Goal: Communication & Community: Share content

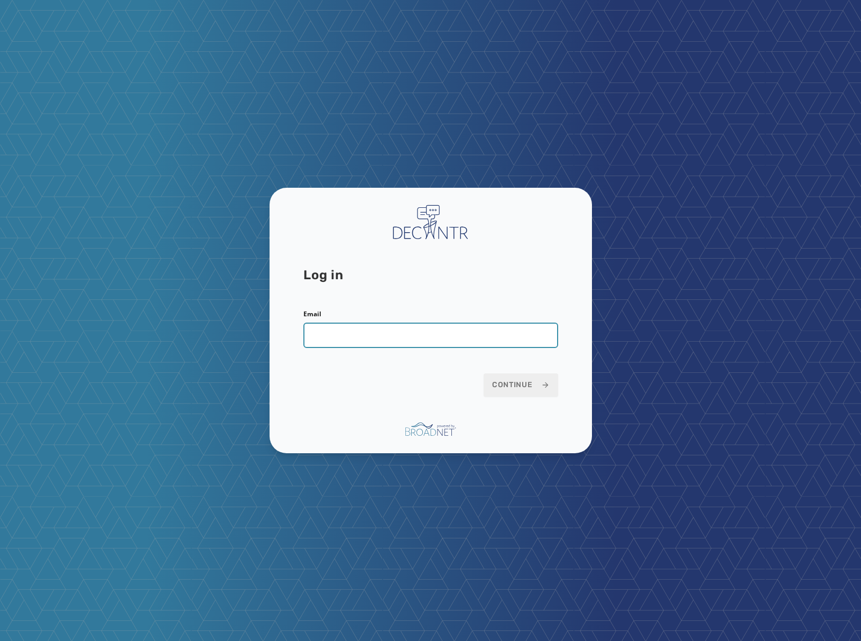
drag, startPoint x: 375, startPoint y: 338, endPoint x: 417, endPoint y: 343, distance: 41.5
click at [376, 337] on input "Email" at bounding box center [430, 334] width 255 height 25
type input "**********"
click at [484, 373] on button "Continue" at bounding box center [521, 384] width 75 height 23
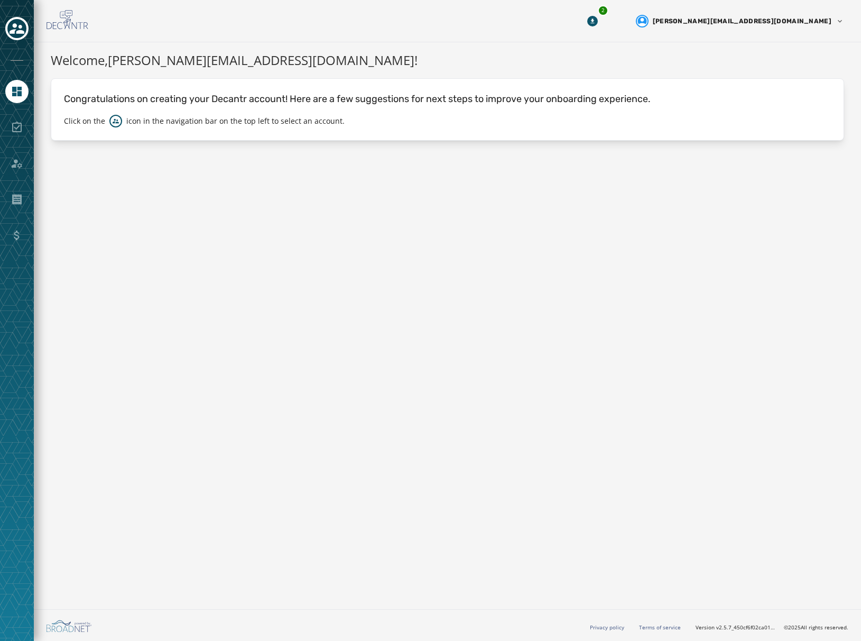
click at [319, 191] on div "Welcome, [PERSON_NAME][EMAIL_ADDRESS][DOMAIN_NAME] ! Congratulations on creatin…" at bounding box center [447, 323] width 827 height 563
click at [290, 174] on div "Welcome, david@intisarstrategies.com ! Congratulations on creating your Decantr…" at bounding box center [447, 323] width 827 height 563
click at [6, 89] on link "Navigate to Home" at bounding box center [16, 91] width 23 height 23
click at [26, 26] on div "Toggle account select drawer" at bounding box center [16, 28] width 19 height 19
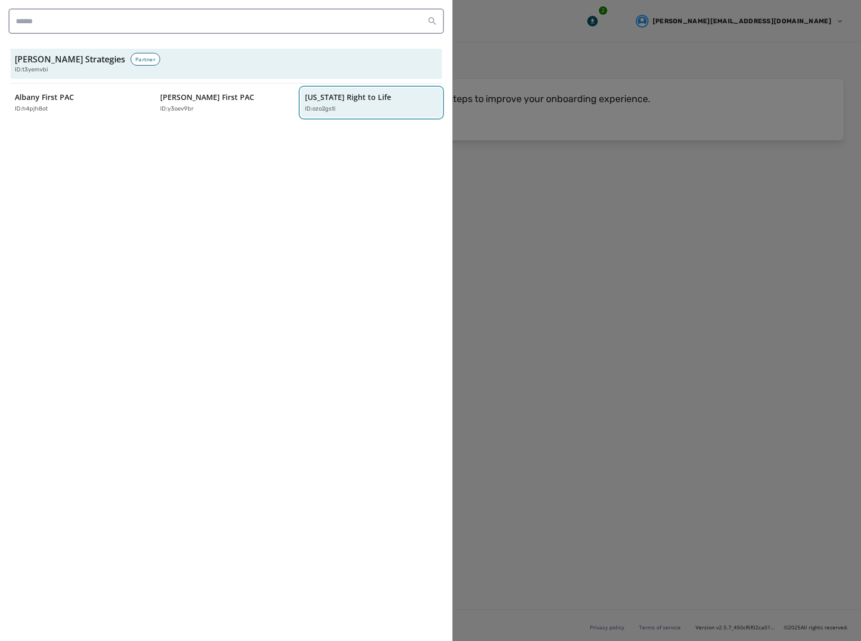
click at [353, 106] on div "ID: ozo2gsti" at bounding box center [366, 109] width 122 height 9
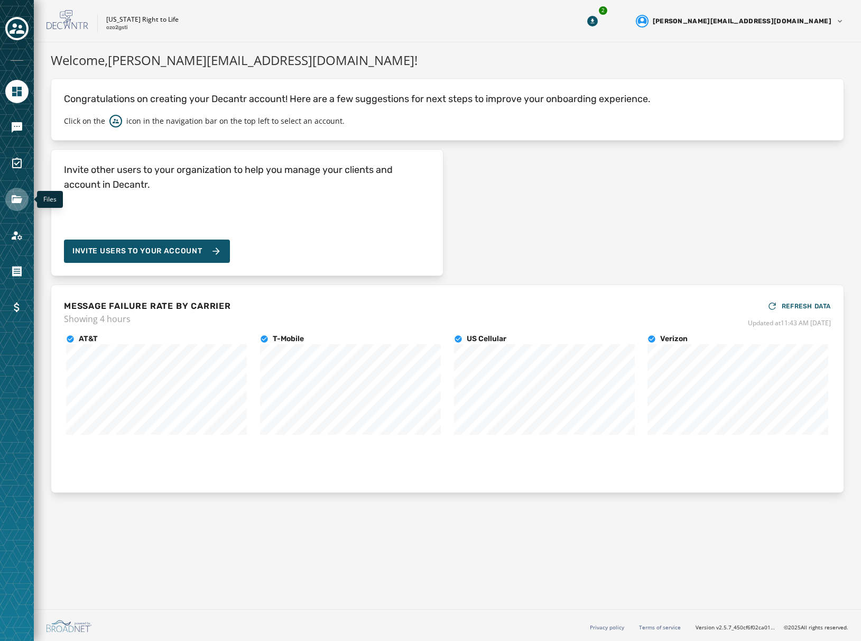
click at [20, 206] on link "Navigate to Files" at bounding box center [16, 199] width 23 height 23
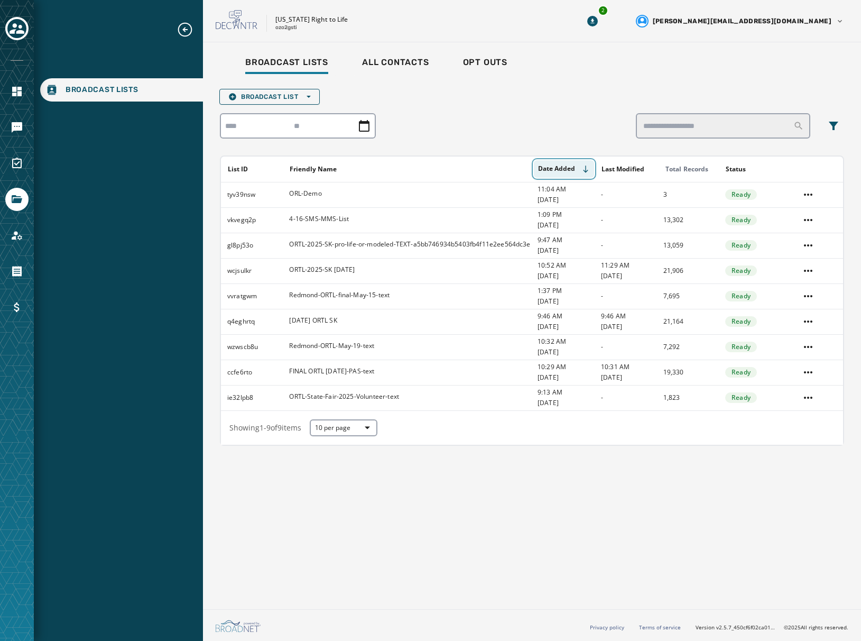
click at [562, 169] on button "Date Added" at bounding box center [564, 168] width 60 height 17
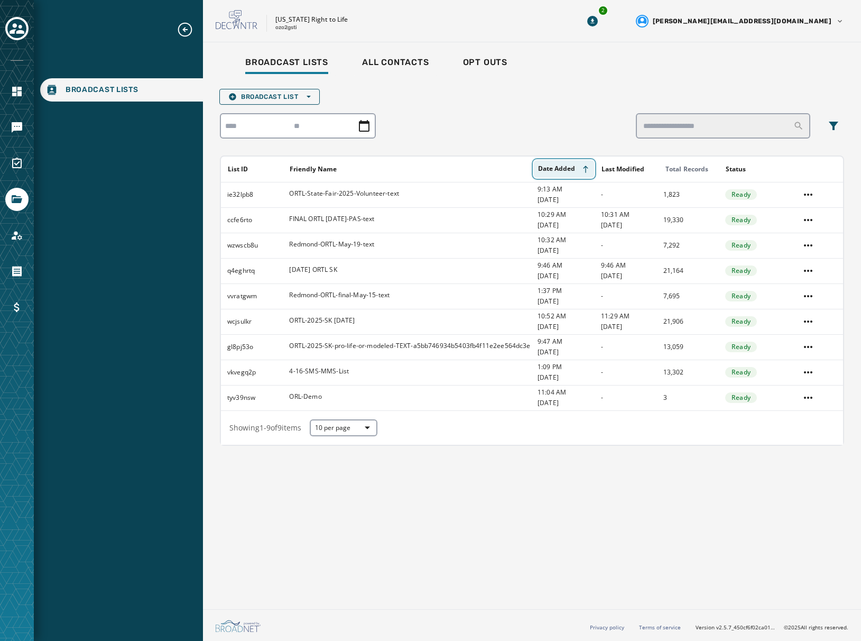
click at [569, 168] on button "Date Added" at bounding box center [564, 168] width 60 height 17
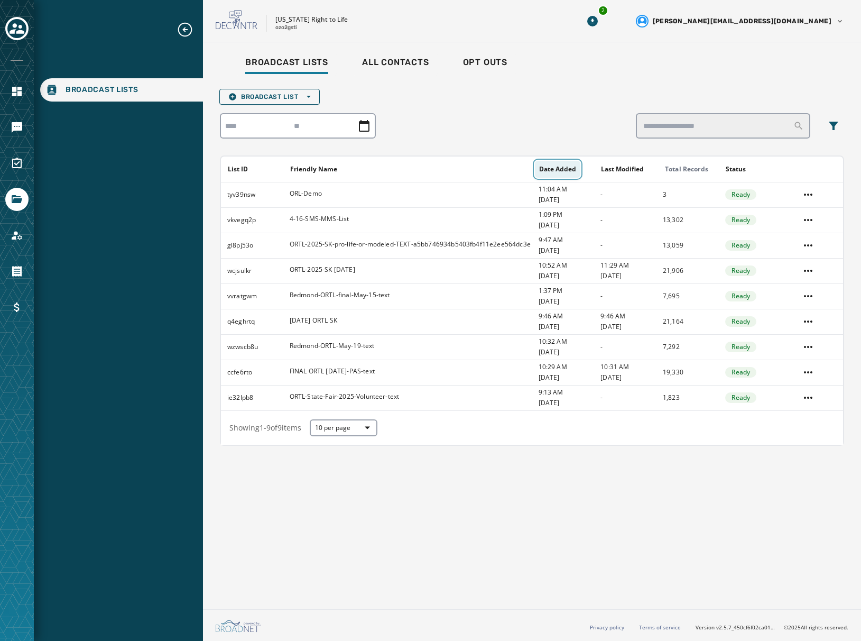
click at [563, 170] on button "Date Added" at bounding box center [557, 169] width 45 height 17
click at [564, 170] on button "Date Added" at bounding box center [564, 168] width 60 height 17
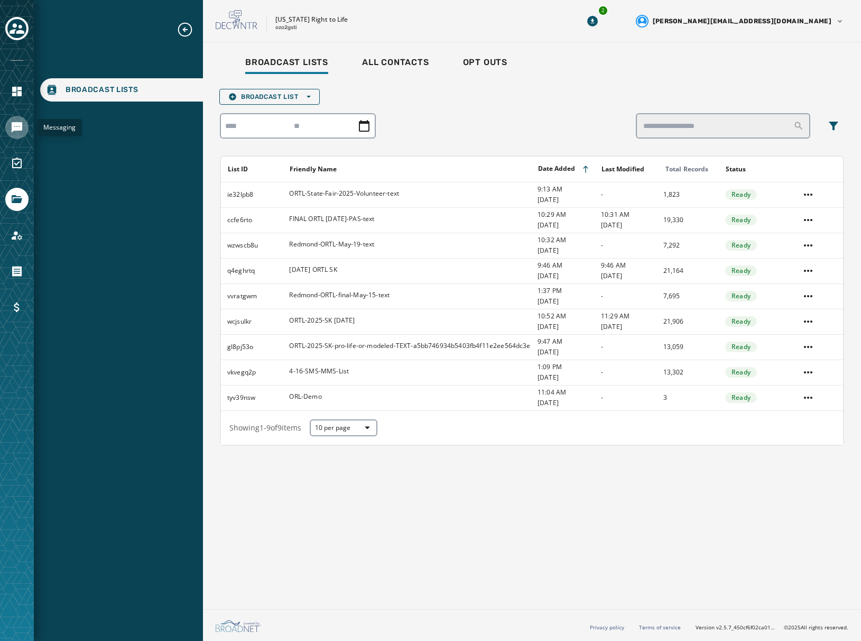
click at [12, 137] on link "Navigate to Messaging" at bounding box center [16, 127] width 23 height 23
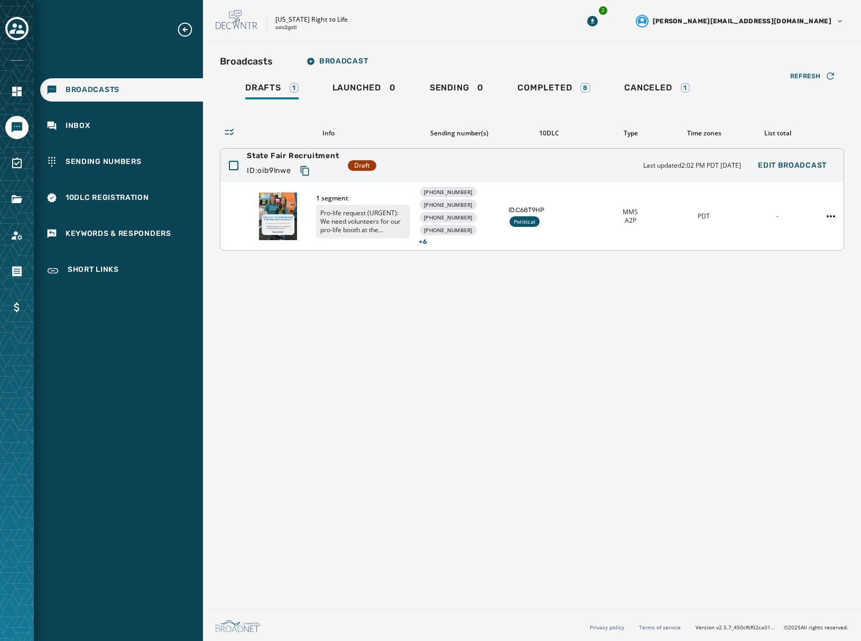
click at [356, 200] on span "1 segment" at bounding box center [363, 198] width 94 height 8
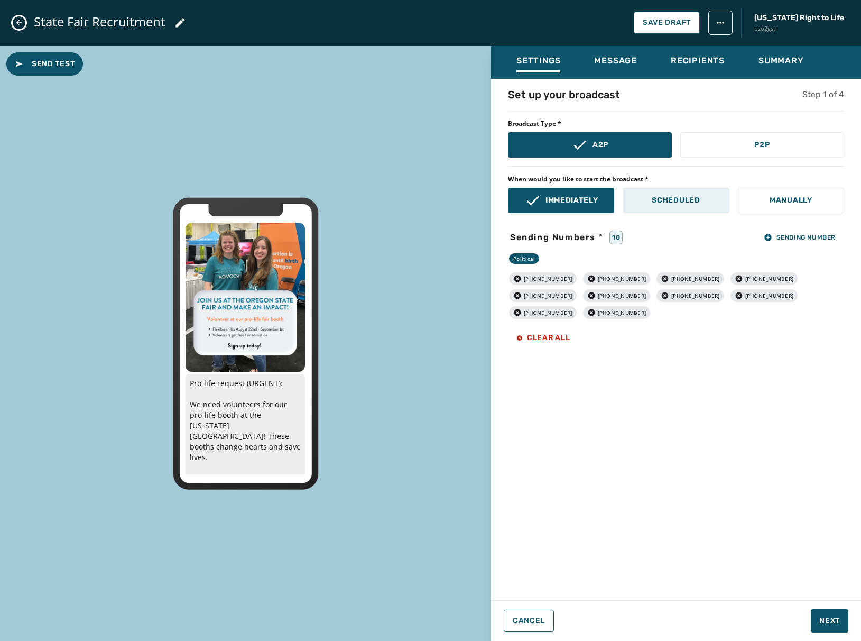
click at [685, 195] on p "Scheduled" at bounding box center [676, 200] width 48 height 11
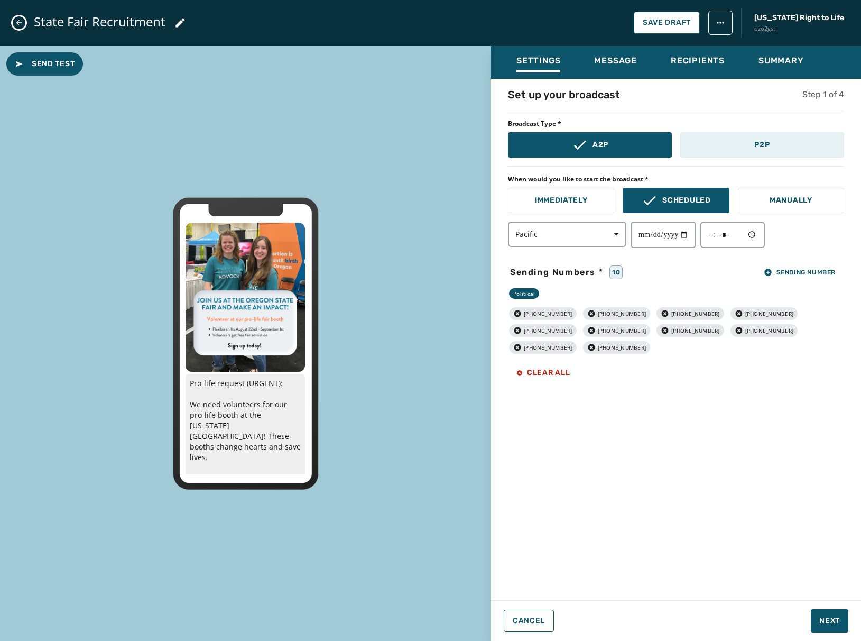
click at [772, 153] on button "P2P" at bounding box center [762, 144] width 164 height 25
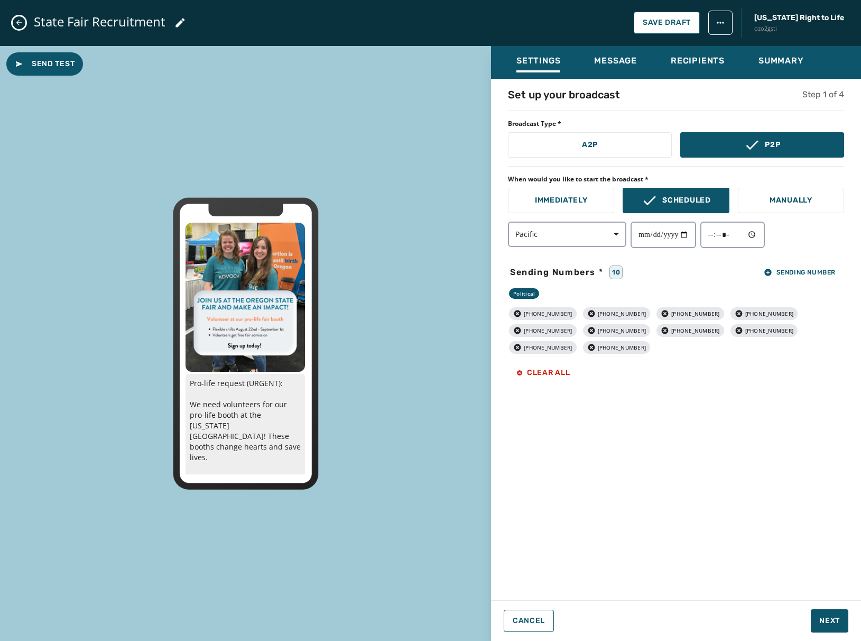
click at [716, 398] on div "**********" at bounding box center [676, 336] width 370 height 498
click at [789, 270] on span "Sending Number" at bounding box center [800, 272] width 72 height 8
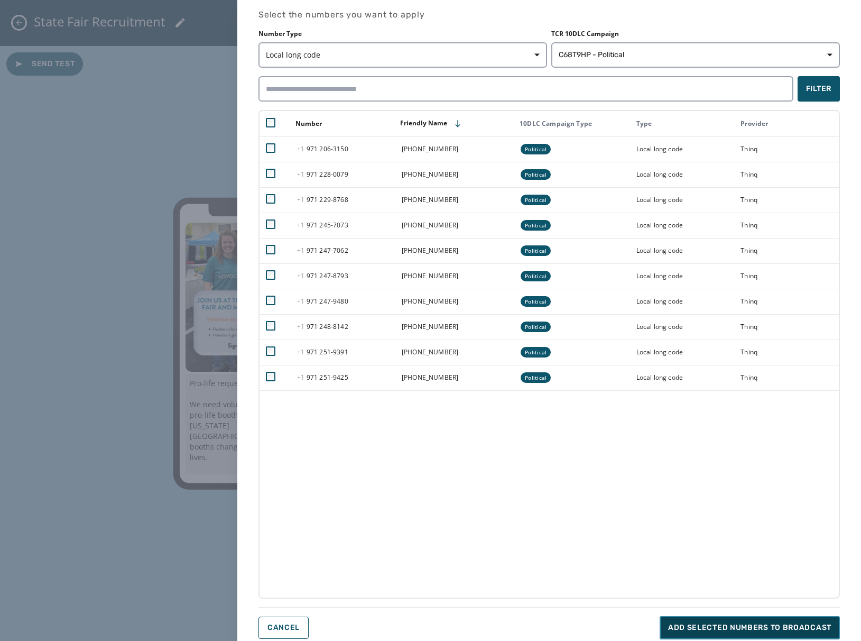
click at [758, 628] on span "Add selected numbers to broadcast" at bounding box center [749, 627] width 163 height 11
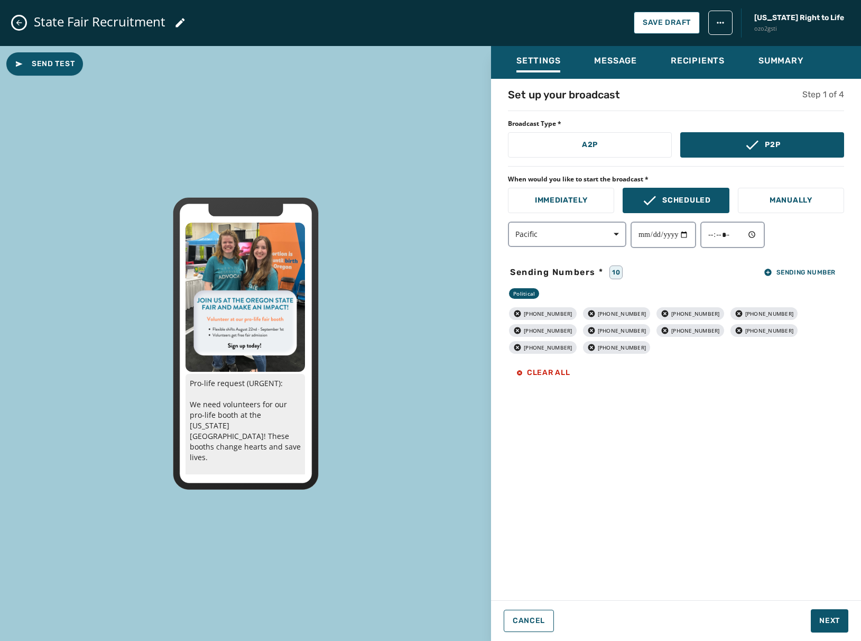
click at [750, 549] on div "**********" at bounding box center [676, 336] width 370 height 498
click at [827, 618] on span "Next" at bounding box center [829, 620] width 21 height 11
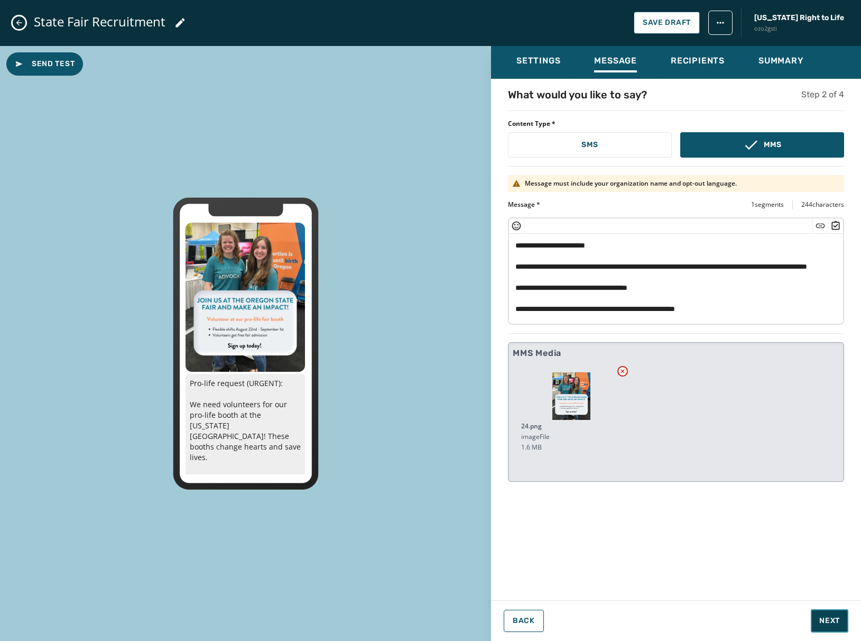
scroll to position [11, 0]
click at [761, 311] on textarea "**********" at bounding box center [676, 277] width 334 height 87
click at [702, 564] on div "**********" at bounding box center [676, 336] width 370 height 498
click at [831, 623] on span "Next" at bounding box center [829, 620] width 21 height 11
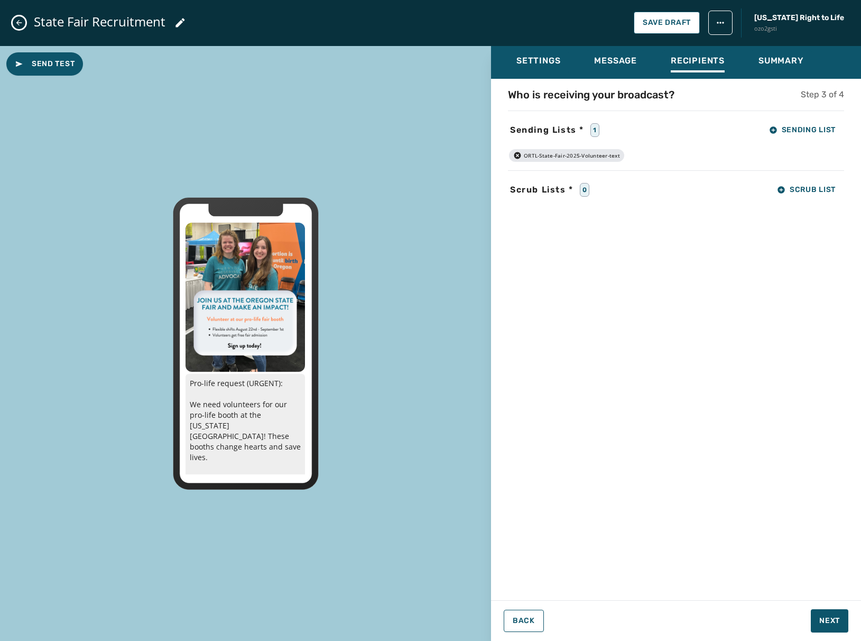
click at [657, 417] on div "Who is receiving your broadcast? Step 3 of 4 Sending Lists * 1 Sending List ORT…" at bounding box center [676, 336] width 370 height 498
click at [823, 619] on span "Next" at bounding box center [829, 620] width 21 height 11
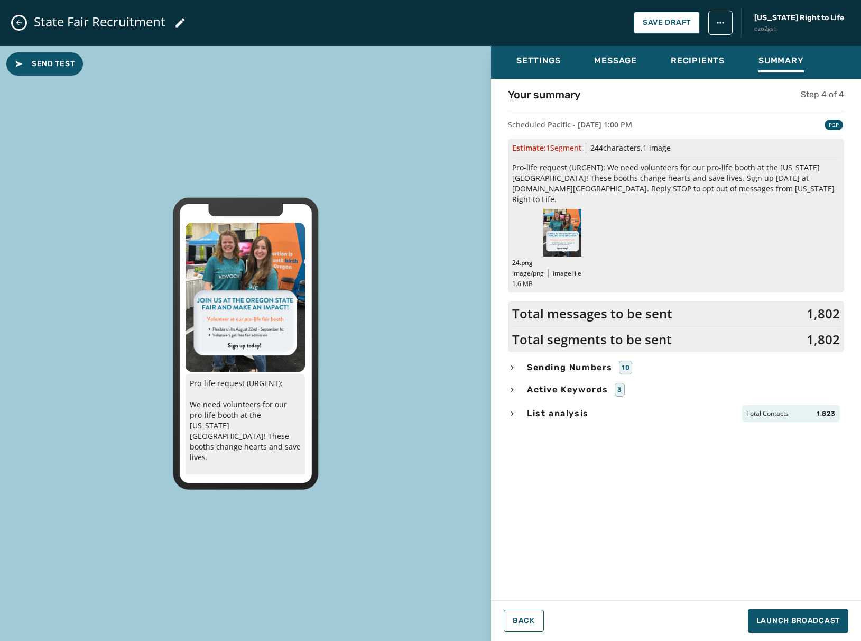
click at [595, 529] on div "Your summary Step 4 of 4 Scheduled Pacific - August 11, 2025 at 1:00 PM P2P Est…" at bounding box center [676, 336] width 370 height 498
click at [612, 60] on span "Message" at bounding box center [615, 61] width 43 height 11
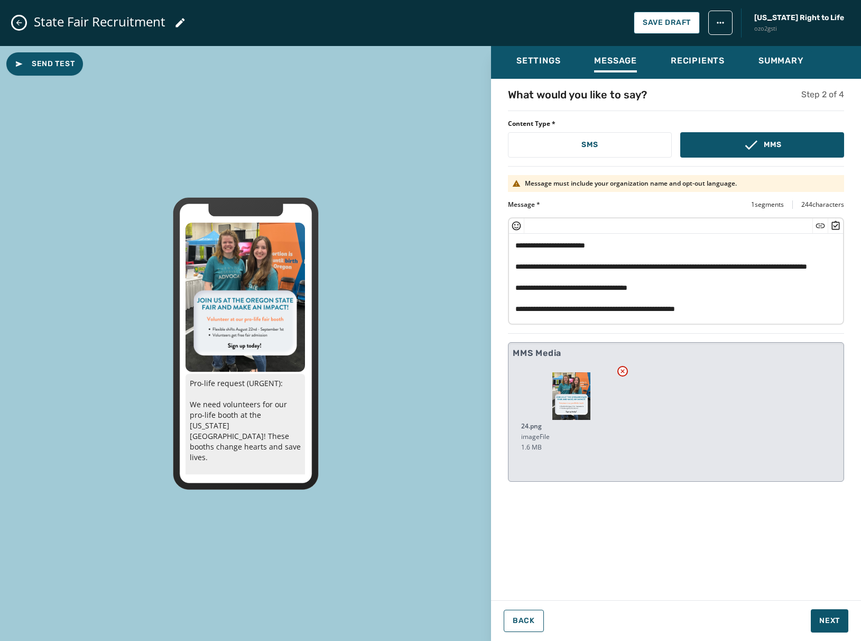
click at [696, 279] on textarea "**********" at bounding box center [676, 277] width 334 height 87
drag, startPoint x: 734, startPoint y: 310, endPoint x: 791, endPoint y: 334, distance: 61.7
click at [808, 358] on div "**********" at bounding box center [676, 336] width 370 height 498
click at [694, 534] on div "**********" at bounding box center [676, 336] width 370 height 498
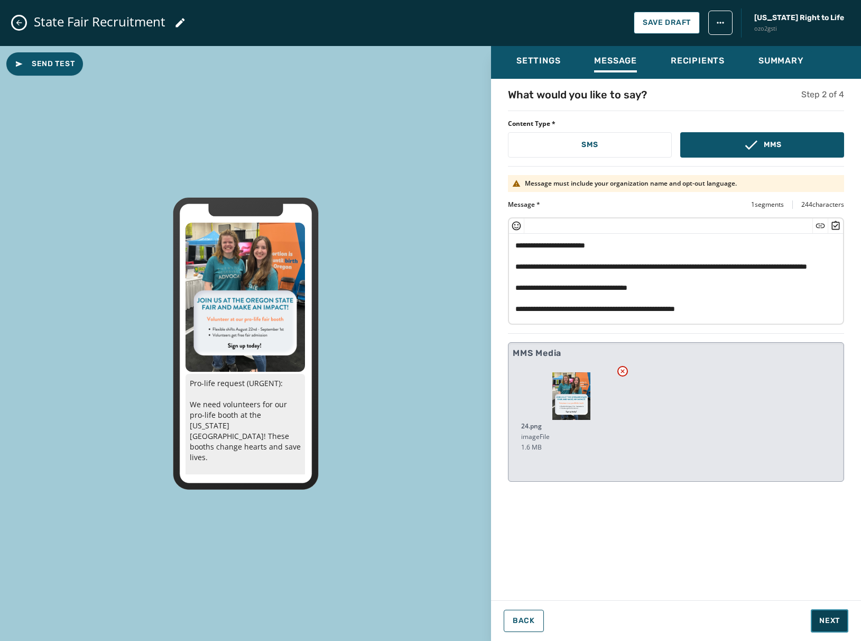
click at [827, 621] on span "Next" at bounding box center [829, 620] width 21 height 11
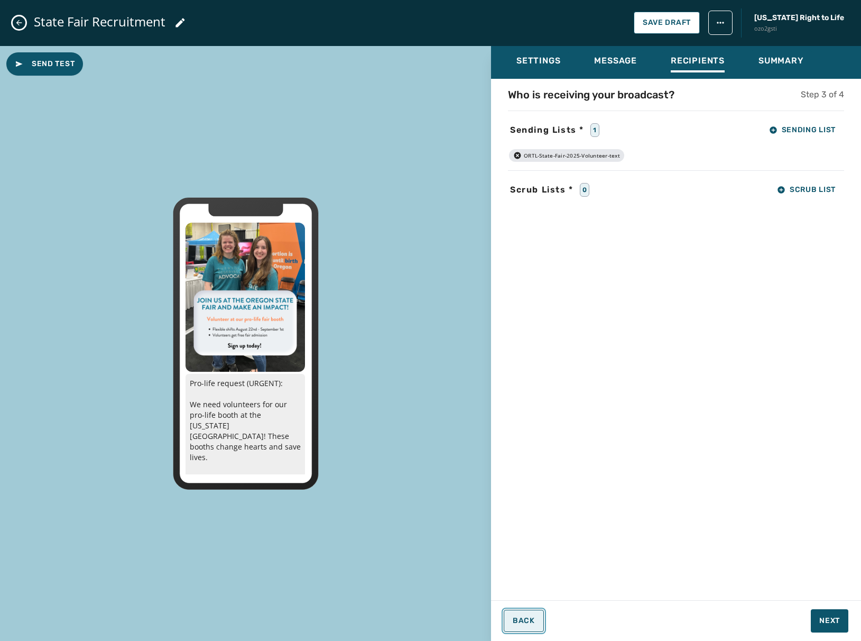
click at [525, 619] on span "Back" at bounding box center [524, 620] width 22 height 8
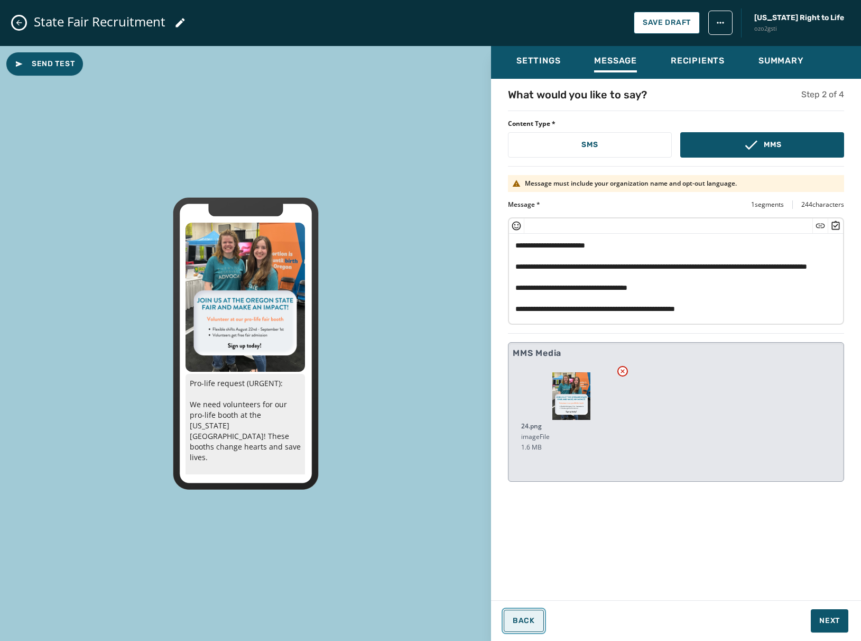
click at [525, 619] on span "Back" at bounding box center [524, 620] width 22 height 8
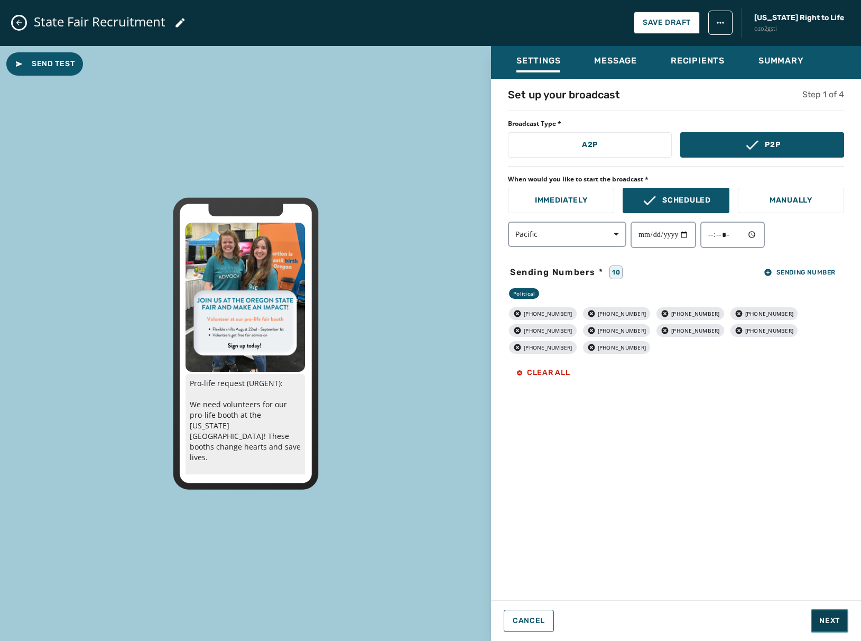
click at [819, 619] on button "Next" at bounding box center [830, 620] width 38 height 23
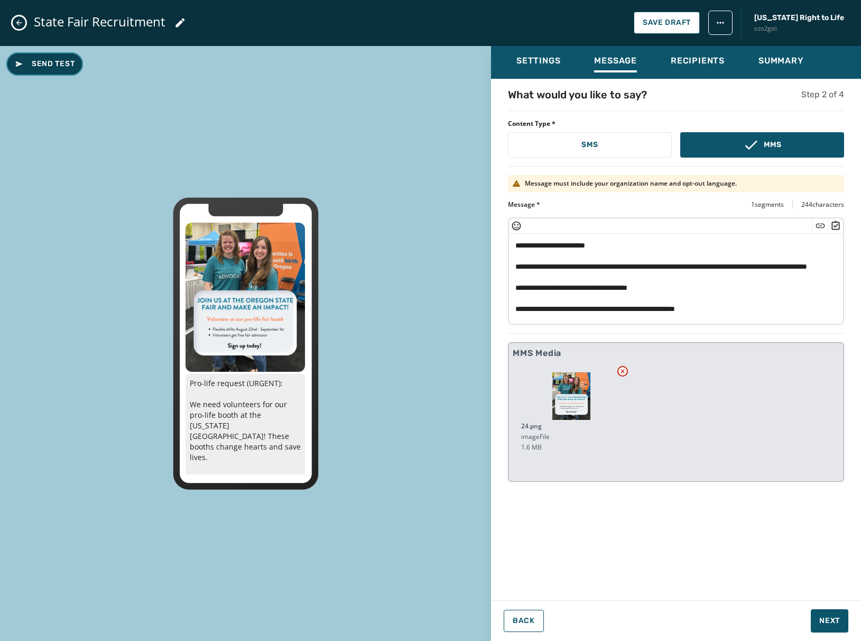
click at [41, 64] on span "Send Test" at bounding box center [45, 64] width 60 height 11
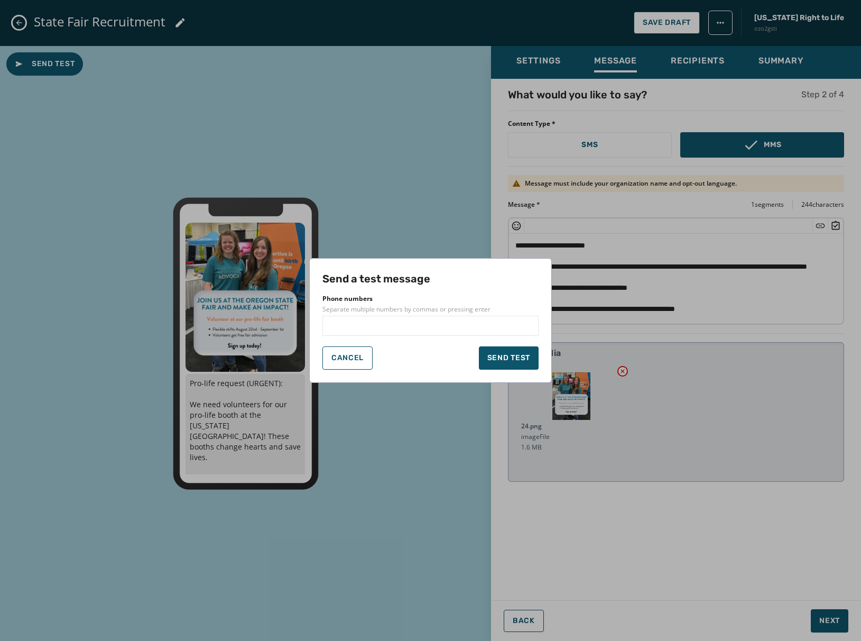
click at [384, 328] on input "text" at bounding box center [430, 325] width 207 height 11
type input "**********"
click at [496, 354] on span "Send test" at bounding box center [508, 358] width 43 height 11
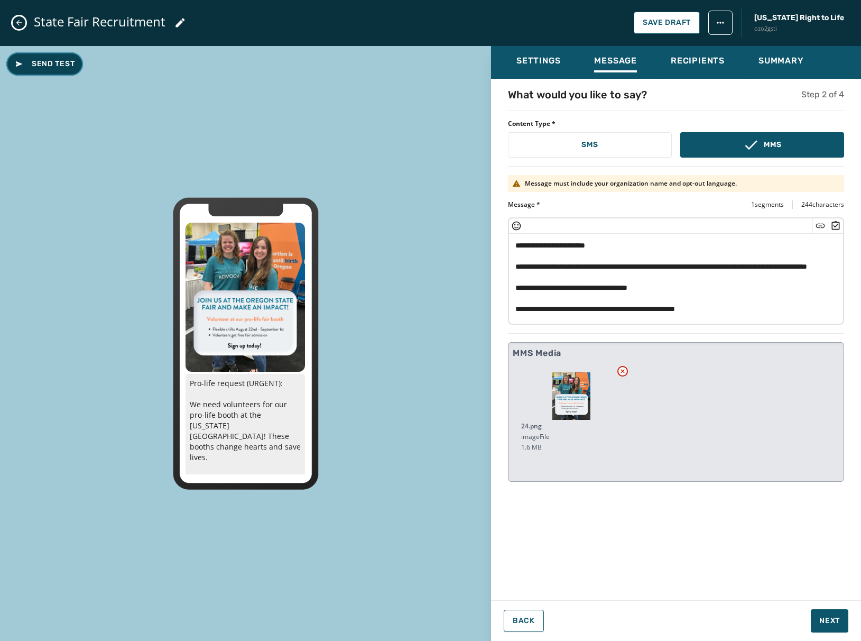
click at [56, 59] on span "Send Test" at bounding box center [45, 64] width 60 height 11
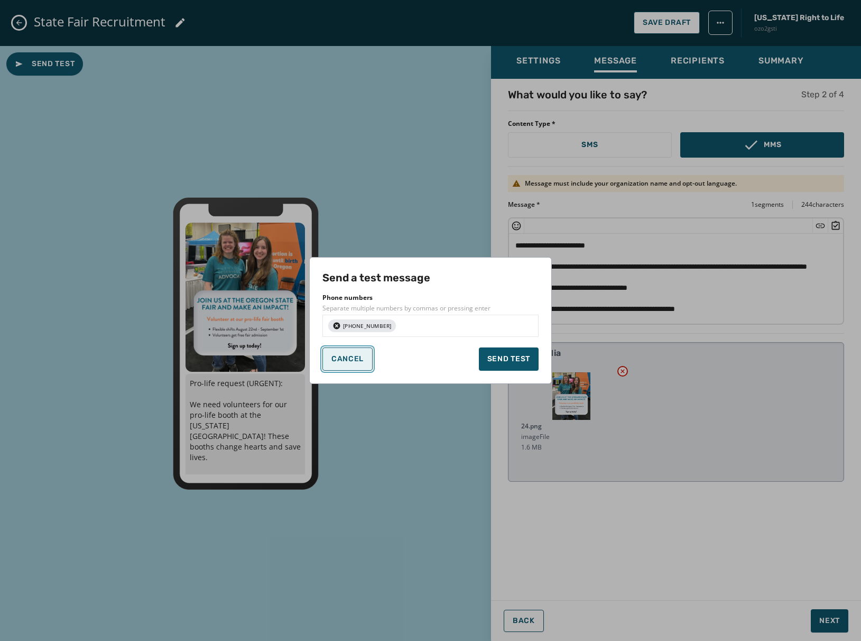
click at [347, 367] on button "Cancel" at bounding box center [347, 358] width 50 height 23
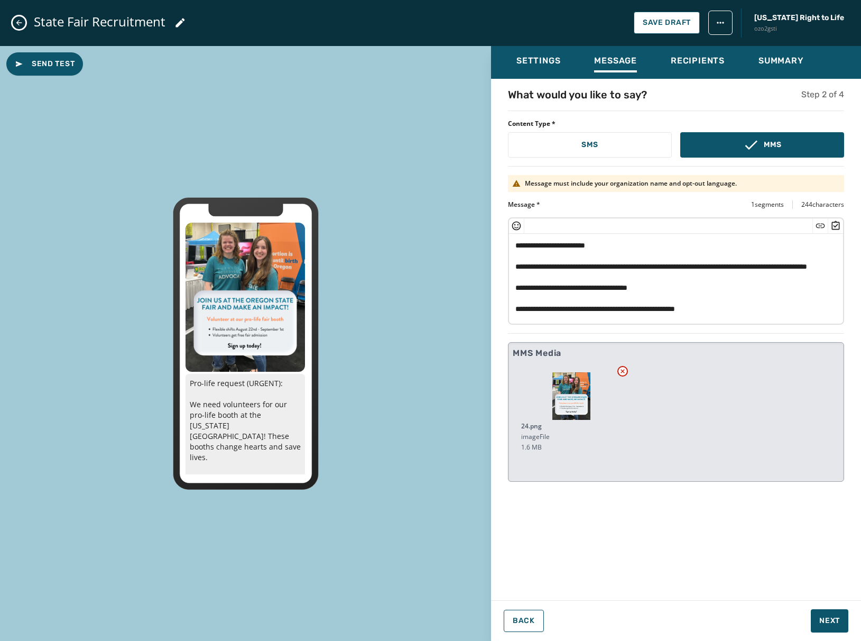
click at [649, 531] on div "**********" at bounding box center [676, 336] width 370 height 498
click at [824, 615] on span "Next" at bounding box center [829, 620] width 21 height 11
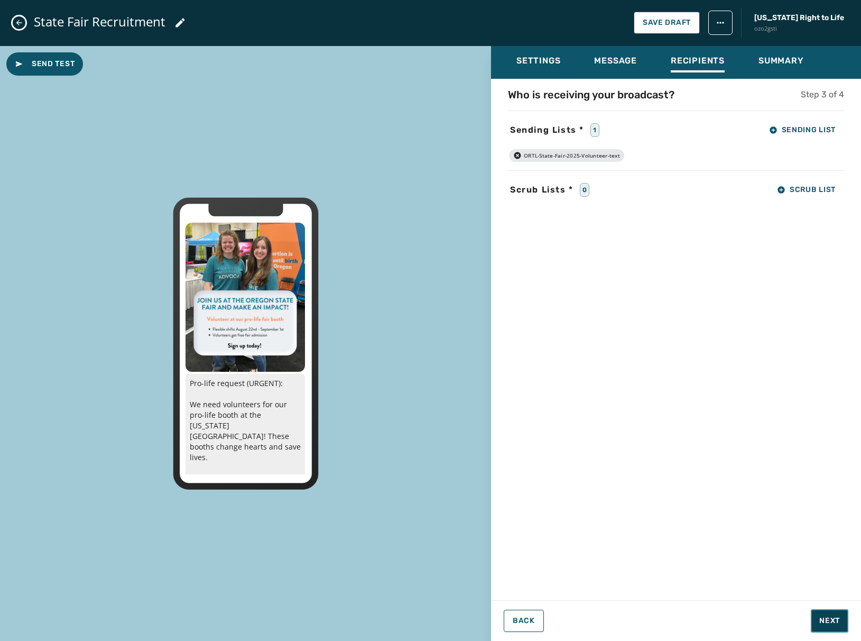
click at [824, 616] on span "Next" at bounding box center [829, 620] width 21 height 11
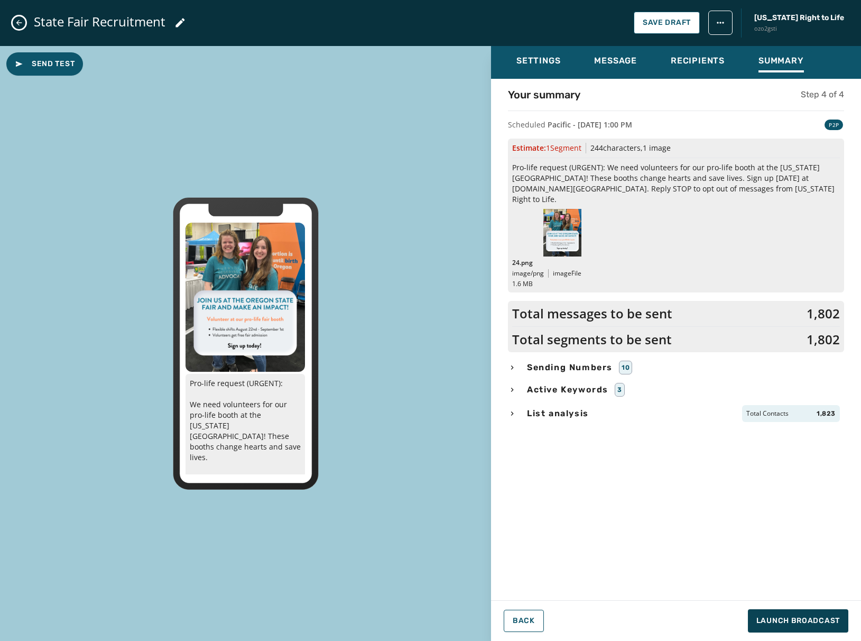
click at [576, 409] on div "List analysis Total Contacts 1,823" at bounding box center [676, 413] width 336 height 17
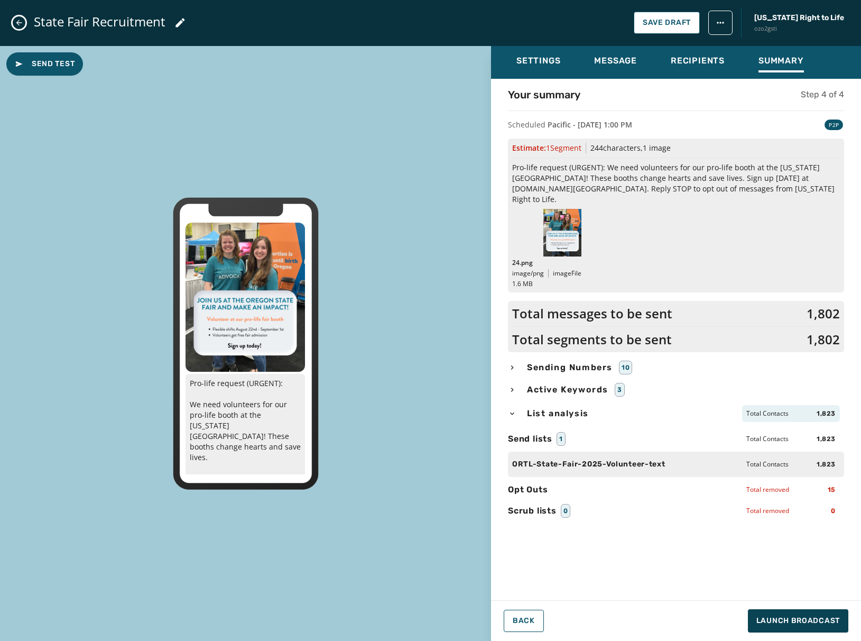
click at [764, 565] on div "Your summary Step 4 of 4 Scheduled Pacific - August 11, 2025 at 1:00 PM P2P Est…" at bounding box center [676, 336] width 370 height 498
click at [65, 66] on span "Send Test" at bounding box center [45, 64] width 60 height 11
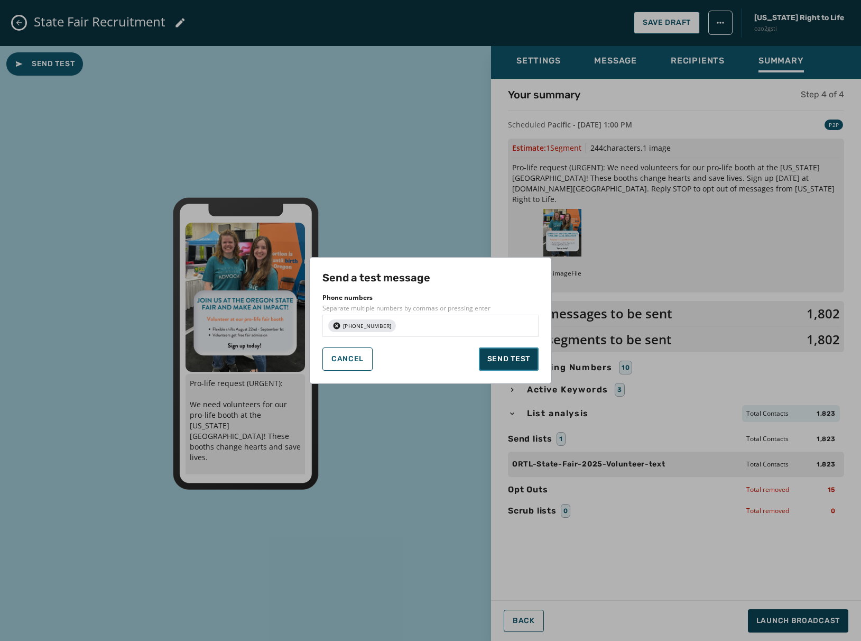
click at [499, 357] on span "Send test" at bounding box center [508, 359] width 43 height 11
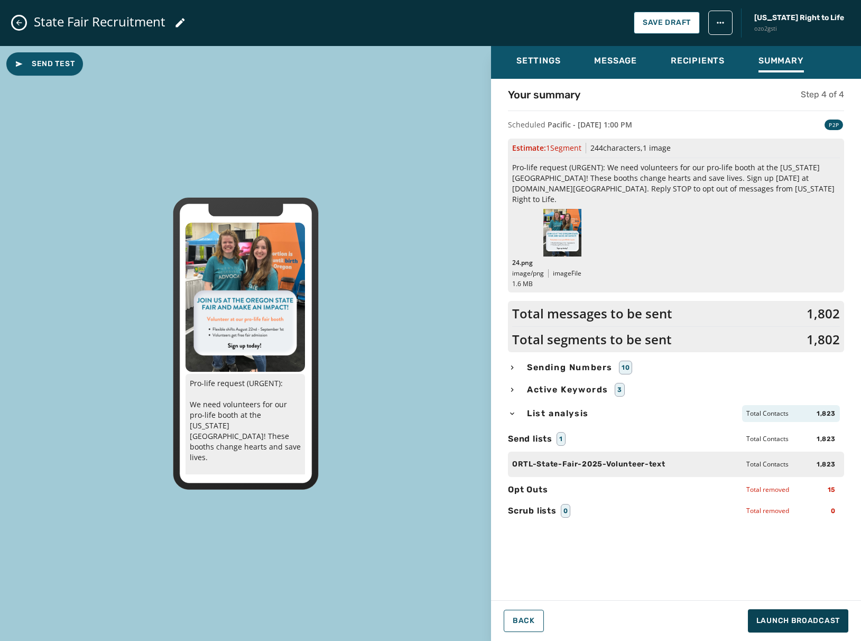
drag, startPoint x: 705, startPoint y: 547, endPoint x: 762, endPoint y: 607, distance: 83.4
click at [705, 548] on div "Your summary Step 4 of 4 Scheduled Pacific - August 11, 2025 at 1:00 PM P2P Est…" at bounding box center [676, 336] width 370 height 498
click at [788, 621] on span "Launch Broadcast" at bounding box center [799, 620] width 84 height 11
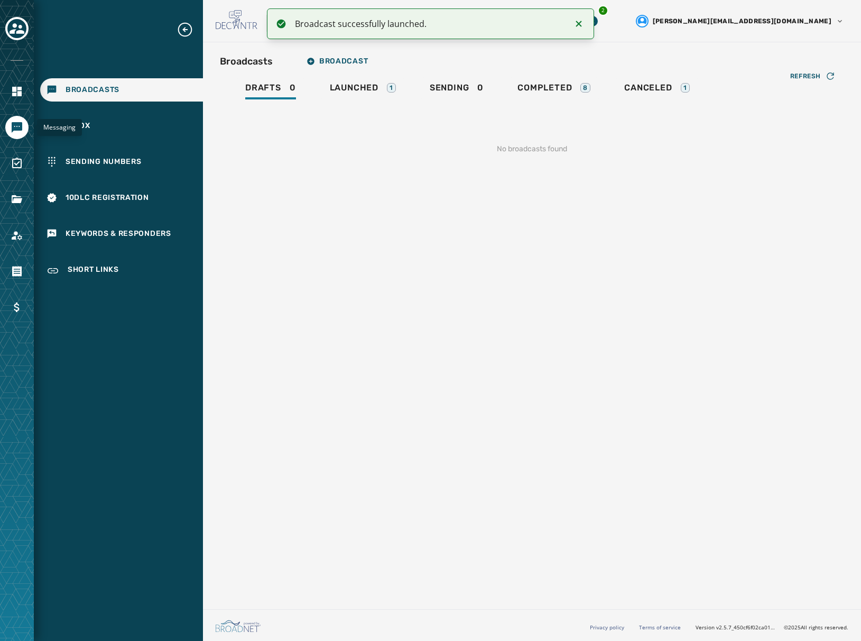
click at [19, 128] on icon "Navigate to Messaging" at bounding box center [17, 127] width 11 height 11
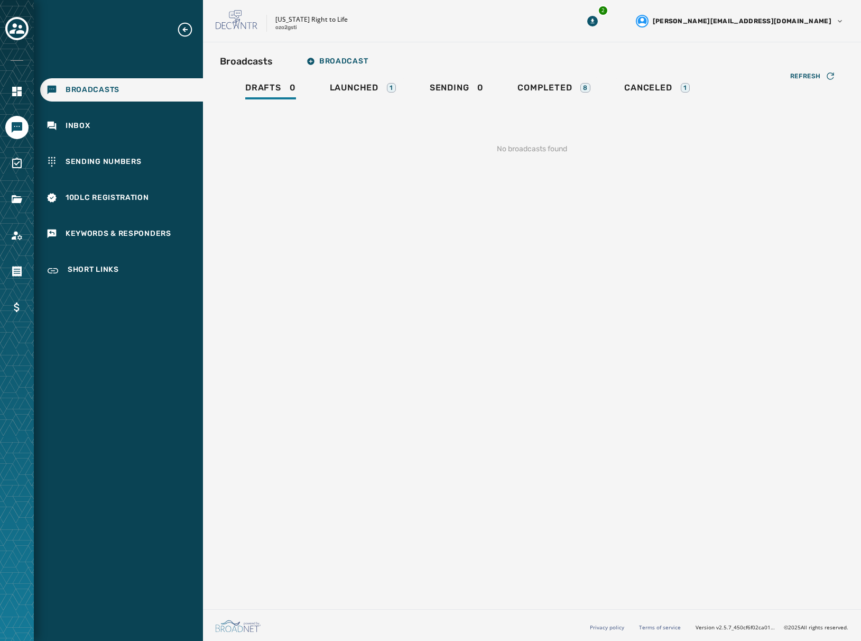
drag, startPoint x: 531, startPoint y: 39, endPoint x: 557, endPoint y: 73, distance: 43.1
click at [534, 39] on div "[US_STATE] Right to Life ozo2gsti 2 [PERSON_NAME][EMAIL_ADDRESS][DOMAIN_NAME]" at bounding box center [532, 21] width 658 height 42
click at [332, 93] on div "Launched 1" at bounding box center [363, 90] width 66 height 17
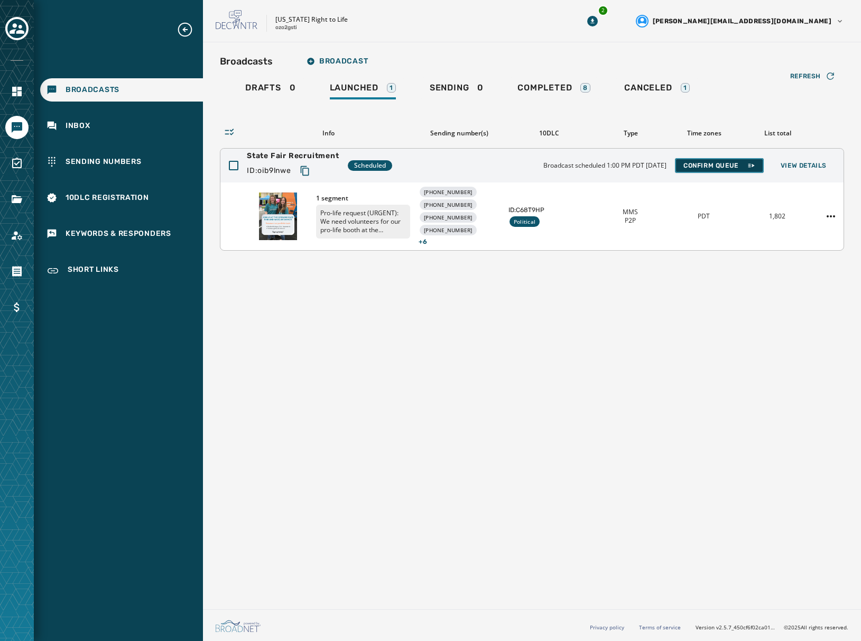
click at [708, 162] on span "Confirm Queue" at bounding box center [720, 165] width 72 height 8
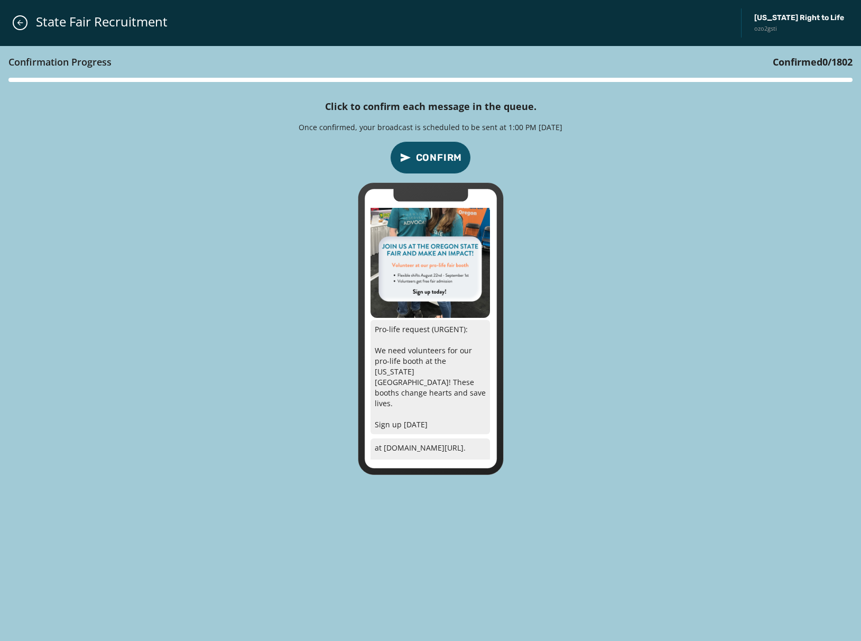
scroll to position [50, 0]
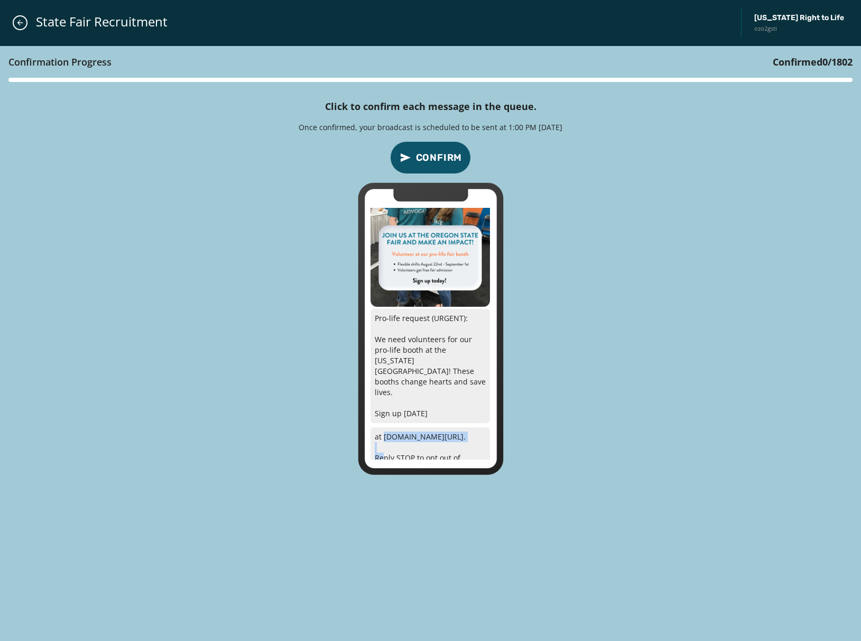
drag, startPoint x: 459, startPoint y: 406, endPoint x: 384, endPoint y: 405, distance: 75.6
click at [384, 427] on p "at ortl.org/fair-volunteer. Reply STOP to opt out of messages from Oregon Right…" at bounding box center [430, 457] width 119 height 61
copy p "ortl.org/fair-volunteer."
click at [668, 403] on div "Confirmation Progress Confirmed 0 / 1802 Click to confirm each message in the q…" at bounding box center [430, 343] width 861 height 595
click at [609, 232] on div "Confirmation Progress Confirmed 0 / 1802 Click to confirm each message in the q…" at bounding box center [430, 343] width 861 height 595
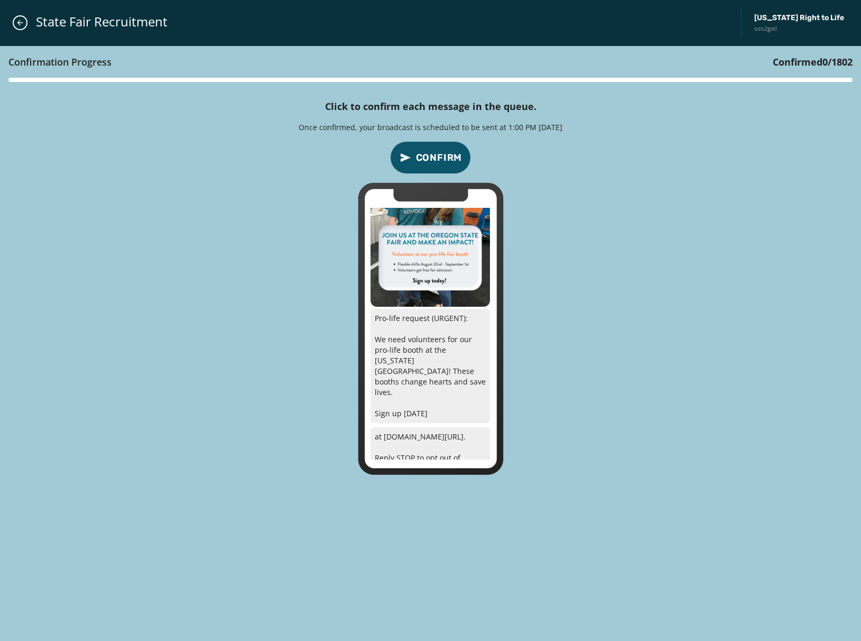
click at [642, 352] on div "Confirmation Progress Confirmed 0 / 1802 Click to confirm each message in the q…" at bounding box center [430, 343] width 861 height 595
click at [436, 154] on span "Confirm" at bounding box center [439, 157] width 47 height 15
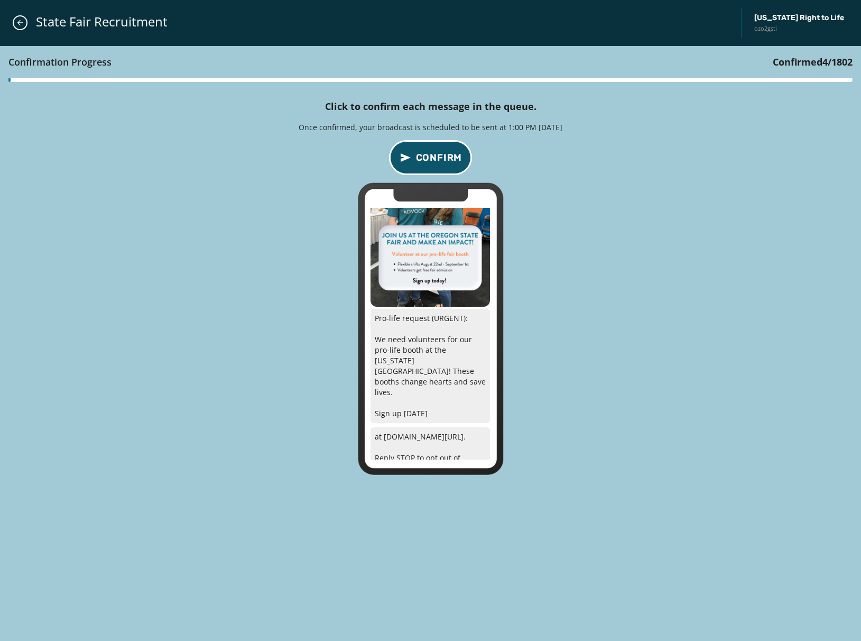
click at [436, 154] on span "Confirm" at bounding box center [439, 157] width 47 height 15
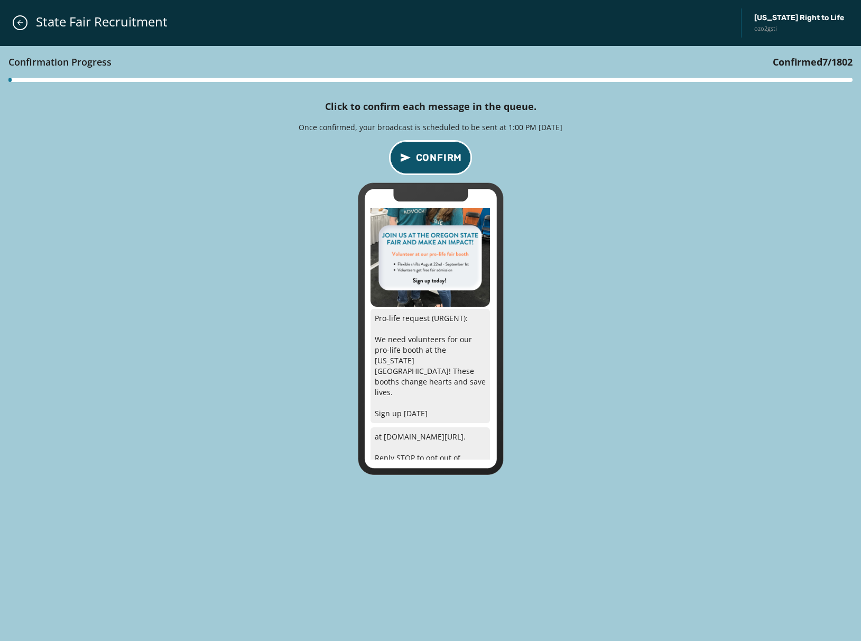
click at [436, 154] on span "Confirm" at bounding box center [439, 157] width 47 height 15
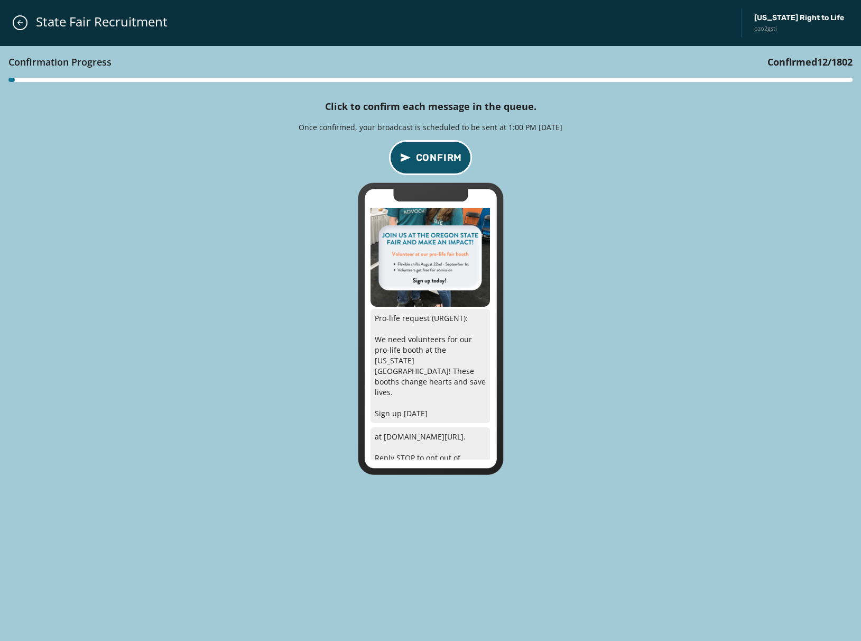
click at [436, 154] on span "Confirm" at bounding box center [439, 157] width 47 height 15
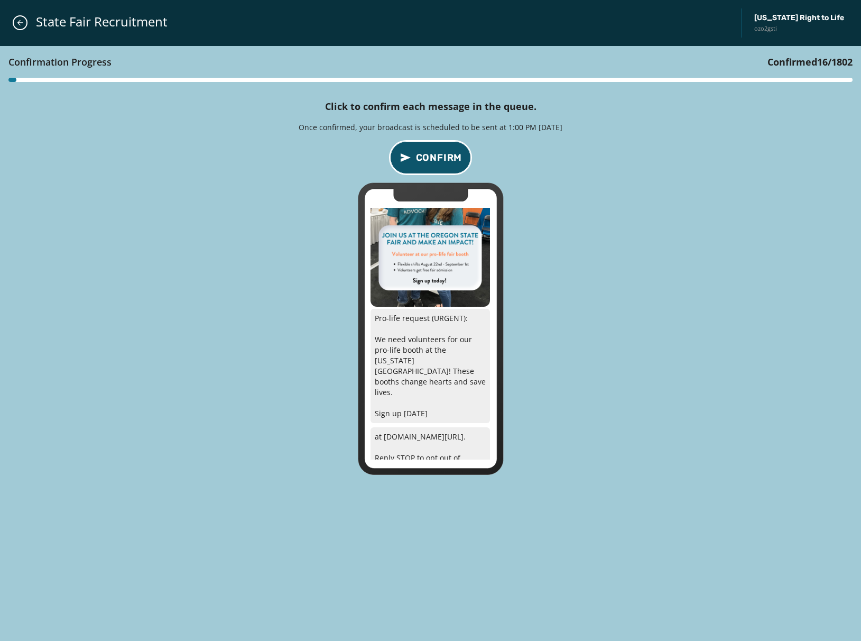
click at [436, 154] on span "Confirm" at bounding box center [439, 157] width 47 height 15
click at [437, 154] on span "Confirm" at bounding box center [439, 157] width 47 height 15
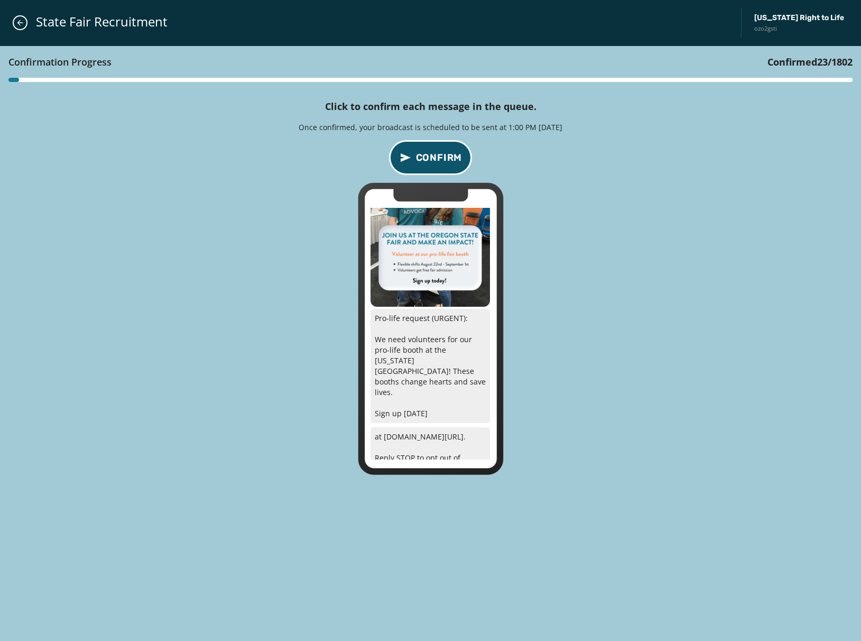
click at [438, 153] on span "Confirm" at bounding box center [439, 157] width 47 height 15
click at [438, 154] on span "Confirm" at bounding box center [439, 157] width 47 height 15
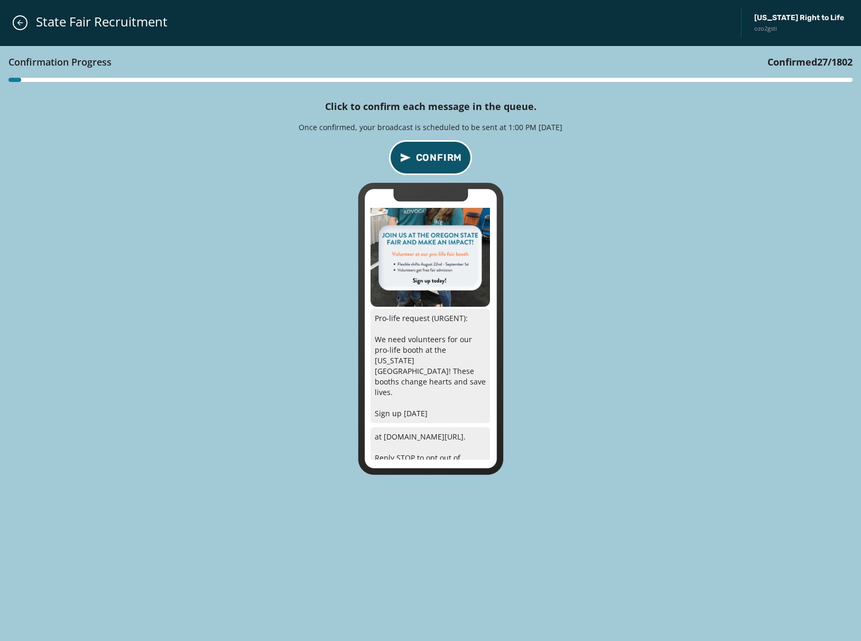
click at [438, 154] on span "Confirm" at bounding box center [439, 157] width 47 height 15
click at [438, 155] on span "Confirm" at bounding box center [439, 157] width 47 height 15
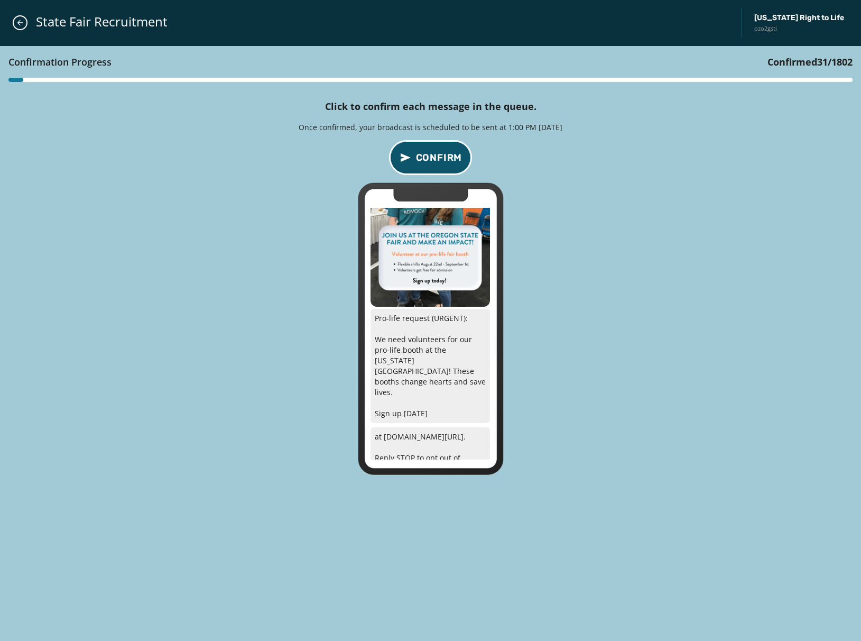
click at [438, 155] on span "Confirm" at bounding box center [439, 157] width 47 height 15
click at [594, 239] on div "Confirmation Progress Confirmed 36 / 1802 Click to confirm each message in the …" at bounding box center [430, 343] width 861 height 595
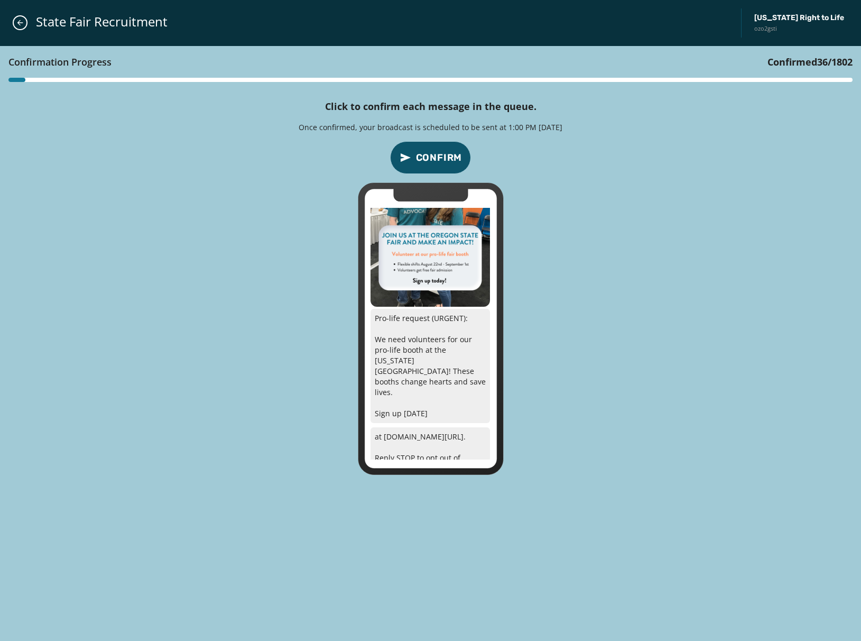
click at [434, 155] on span "Confirm" at bounding box center [439, 157] width 47 height 15
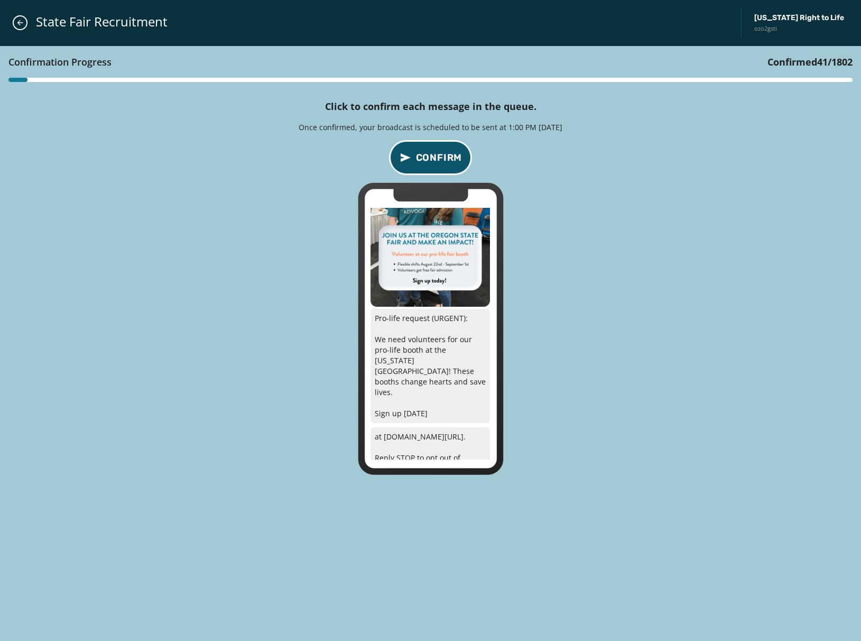
click at [434, 155] on span "Confirm" at bounding box center [439, 157] width 47 height 15
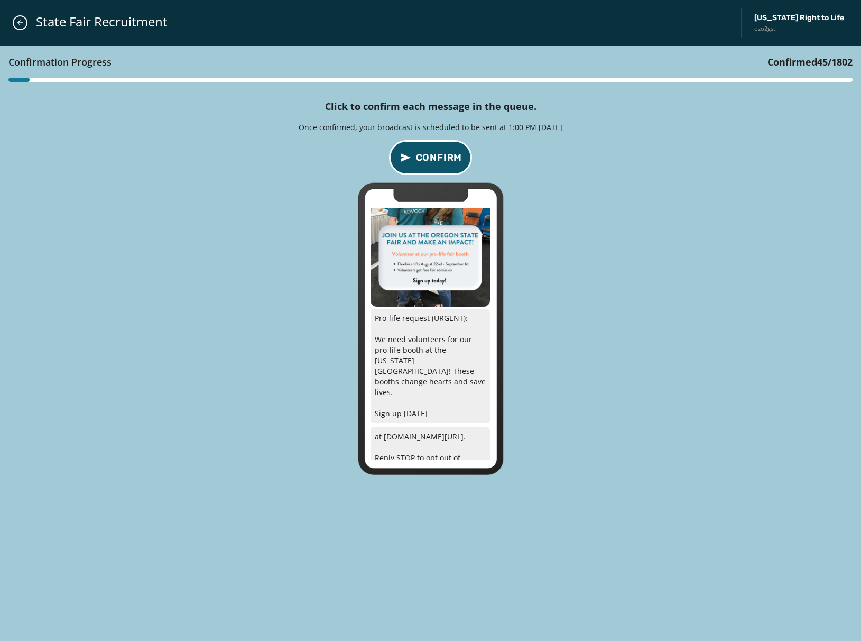
click at [434, 155] on span "Confirm" at bounding box center [439, 157] width 47 height 15
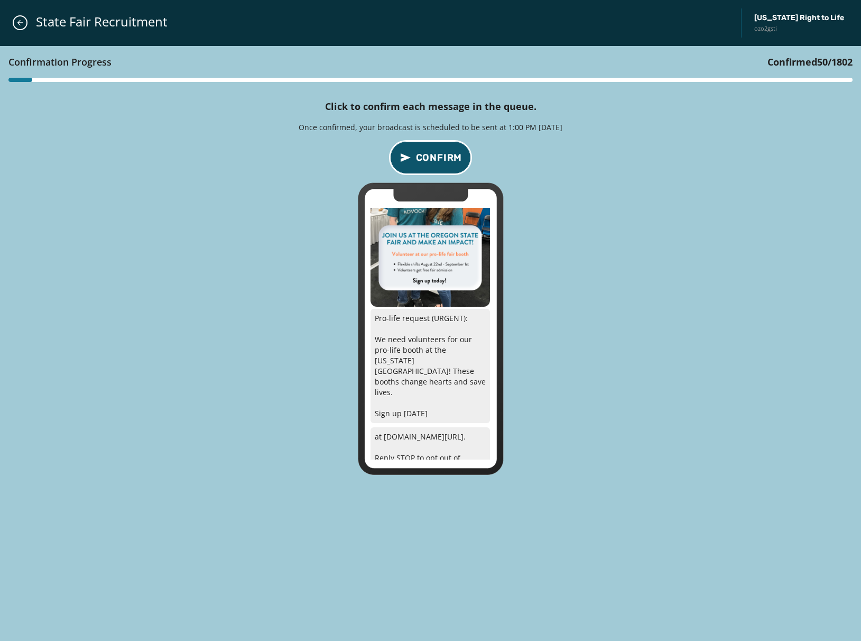
click at [434, 155] on span "Confirm" at bounding box center [439, 157] width 47 height 15
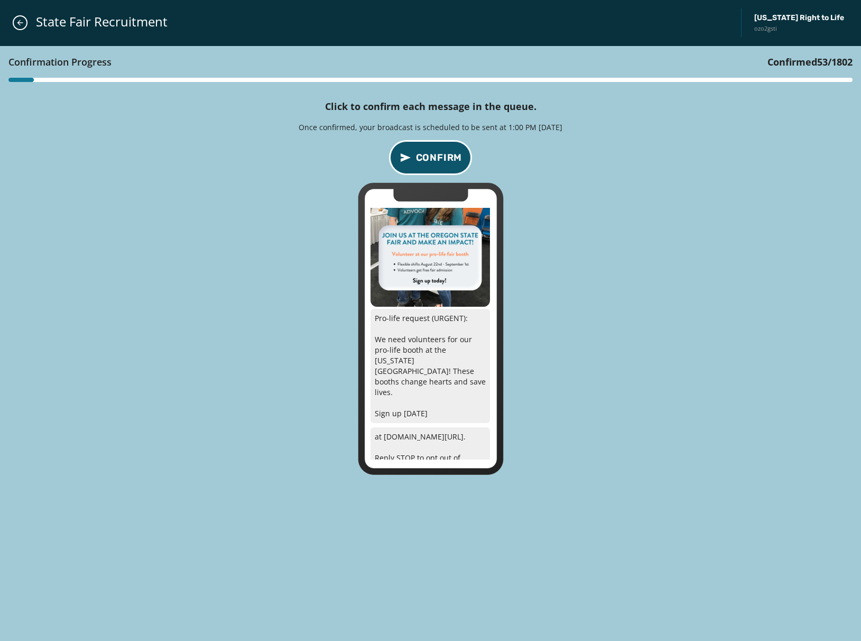
click at [434, 155] on span "Confirm" at bounding box center [439, 157] width 47 height 15
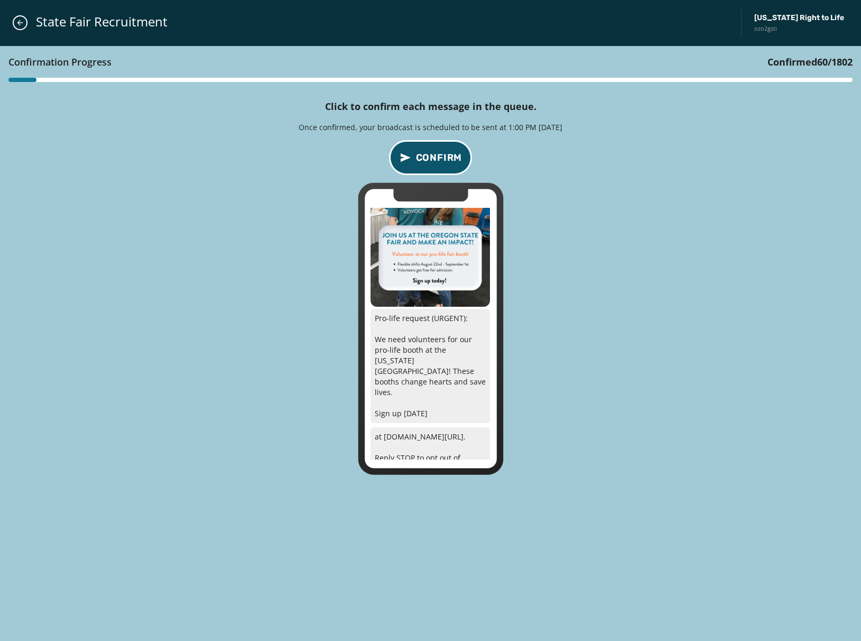
click at [434, 155] on span "Confirm" at bounding box center [439, 157] width 47 height 15
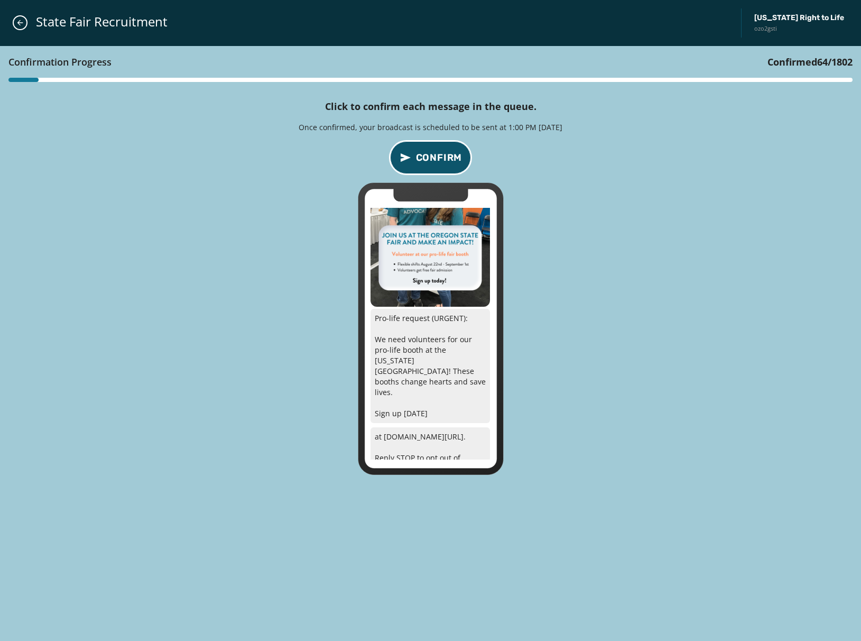
click at [434, 155] on span "Confirm" at bounding box center [439, 157] width 47 height 15
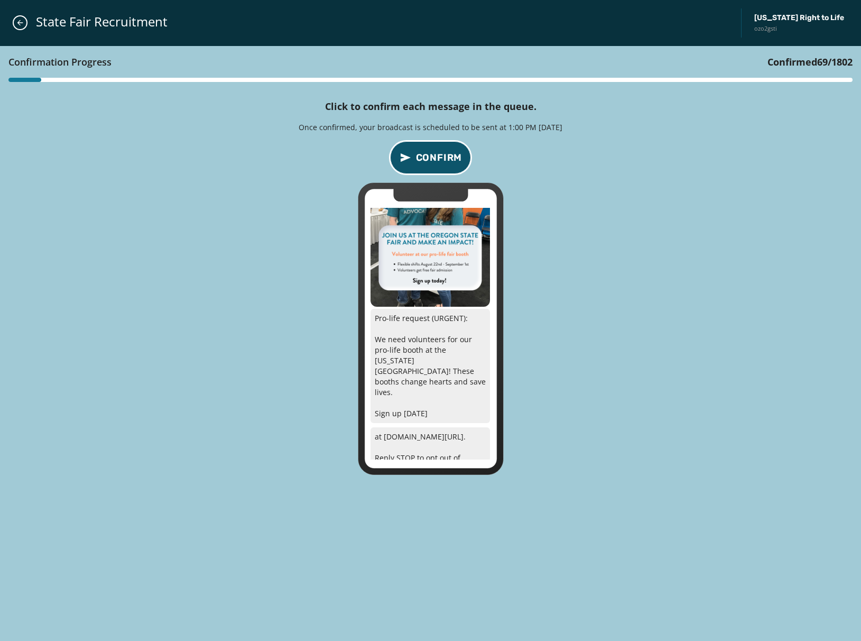
click at [434, 155] on span "Confirm" at bounding box center [439, 157] width 47 height 15
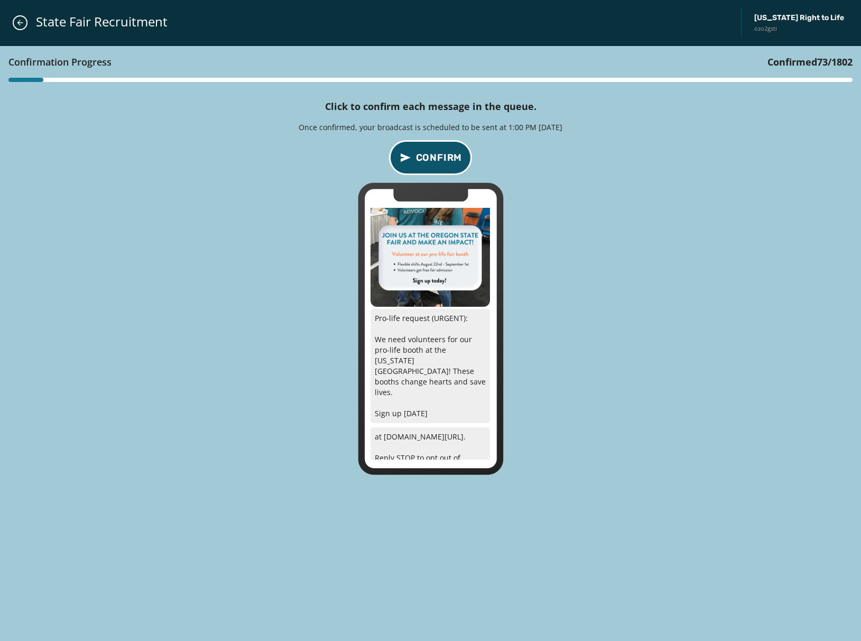
click at [434, 155] on span "Confirm" at bounding box center [439, 157] width 47 height 15
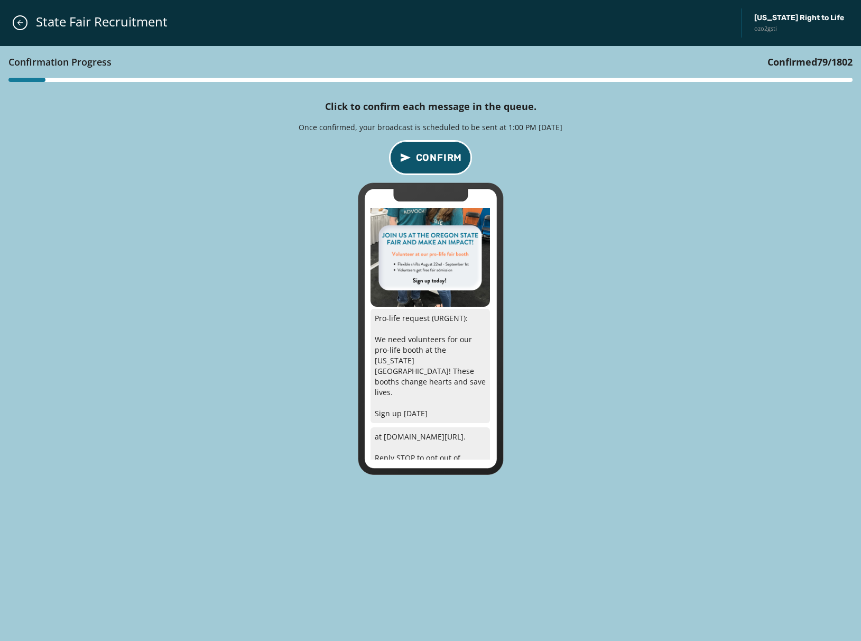
click at [434, 155] on span "Confirm" at bounding box center [439, 157] width 47 height 15
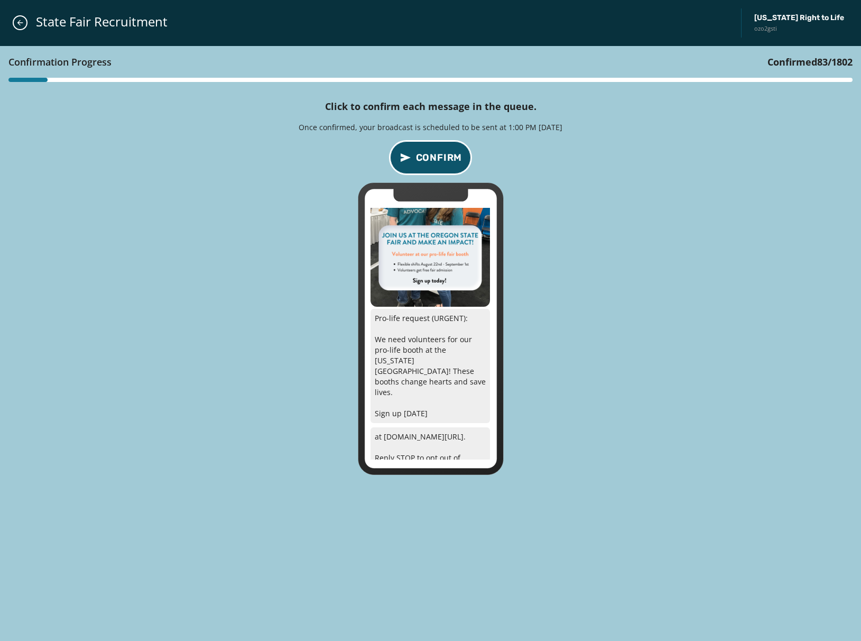
click at [434, 155] on span "Confirm" at bounding box center [439, 157] width 47 height 15
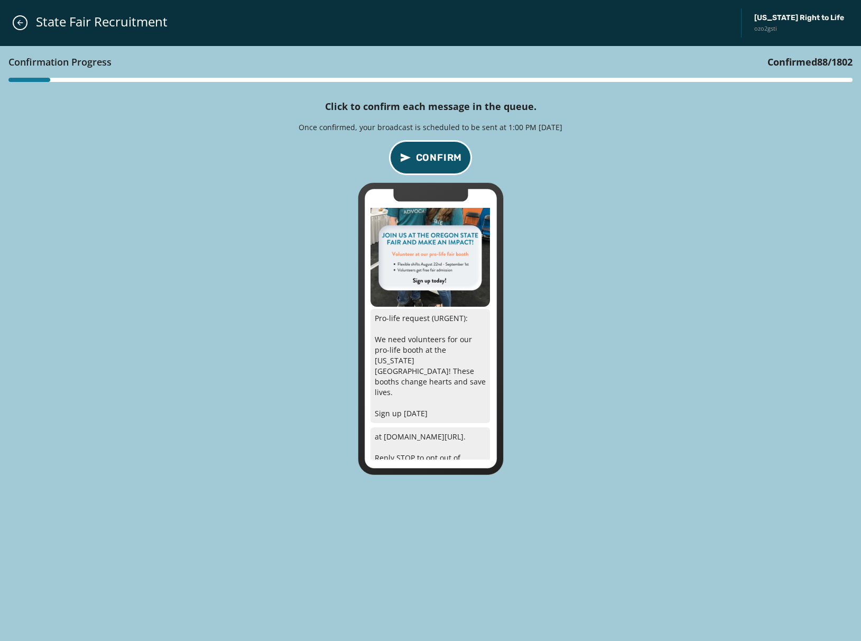
click at [434, 155] on span "Confirm" at bounding box center [439, 157] width 47 height 15
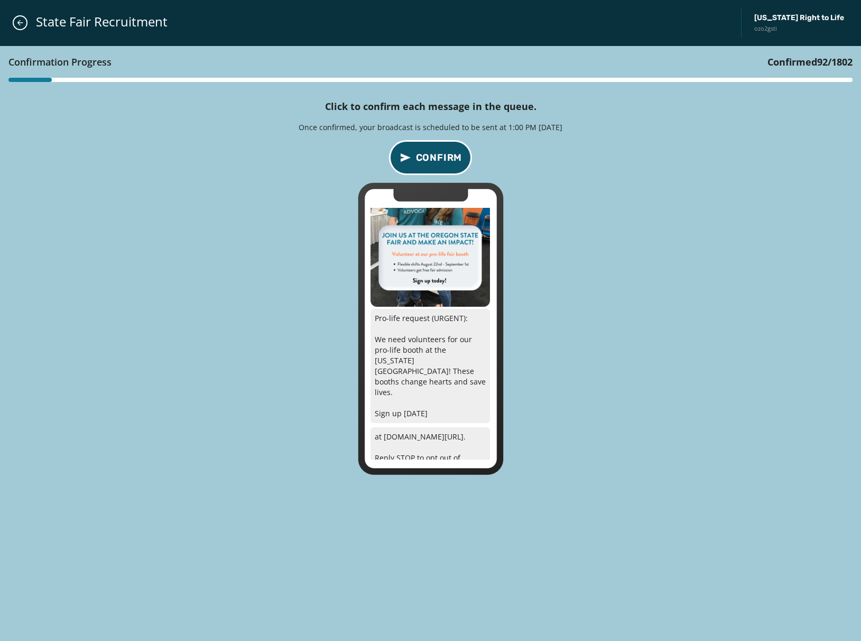
click at [434, 155] on span "Confirm" at bounding box center [439, 157] width 47 height 15
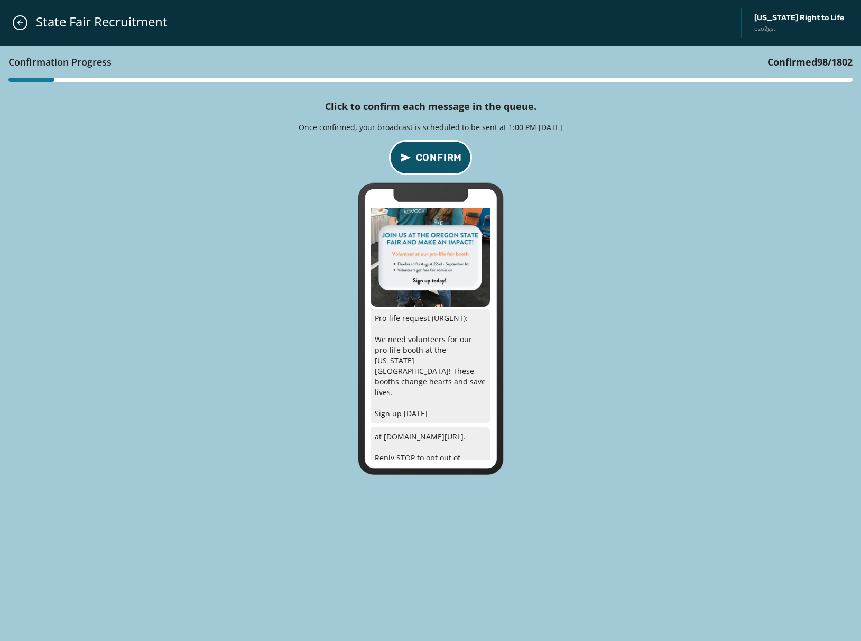
click at [434, 155] on span "Confirm" at bounding box center [439, 157] width 47 height 15
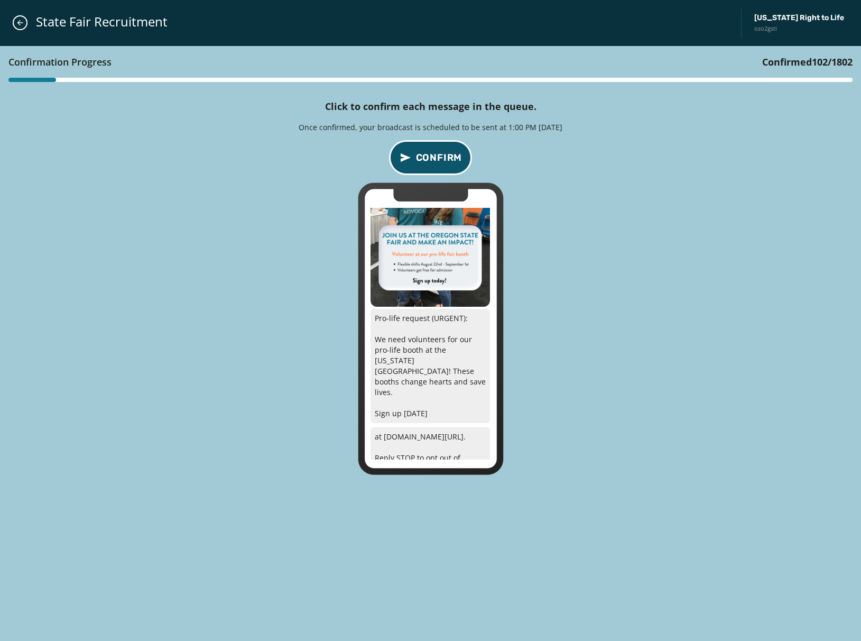
click at [434, 155] on span "Confirm" at bounding box center [439, 157] width 47 height 15
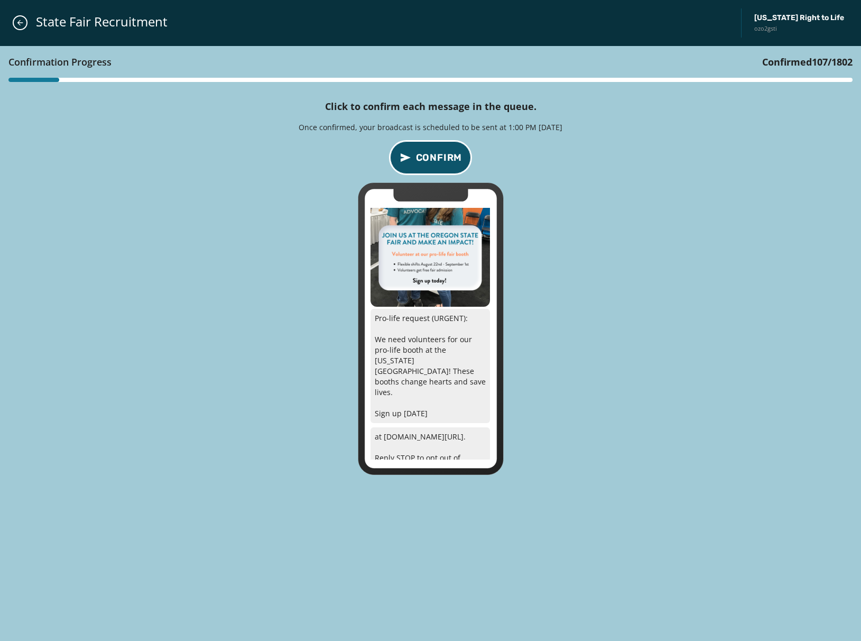
click at [434, 155] on span "Confirm" at bounding box center [439, 157] width 47 height 15
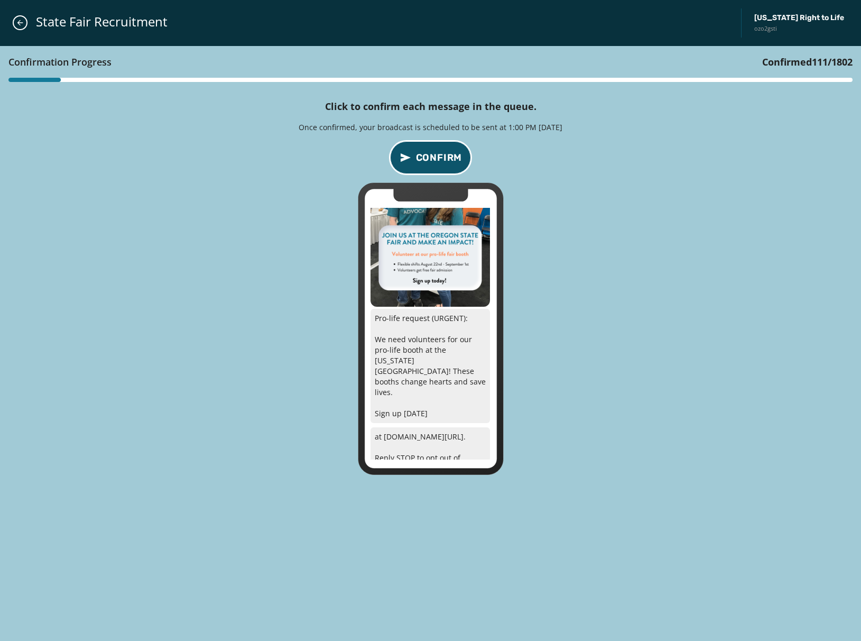
click at [434, 155] on span "Confirm" at bounding box center [439, 157] width 47 height 15
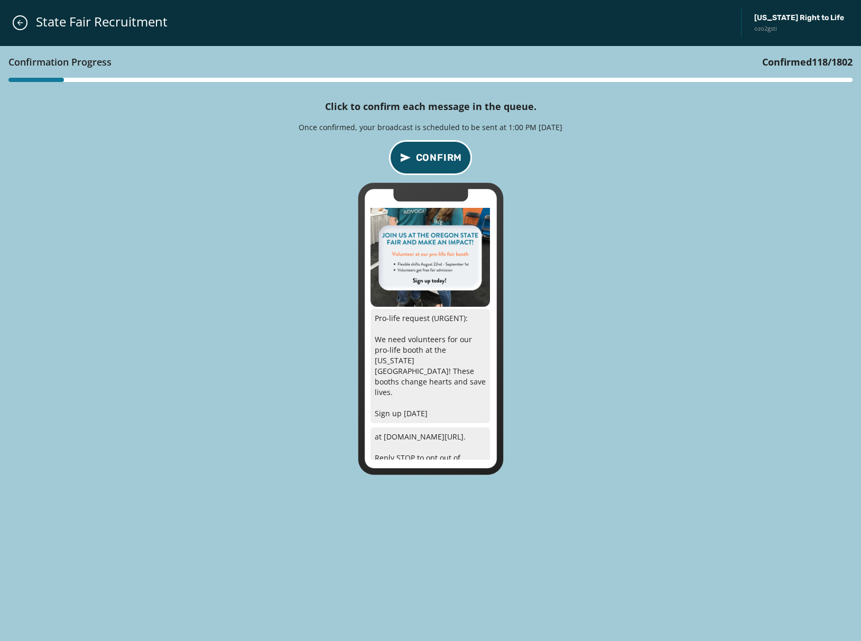
click at [434, 155] on span "Confirm" at bounding box center [439, 157] width 47 height 15
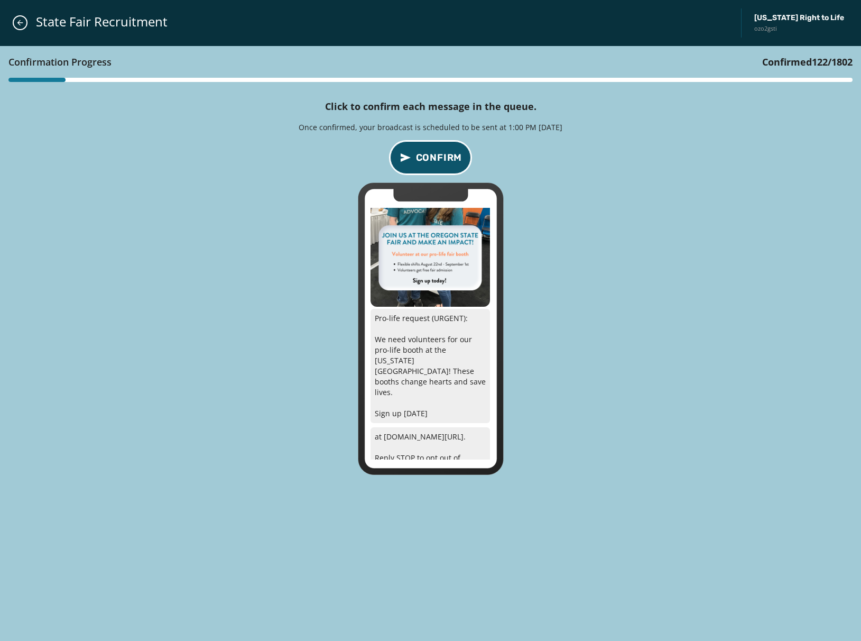
click at [434, 155] on span "Confirm" at bounding box center [439, 157] width 47 height 15
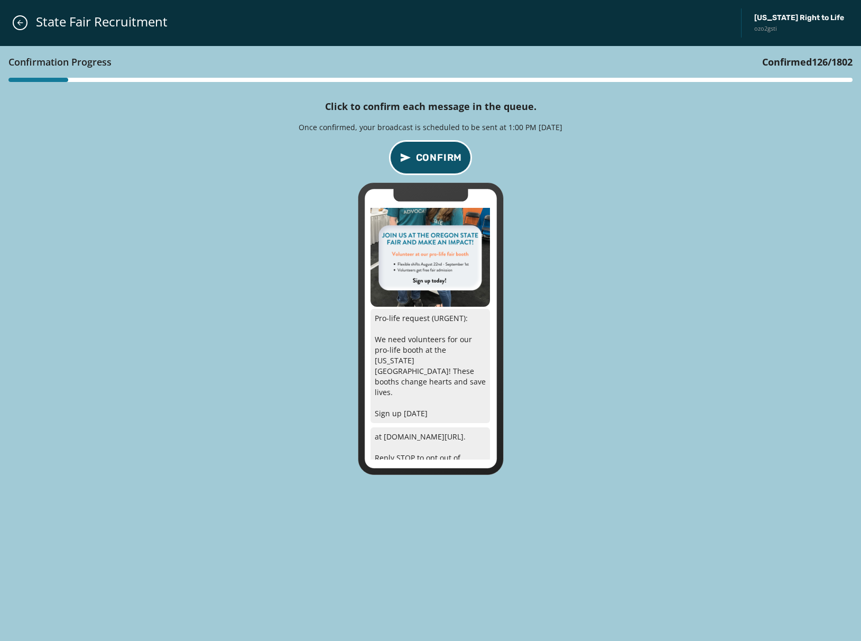
click at [434, 155] on span "Confirm" at bounding box center [439, 157] width 47 height 15
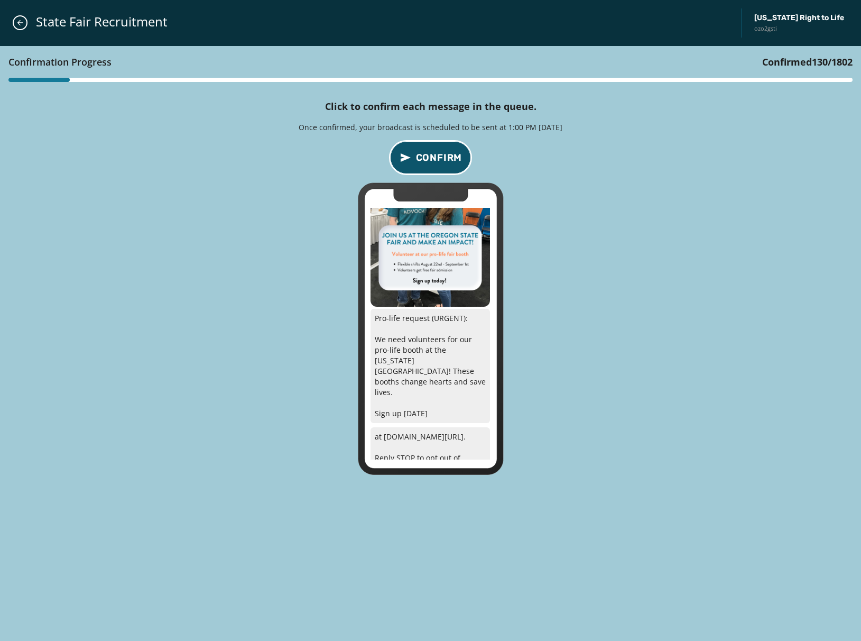
click at [434, 155] on span "Confirm" at bounding box center [439, 157] width 47 height 15
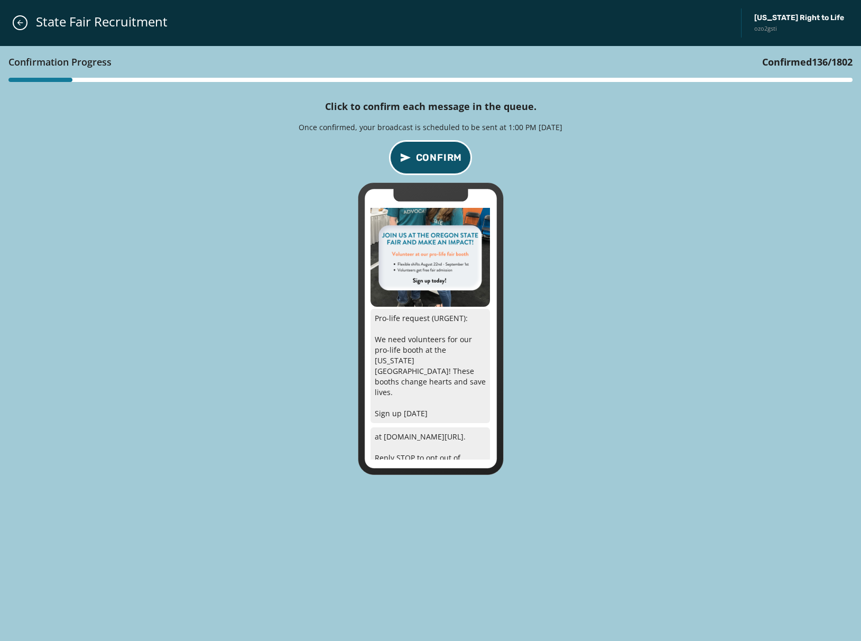
click at [434, 155] on span "Confirm" at bounding box center [439, 157] width 47 height 15
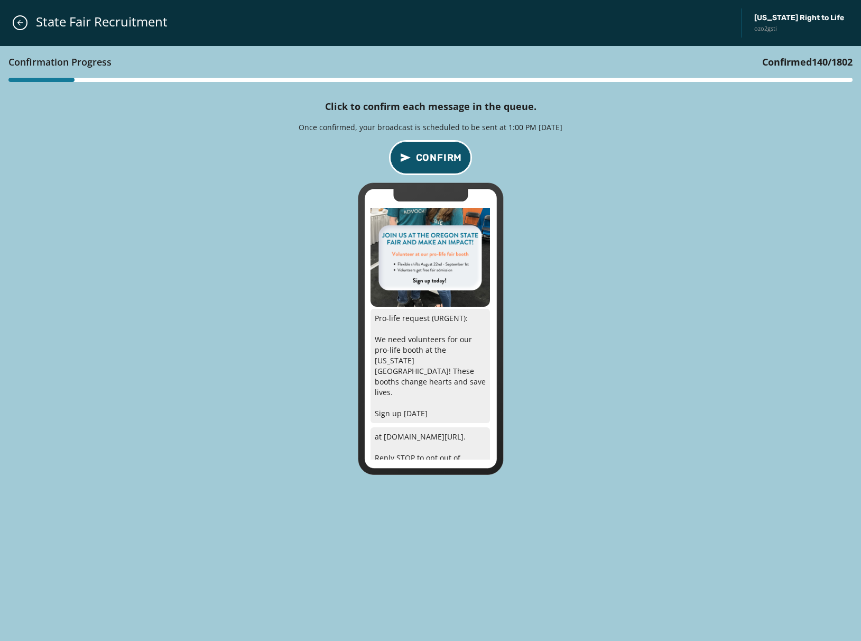
click at [434, 155] on span "Confirm" at bounding box center [439, 157] width 47 height 15
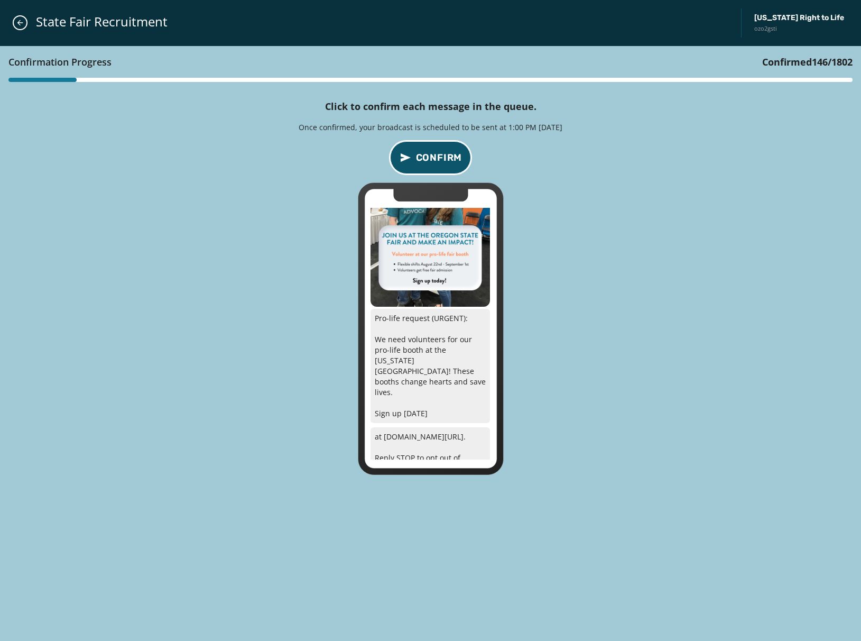
click at [434, 155] on span "Confirm" at bounding box center [439, 157] width 47 height 15
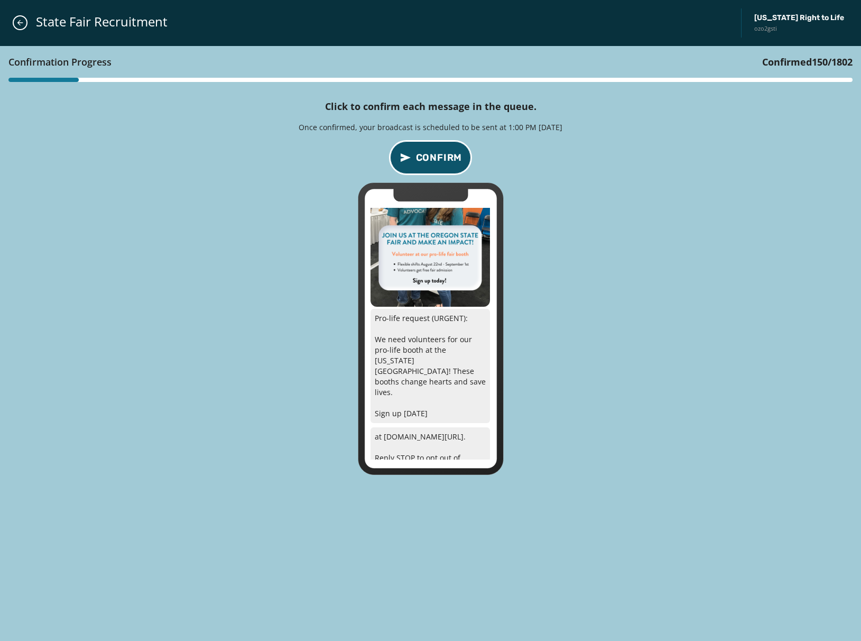
click at [434, 155] on span "Confirm" at bounding box center [439, 157] width 47 height 15
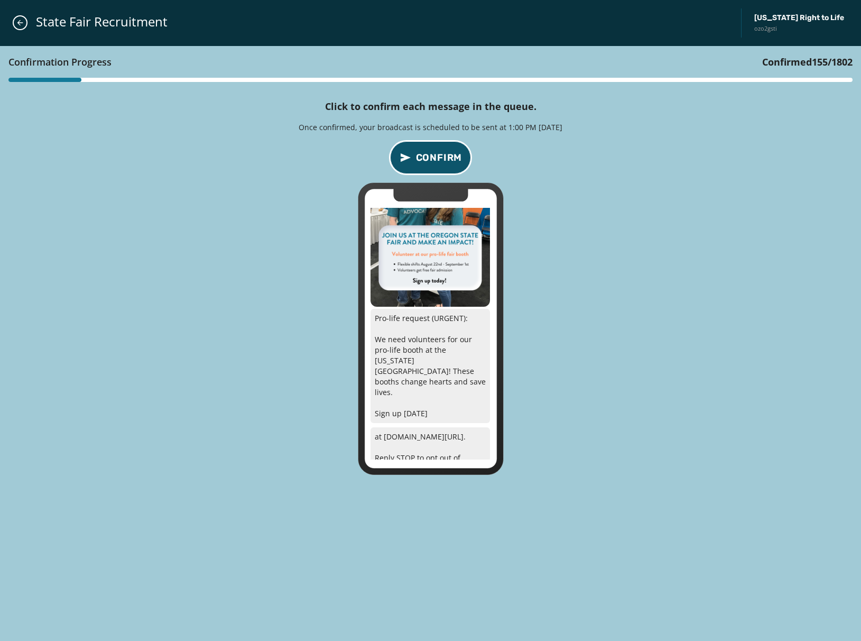
click at [434, 155] on span "Confirm" at bounding box center [439, 157] width 47 height 15
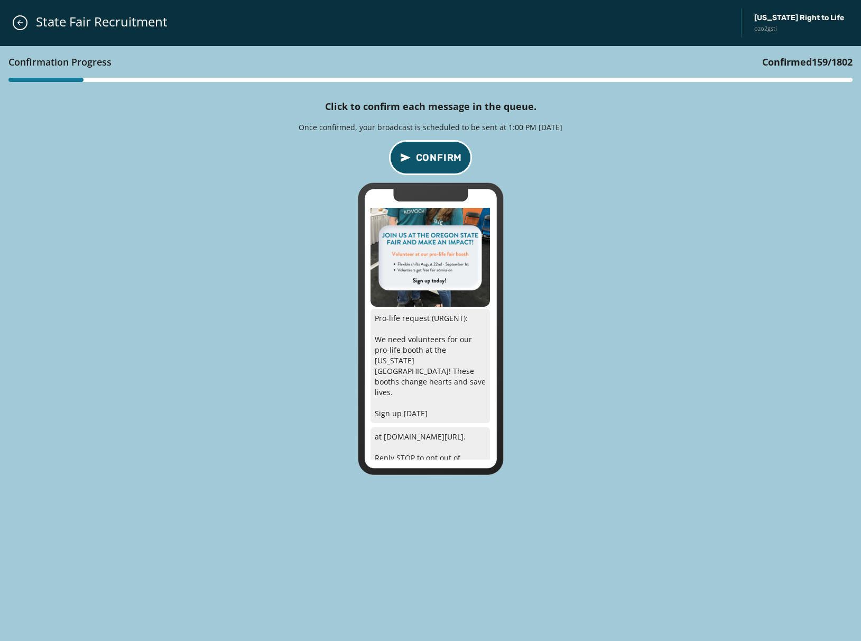
click at [434, 155] on span "Confirm" at bounding box center [439, 157] width 47 height 15
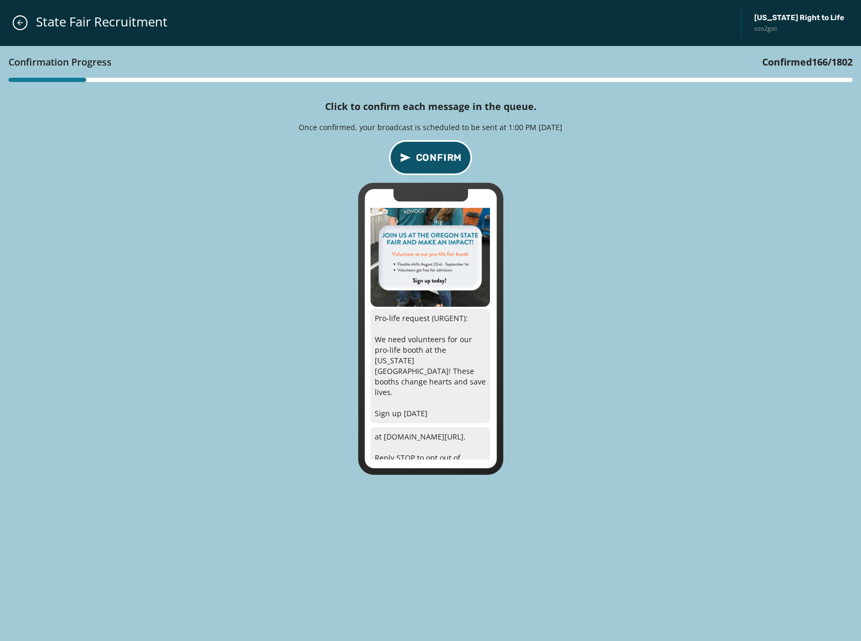
click at [434, 155] on span "Confirm" at bounding box center [439, 157] width 47 height 15
click at [577, 242] on div "Confirmation Progress Confirmed 167 / 1802 Click to confirm each message in the…" at bounding box center [430, 343] width 861 height 595
click at [732, 466] on div "Confirmation Progress Confirmed 167 / 1802 Click to confirm each message in the…" at bounding box center [430, 343] width 861 height 595
click at [782, 472] on div "Confirmation Progress Confirmed 168 / 1802 Click to confirm each message in the…" at bounding box center [430, 343] width 861 height 595
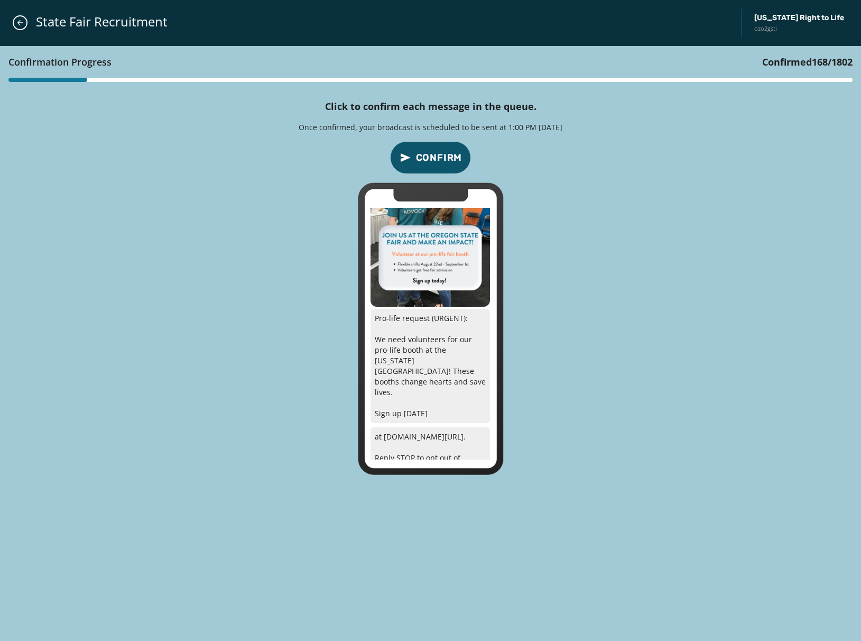
click at [824, 439] on div "Confirmation Progress Confirmed 168 / 1802 Click to confirm each message in the…" at bounding box center [430, 343] width 861 height 595
click at [785, 456] on div "Confirmation Progress Confirmed 168 / 1802 Click to confirm each message in the…" at bounding box center [430, 343] width 861 height 595
click at [811, 451] on div "Confirmation Progress Confirmed 168 / 1802 Click to confirm each message in the…" at bounding box center [430, 343] width 861 height 595
click at [435, 163] on span "Confirm" at bounding box center [439, 157] width 47 height 15
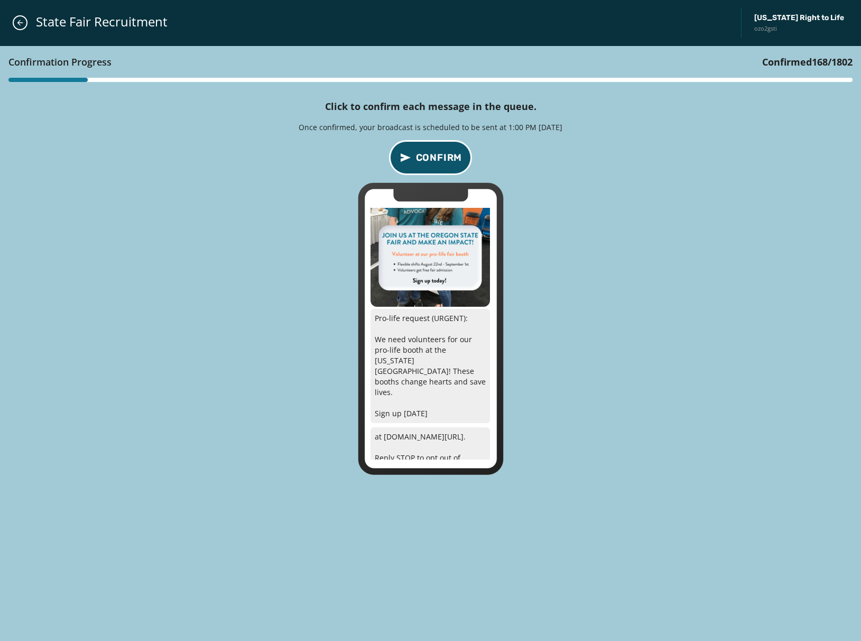
click at [435, 163] on span "Confirm" at bounding box center [439, 157] width 47 height 15
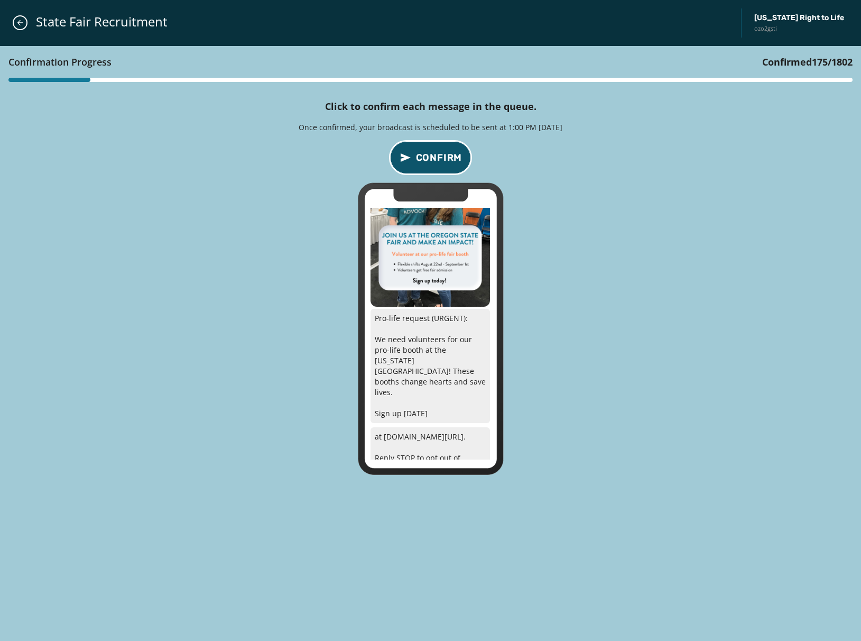
click at [435, 163] on span "Confirm" at bounding box center [439, 157] width 47 height 15
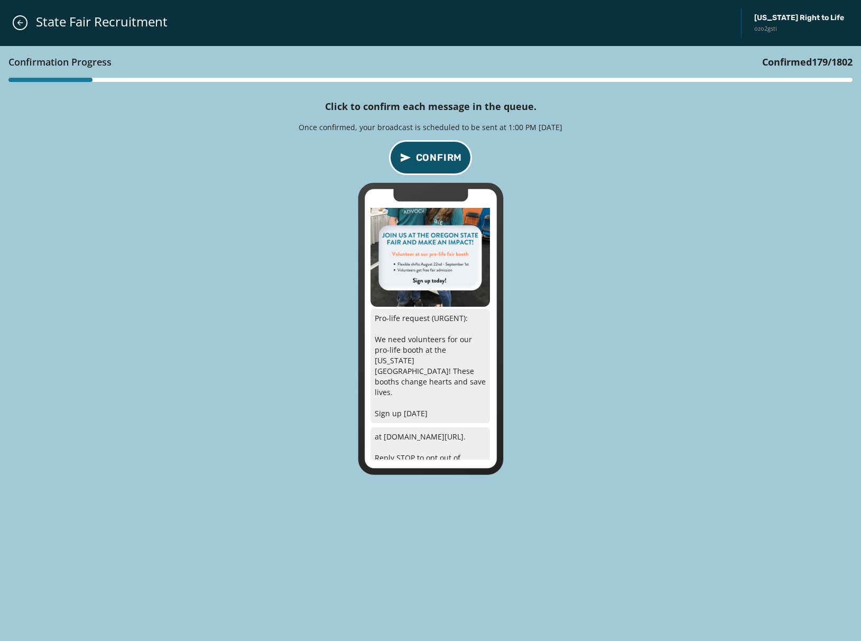
click at [435, 163] on span "Confirm" at bounding box center [439, 157] width 47 height 15
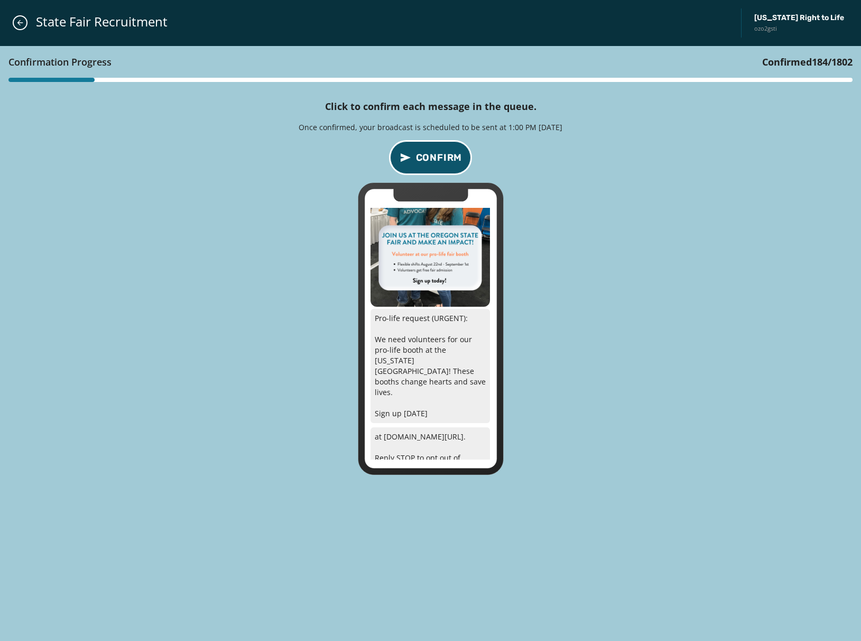
click at [435, 163] on span "Confirm" at bounding box center [439, 157] width 47 height 15
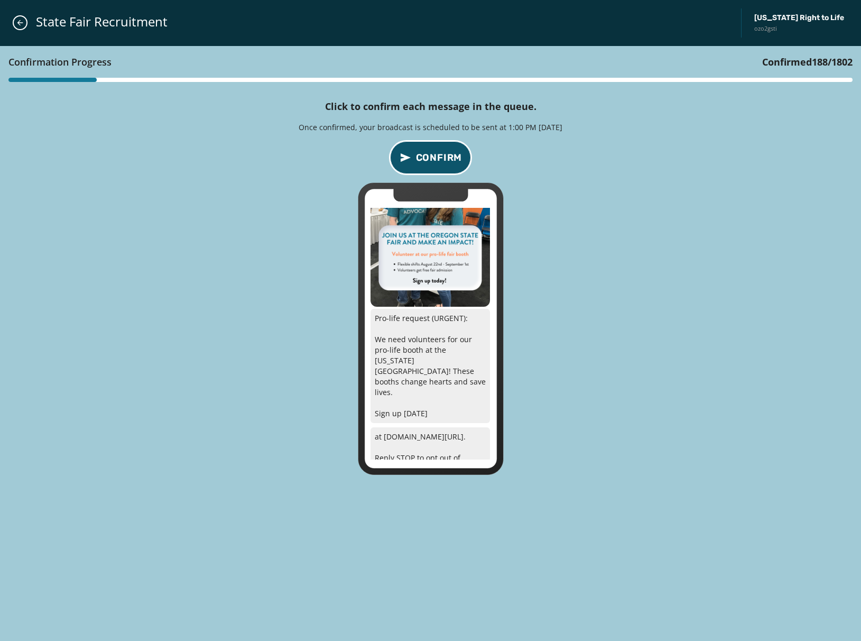
click at [435, 163] on span "Confirm" at bounding box center [439, 157] width 47 height 15
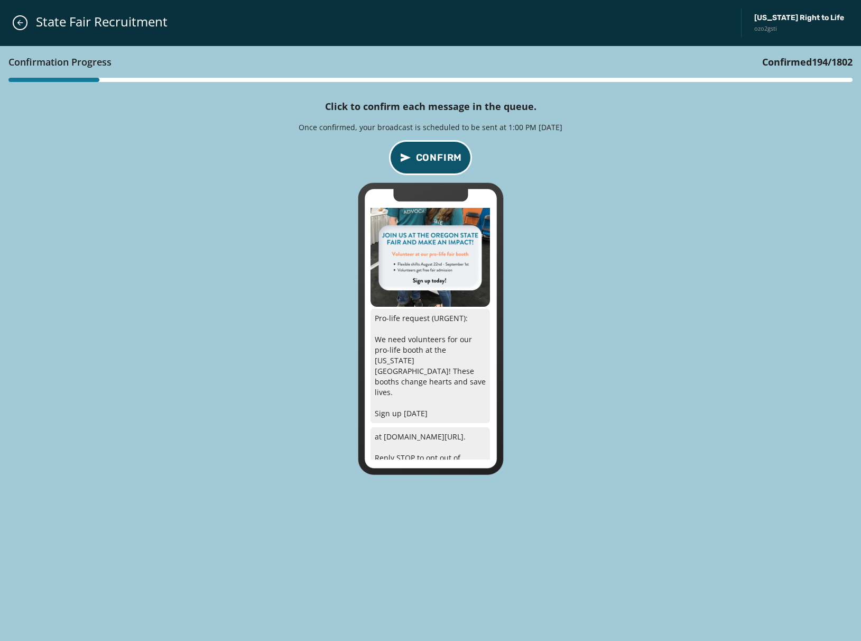
click at [435, 163] on span "Confirm" at bounding box center [439, 157] width 47 height 15
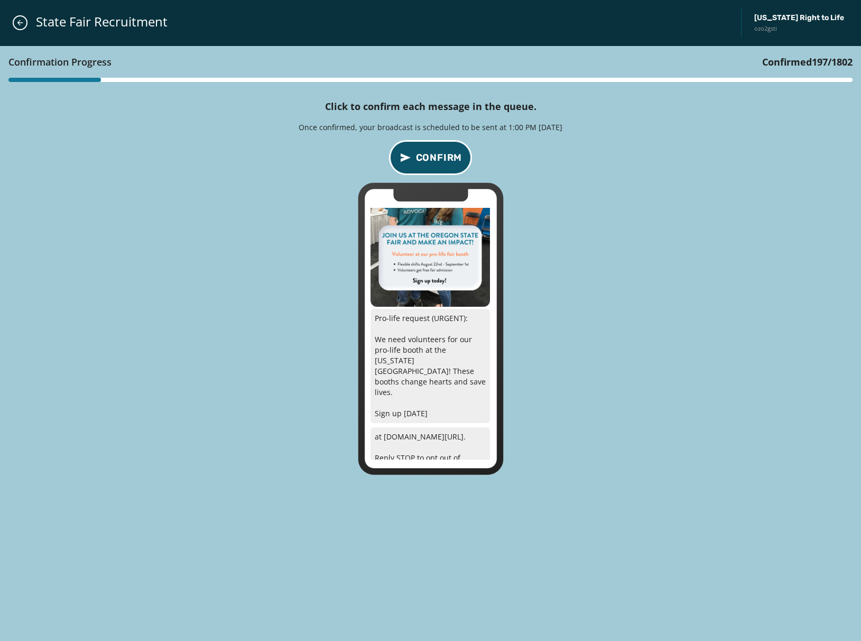
click at [435, 163] on span "Confirm" at bounding box center [439, 157] width 47 height 15
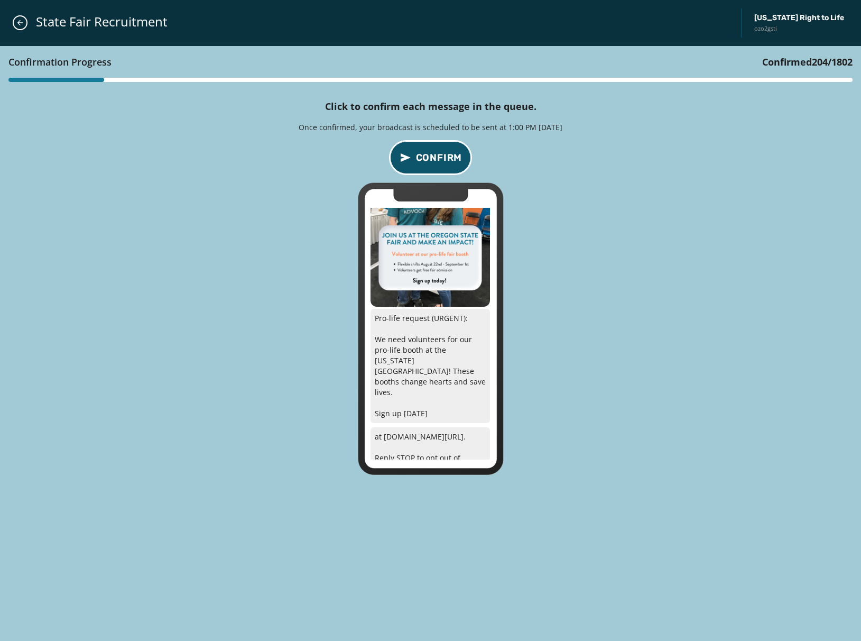
click at [435, 163] on span "Confirm" at bounding box center [439, 157] width 47 height 15
click at [129, 242] on div "Confirmation Progress Confirmed 205 / 1802 Click to confirm each message in the…" at bounding box center [430, 343] width 861 height 595
click at [186, 199] on div "Confirmation Progress Confirmed 205 / 1802 Click to confirm each message in the…" at bounding box center [430, 343] width 861 height 595
click at [276, 248] on div "Confirmation Progress Confirmed 205 / 1802 Click to confirm each message in the…" at bounding box center [430, 343] width 861 height 595
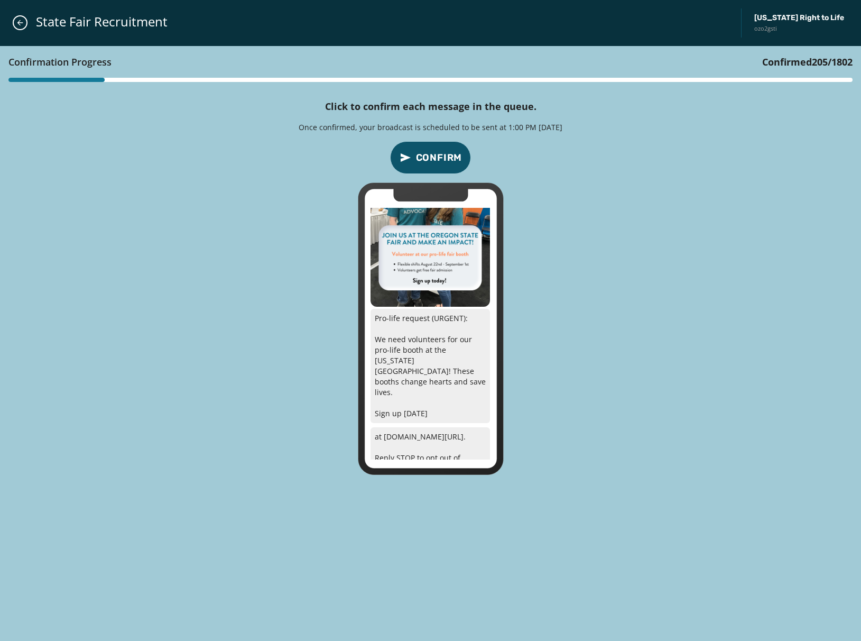
click at [446, 155] on span "Confirm" at bounding box center [439, 157] width 47 height 15
click at [446, 156] on span "Confirm" at bounding box center [439, 157] width 47 height 15
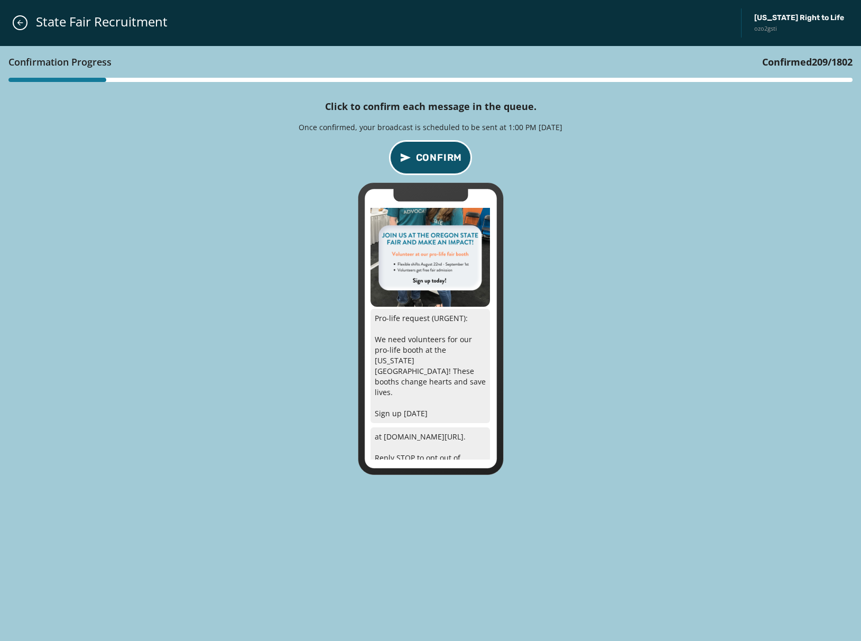
click at [446, 156] on span "Confirm" at bounding box center [439, 157] width 47 height 15
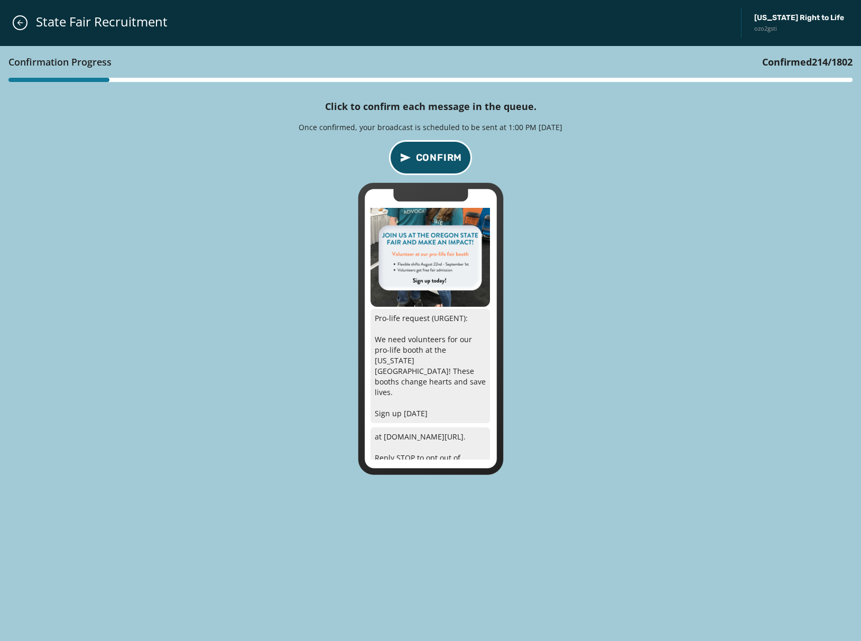
click at [446, 156] on span "Confirm" at bounding box center [439, 157] width 47 height 15
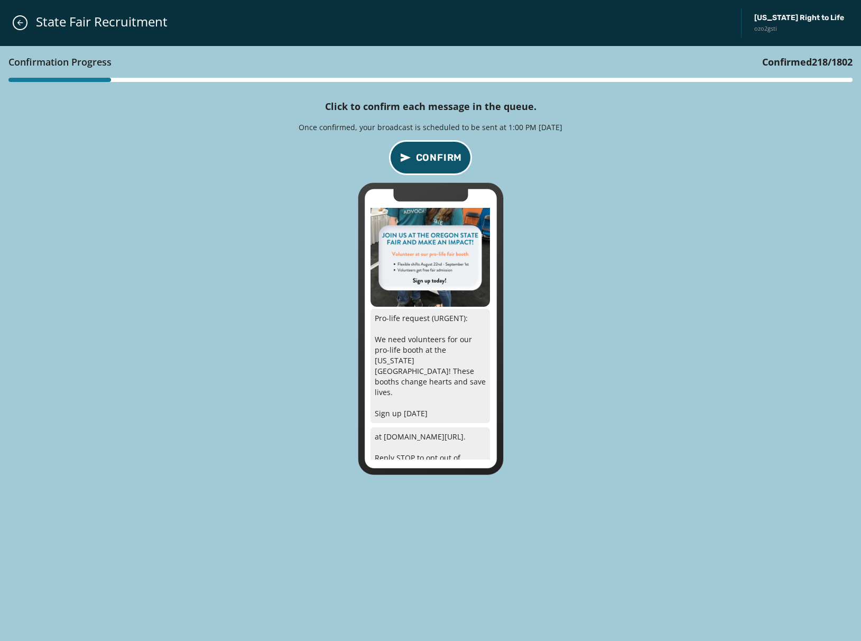
click at [446, 156] on span "Confirm" at bounding box center [439, 157] width 47 height 15
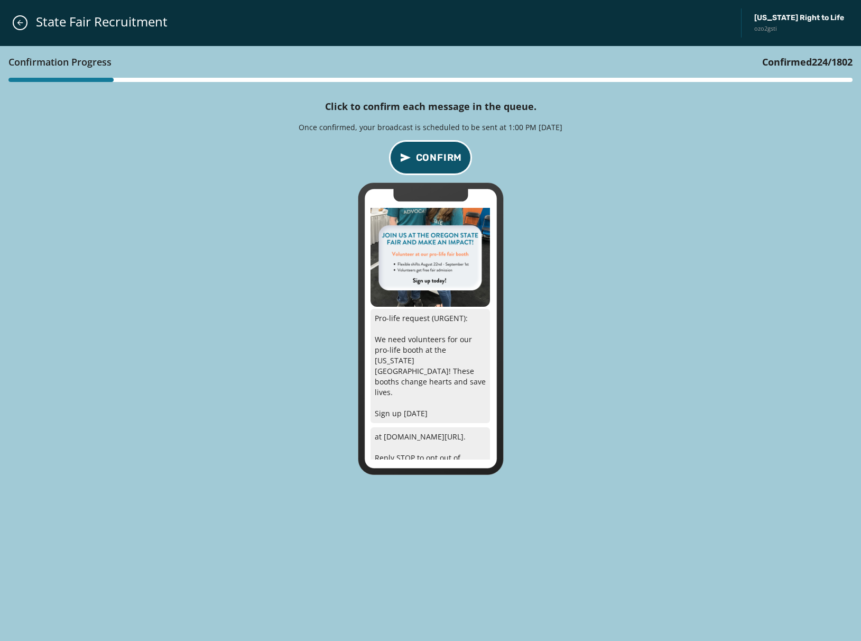
click at [446, 156] on span "Confirm" at bounding box center [439, 157] width 47 height 15
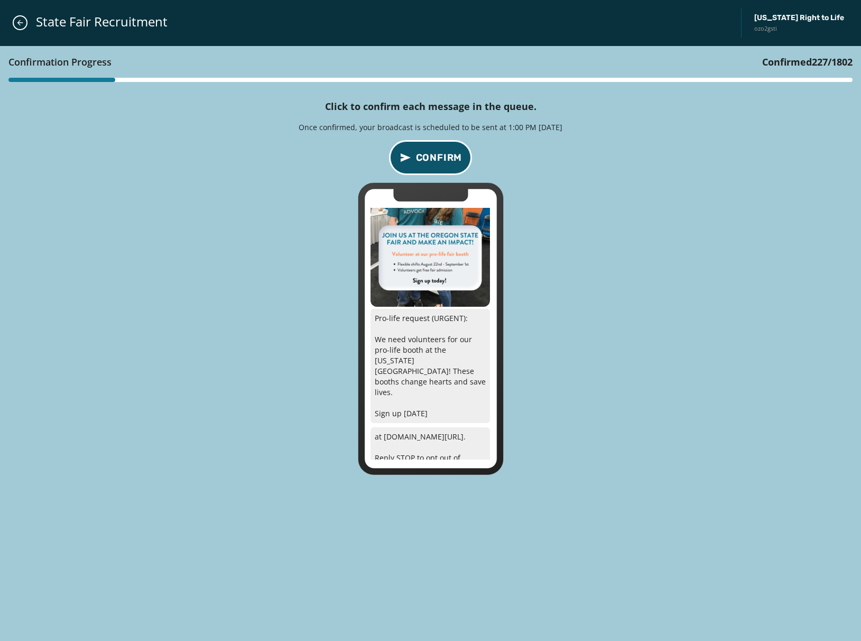
click at [446, 156] on span "Confirm" at bounding box center [439, 157] width 47 height 15
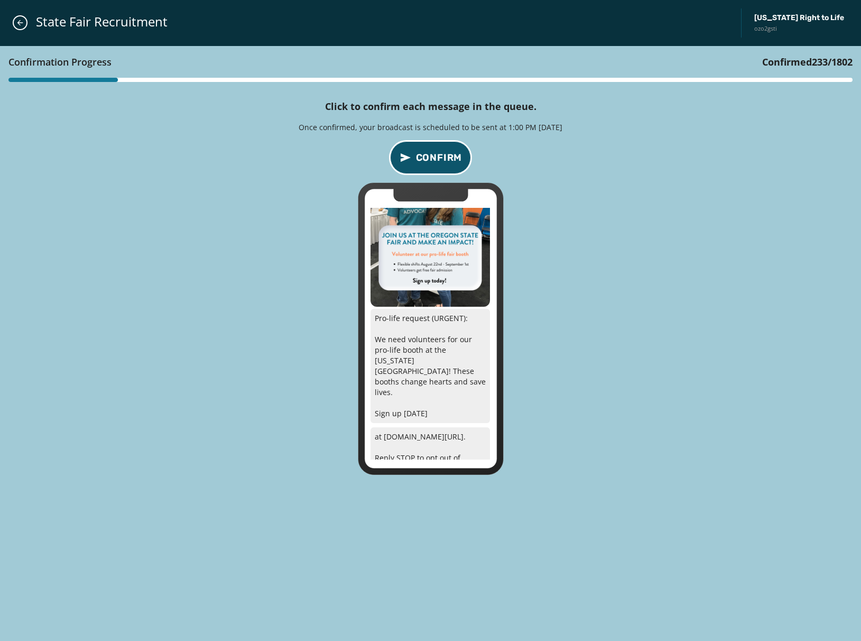
click at [446, 156] on span "Confirm" at bounding box center [439, 157] width 47 height 15
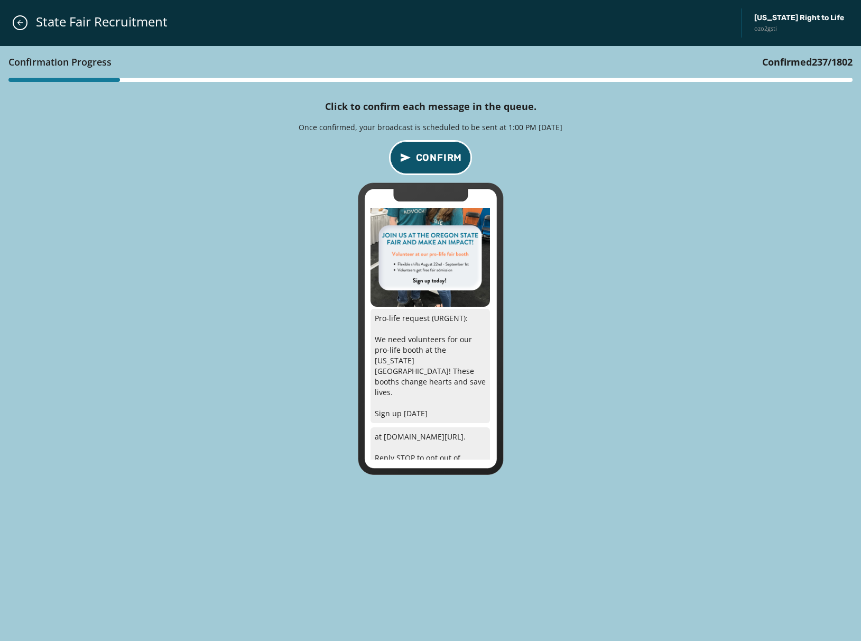
click at [446, 156] on span "Confirm" at bounding box center [439, 157] width 47 height 15
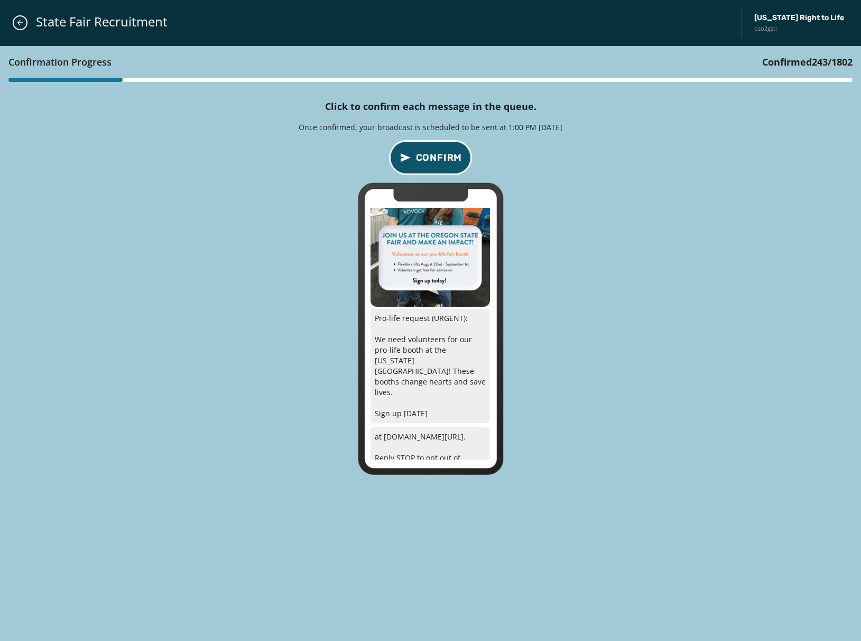
click at [446, 156] on span "Confirm" at bounding box center [439, 157] width 47 height 15
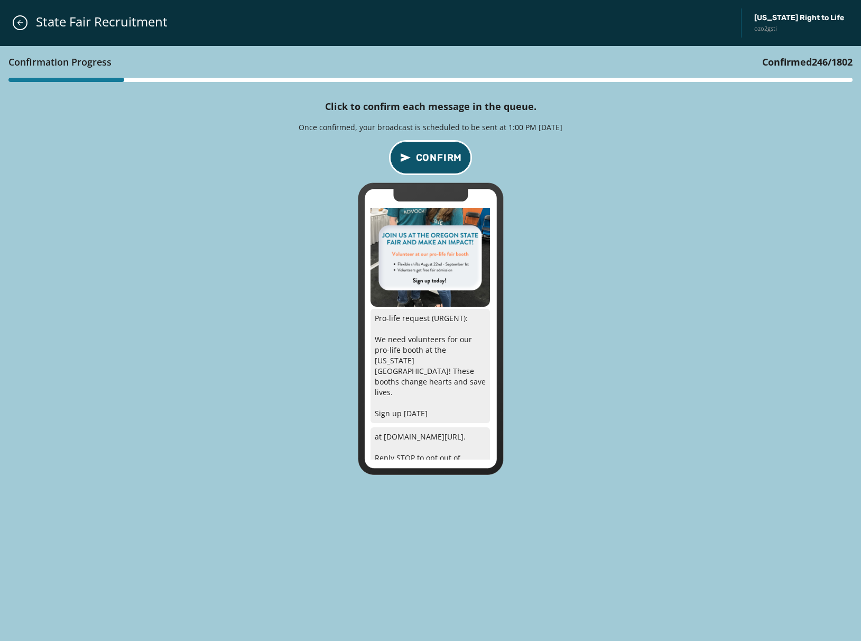
click at [446, 156] on span "Confirm" at bounding box center [439, 157] width 47 height 15
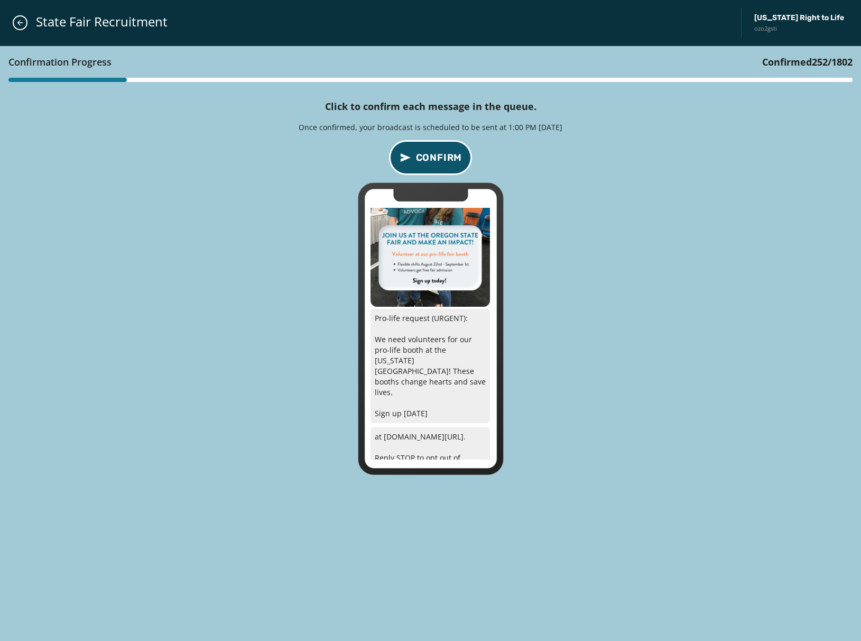
click at [446, 156] on span "Confirm" at bounding box center [439, 157] width 47 height 15
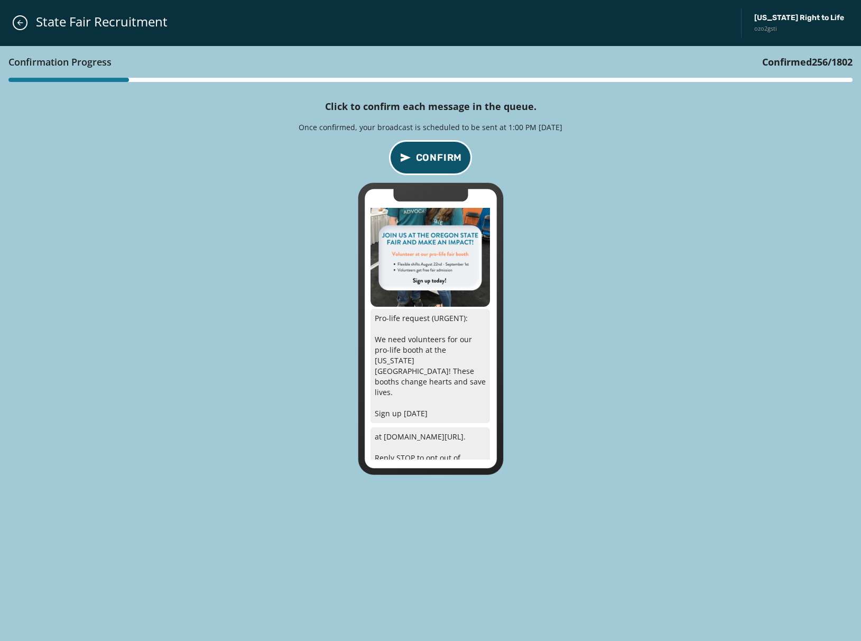
click at [446, 156] on span "Confirm" at bounding box center [439, 157] width 47 height 15
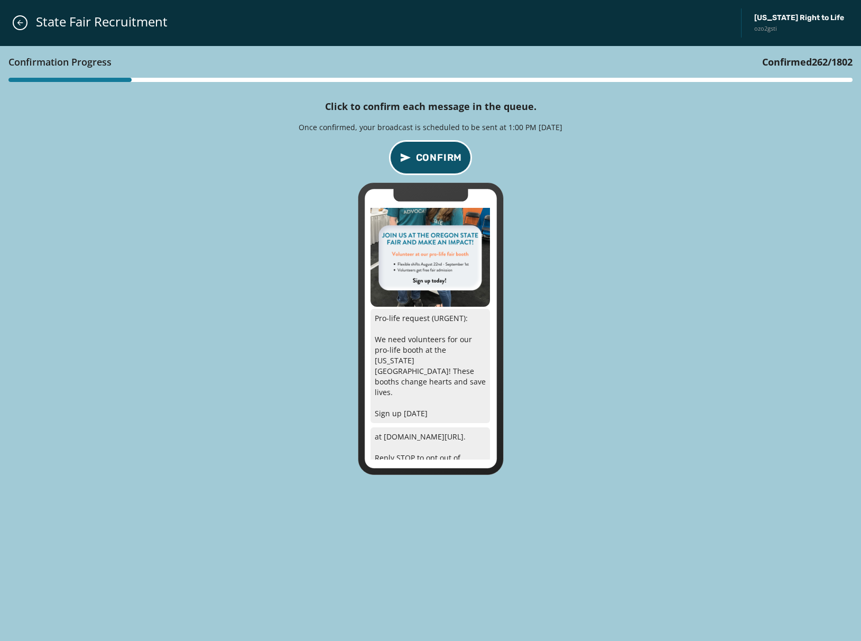
click at [446, 156] on span "Confirm" at bounding box center [439, 157] width 47 height 15
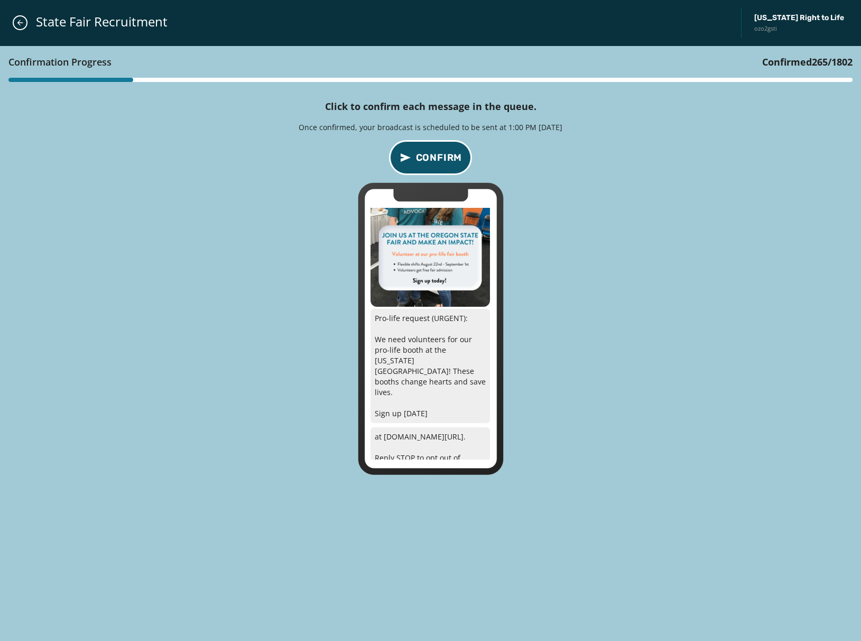
click at [446, 156] on span "Confirm" at bounding box center [439, 157] width 47 height 15
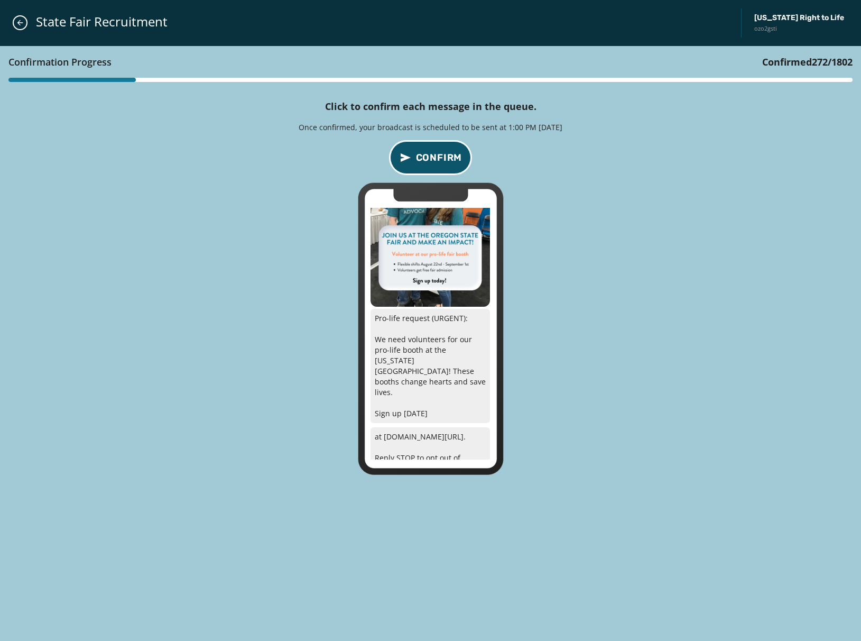
click at [446, 156] on span "Confirm" at bounding box center [439, 157] width 47 height 15
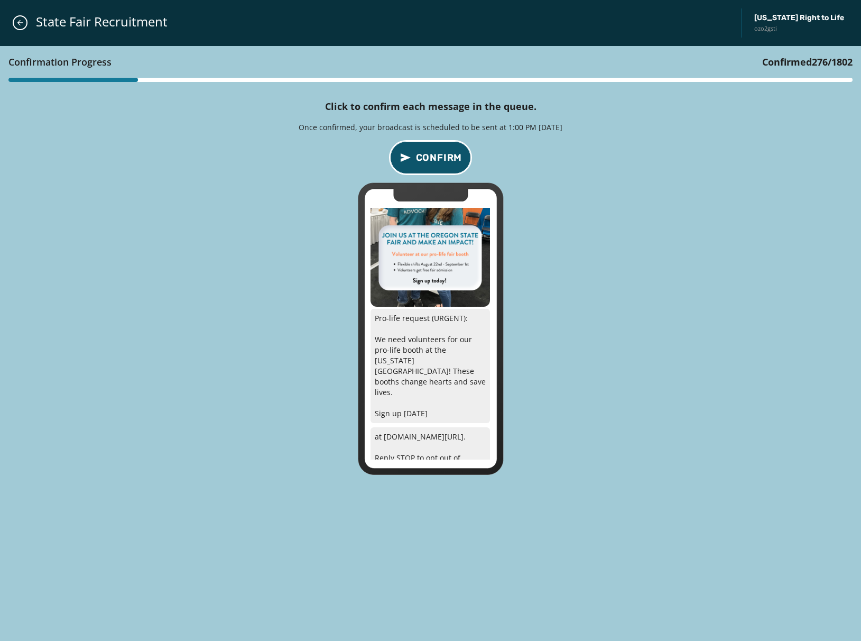
click at [446, 156] on span "Confirm" at bounding box center [439, 157] width 47 height 15
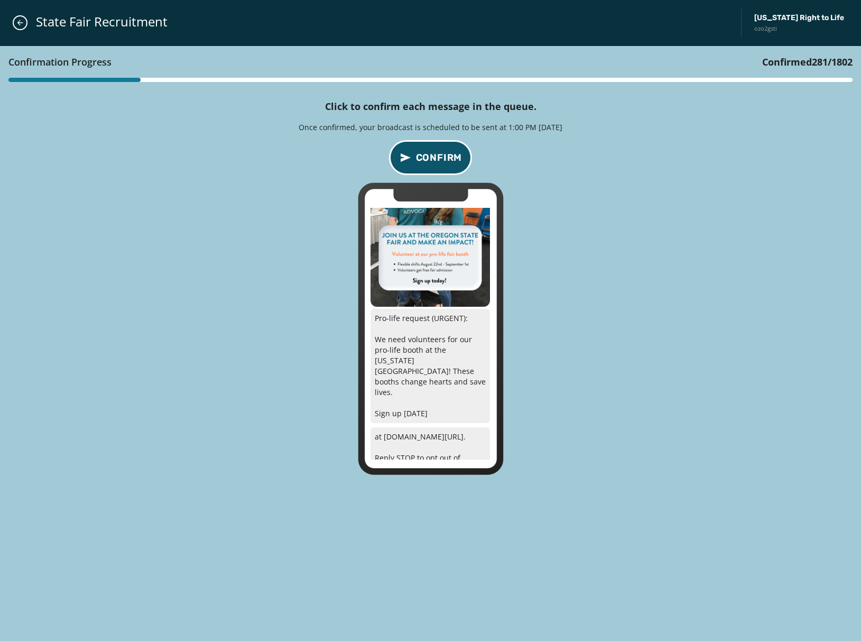
click at [446, 156] on span "Confirm" at bounding box center [439, 157] width 47 height 15
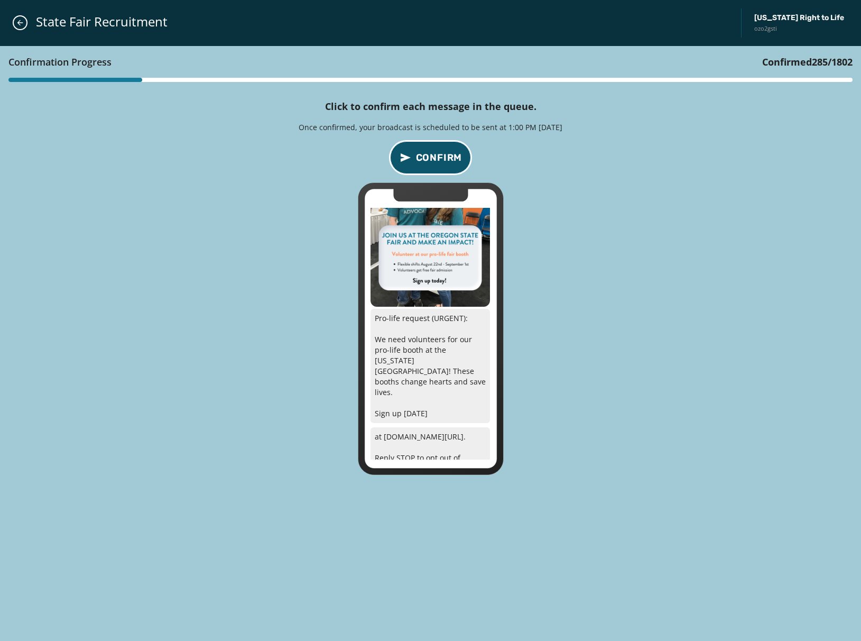
click at [446, 156] on span "Confirm" at bounding box center [439, 157] width 47 height 15
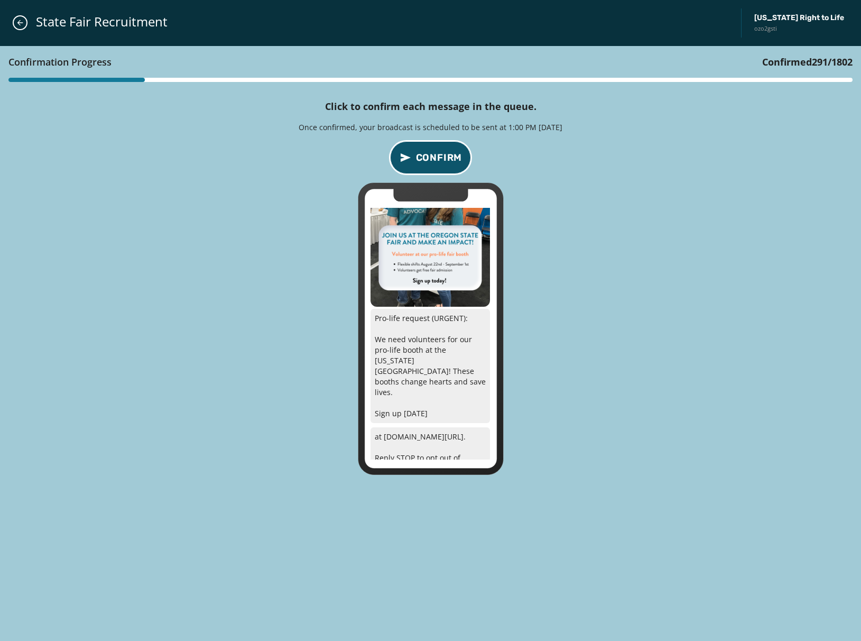
click at [446, 156] on span "Confirm" at bounding box center [439, 157] width 47 height 15
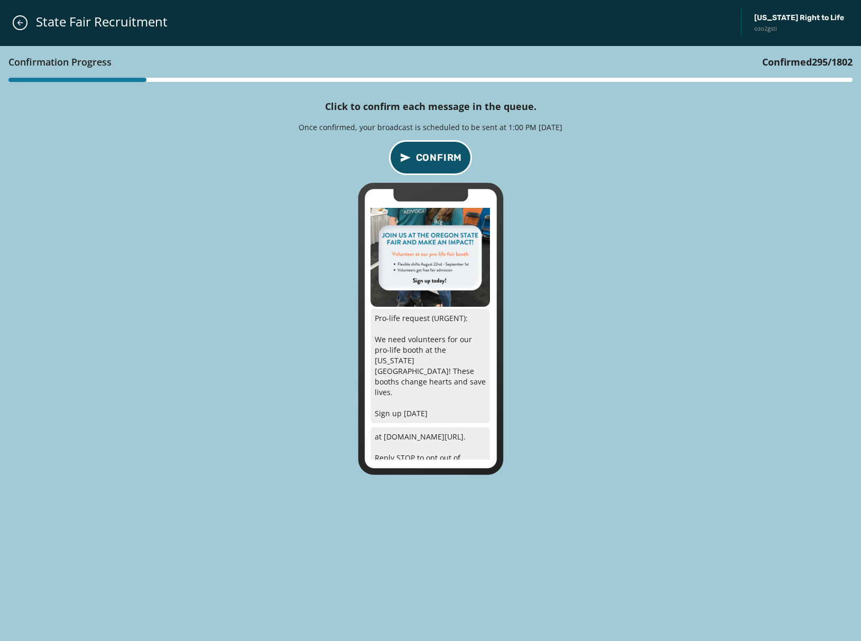
click at [446, 156] on span "Confirm" at bounding box center [439, 157] width 47 height 15
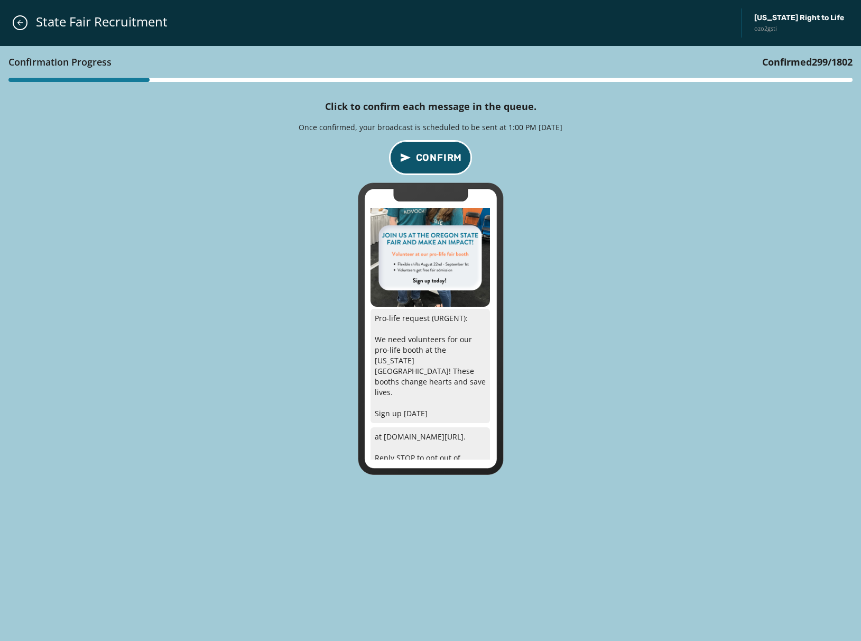
click at [446, 156] on span "Confirm" at bounding box center [439, 157] width 47 height 15
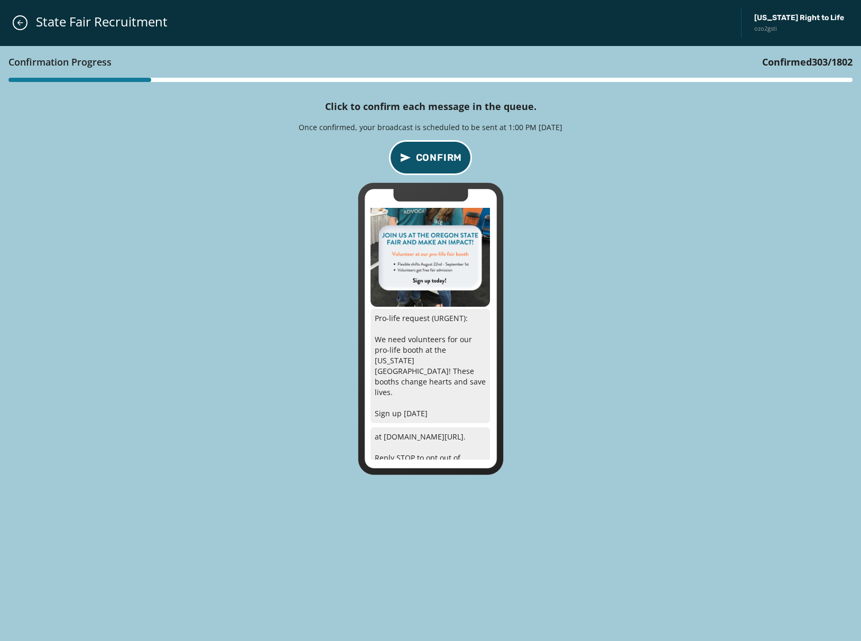
click at [446, 156] on span "Confirm" at bounding box center [439, 157] width 47 height 15
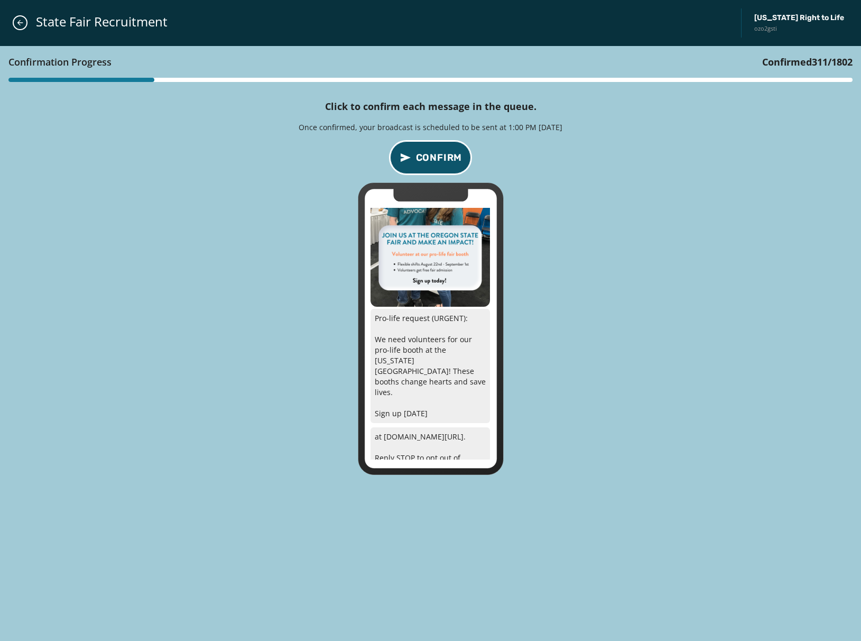
click at [446, 156] on span "Confirm" at bounding box center [439, 157] width 47 height 15
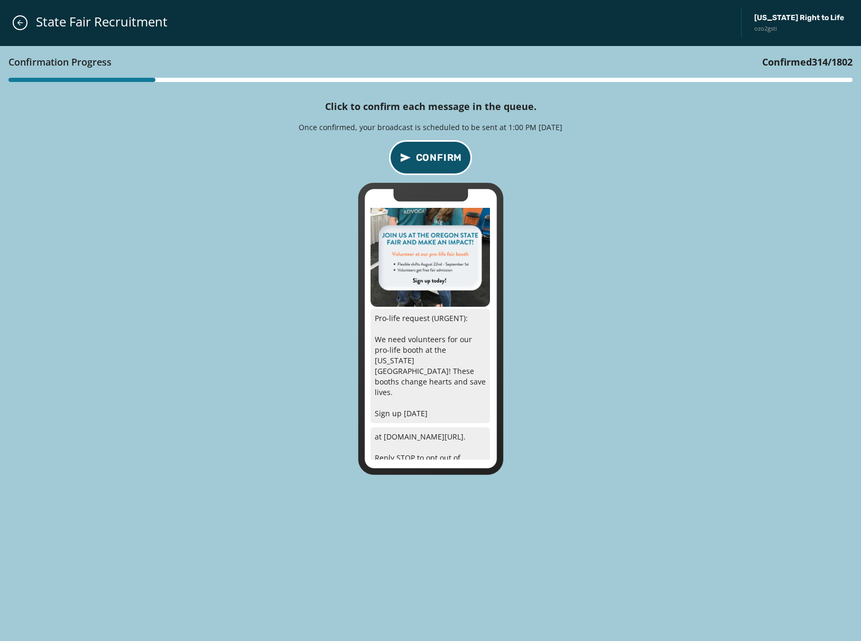
click at [446, 156] on span "Confirm" at bounding box center [439, 157] width 47 height 15
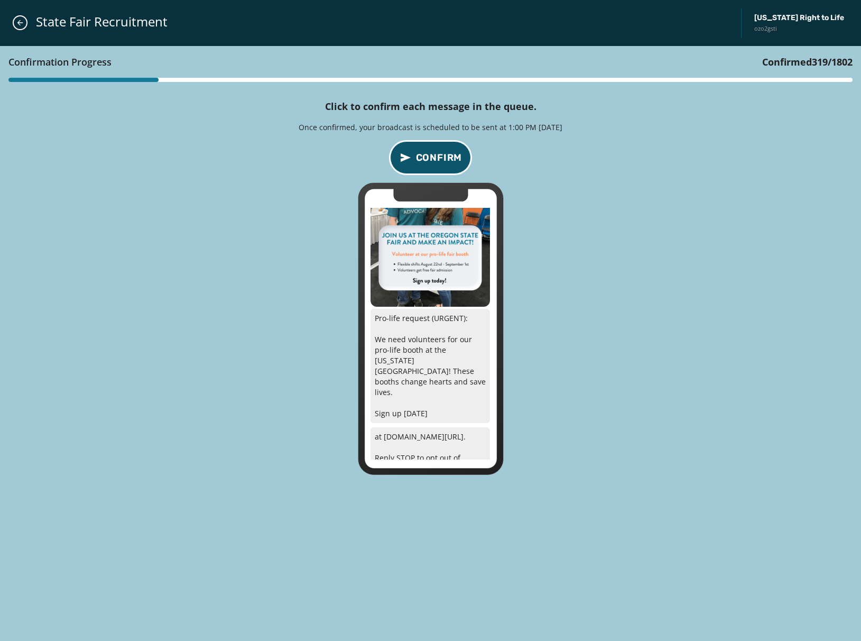
click at [446, 156] on span "Confirm" at bounding box center [439, 157] width 47 height 15
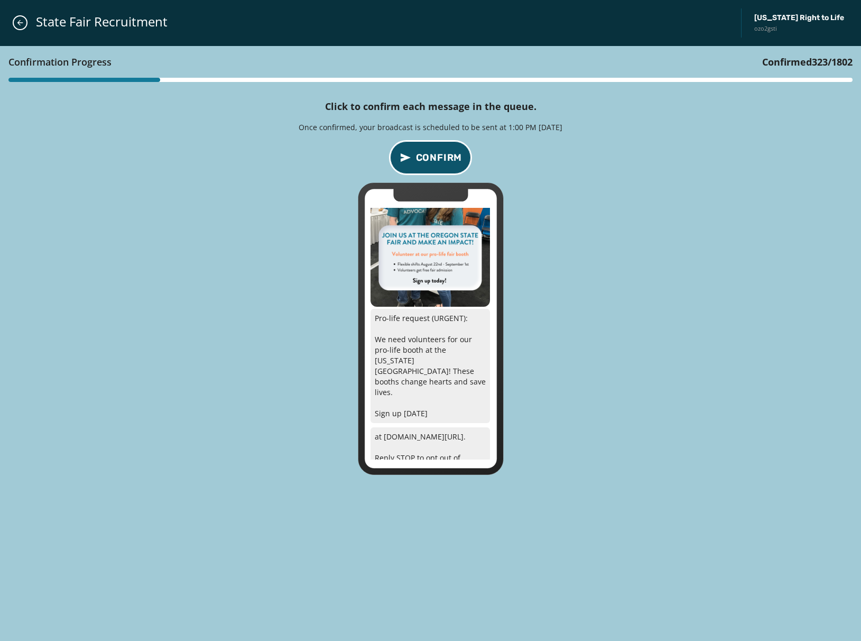
click at [446, 156] on span "Confirm" at bounding box center [439, 157] width 47 height 15
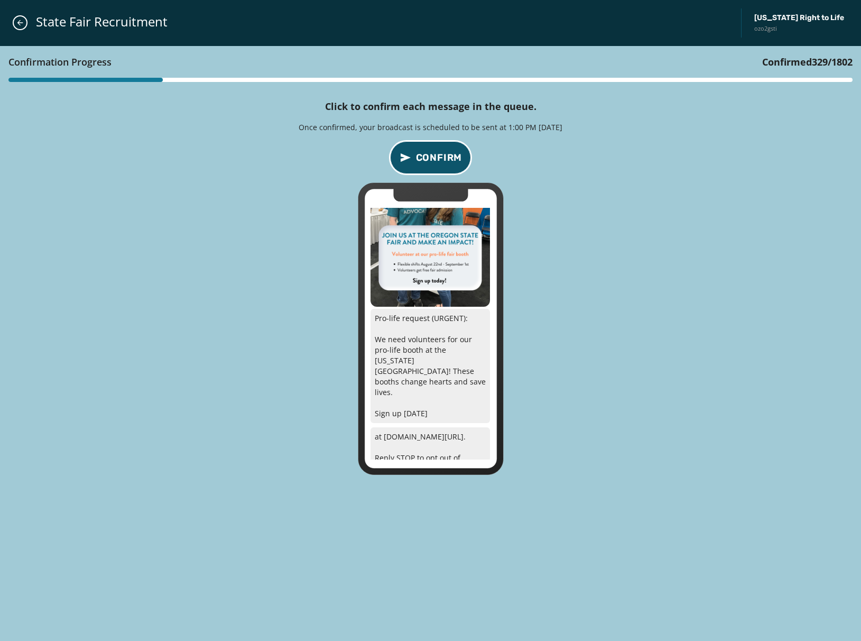
click at [446, 156] on span "Confirm" at bounding box center [439, 157] width 47 height 15
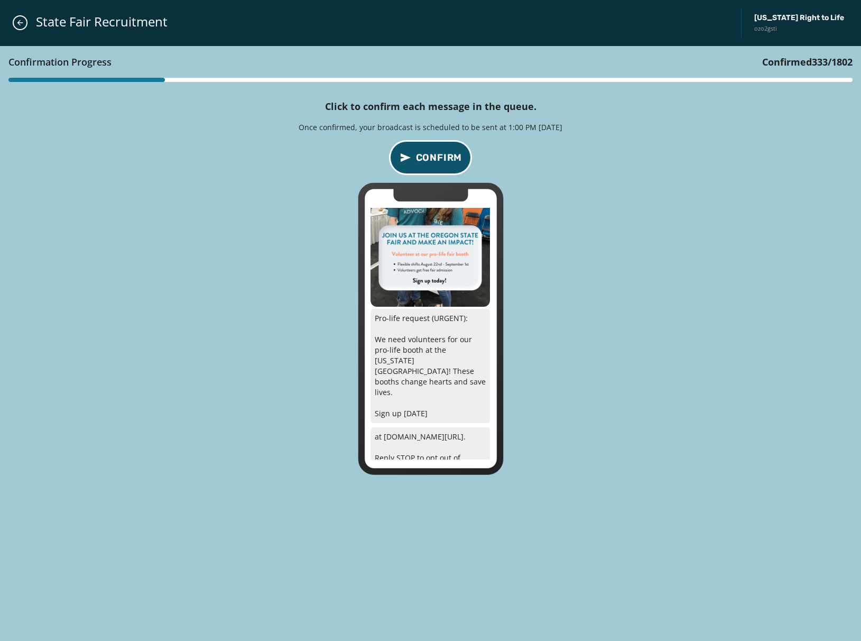
click at [446, 156] on span "Confirm" at bounding box center [439, 157] width 47 height 15
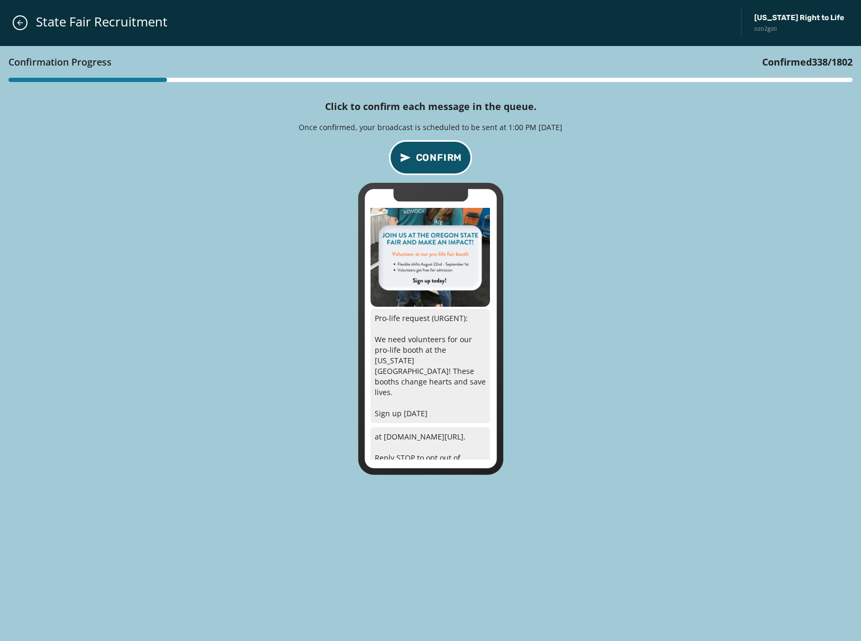
click at [446, 156] on span "Confirm" at bounding box center [439, 157] width 47 height 15
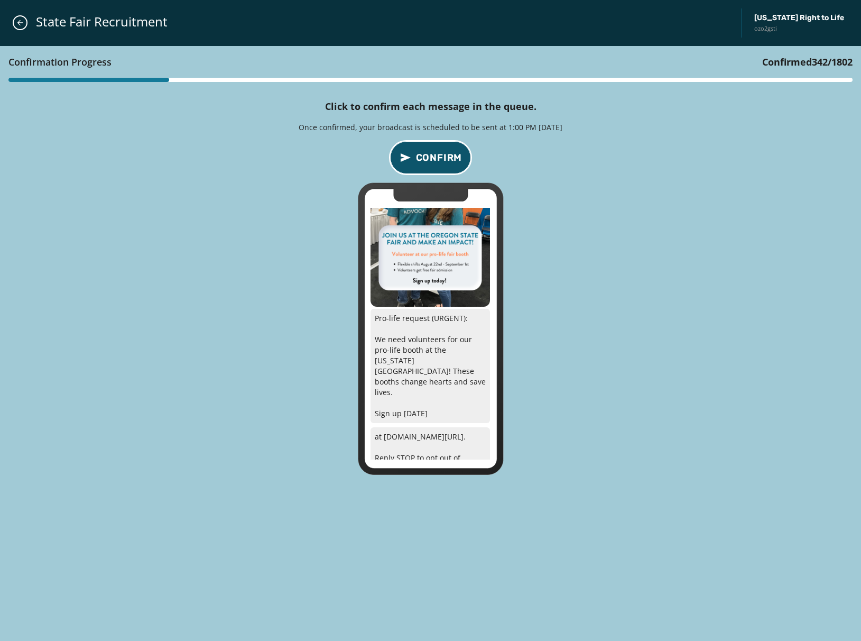
click at [446, 156] on span "Confirm" at bounding box center [439, 157] width 47 height 15
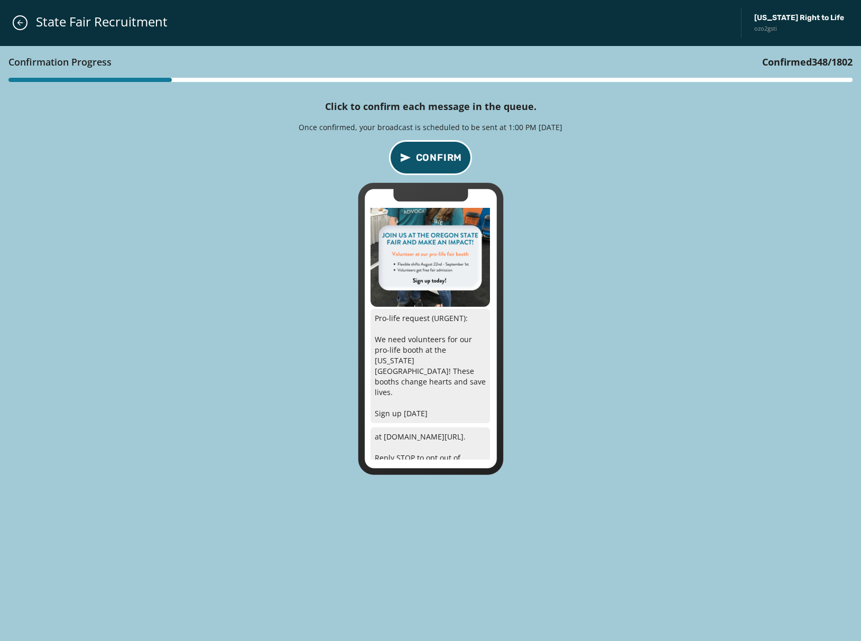
click at [446, 156] on span "Confirm" at bounding box center [439, 157] width 47 height 15
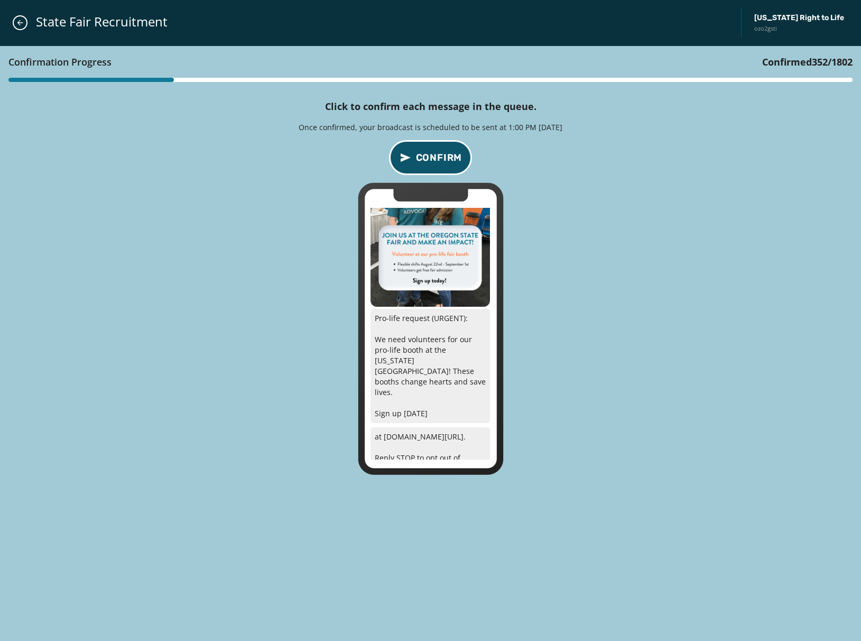
click at [446, 156] on span "Confirm" at bounding box center [439, 157] width 47 height 15
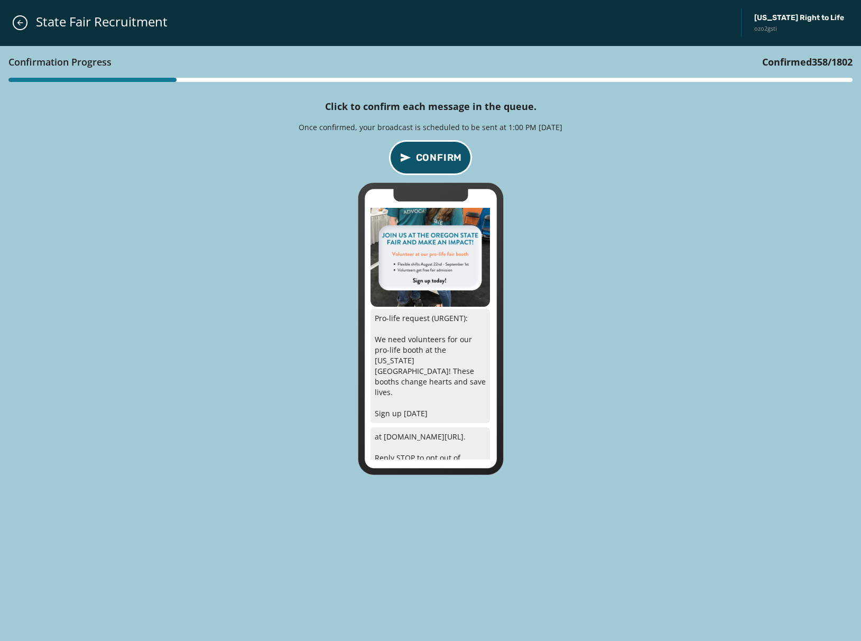
click at [446, 156] on span "Confirm" at bounding box center [439, 157] width 47 height 15
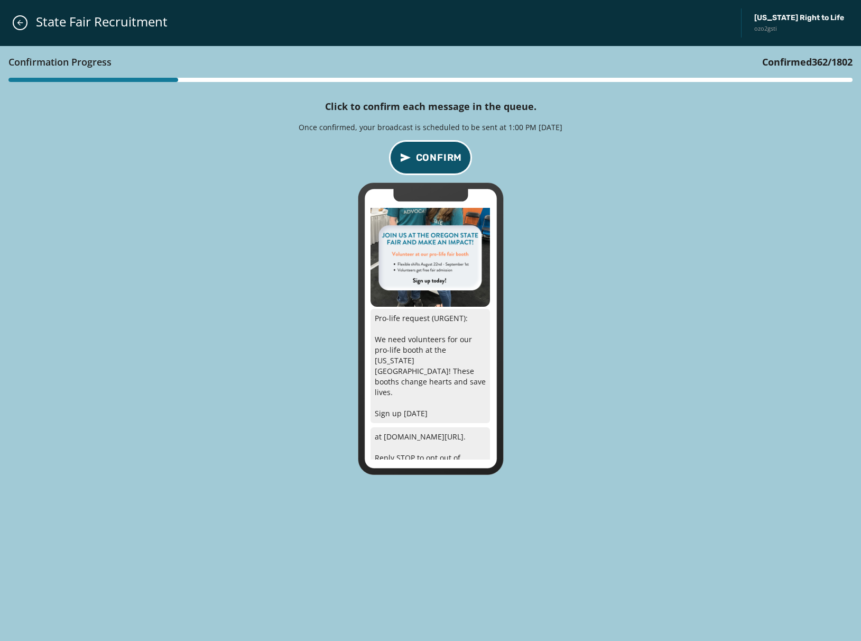
click at [446, 156] on span "Confirm" at bounding box center [439, 157] width 47 height 15
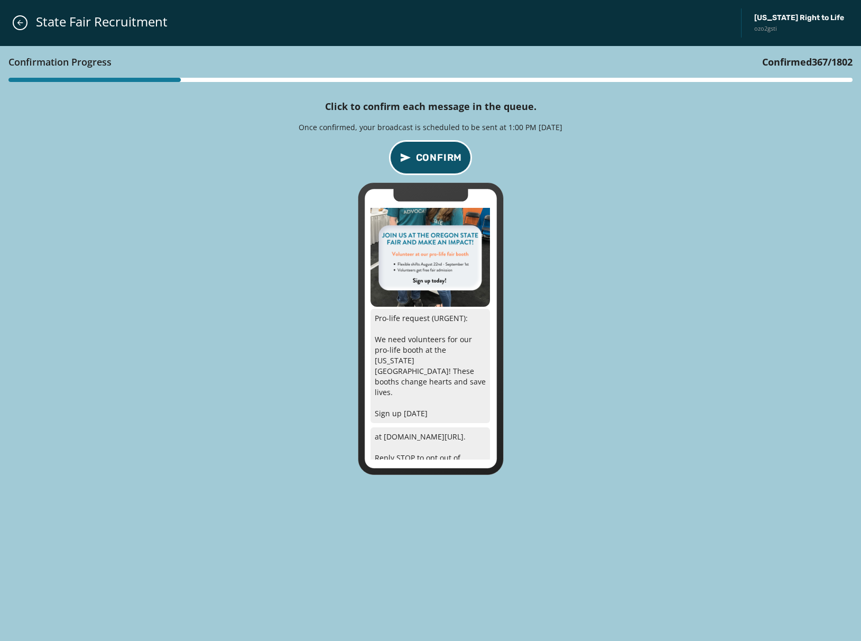
click at [446, 156] on span "Confirm" at bounding box center [439, 157] width 47 height 15
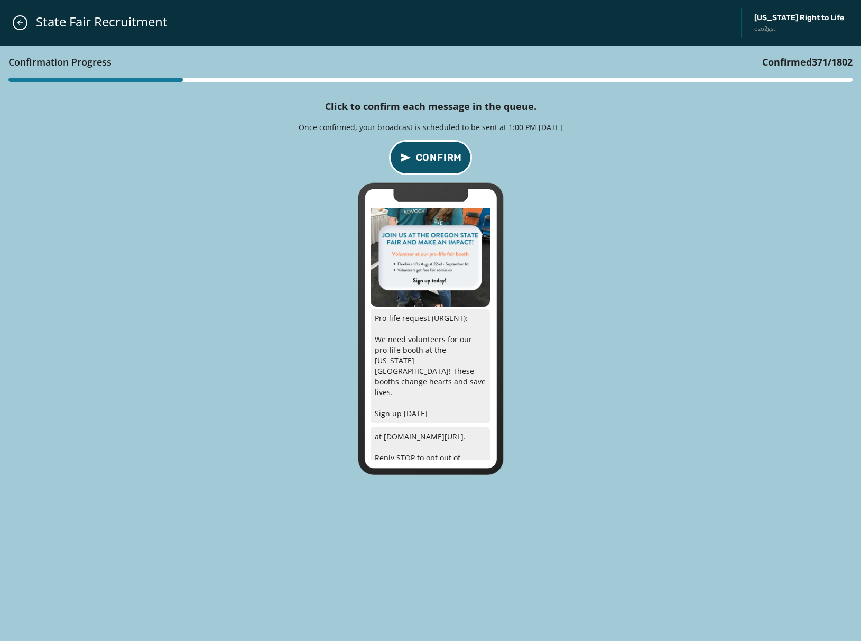
click at [446, 156] on span "Confirm" at bounding box center [439, 157] width 47 height 15
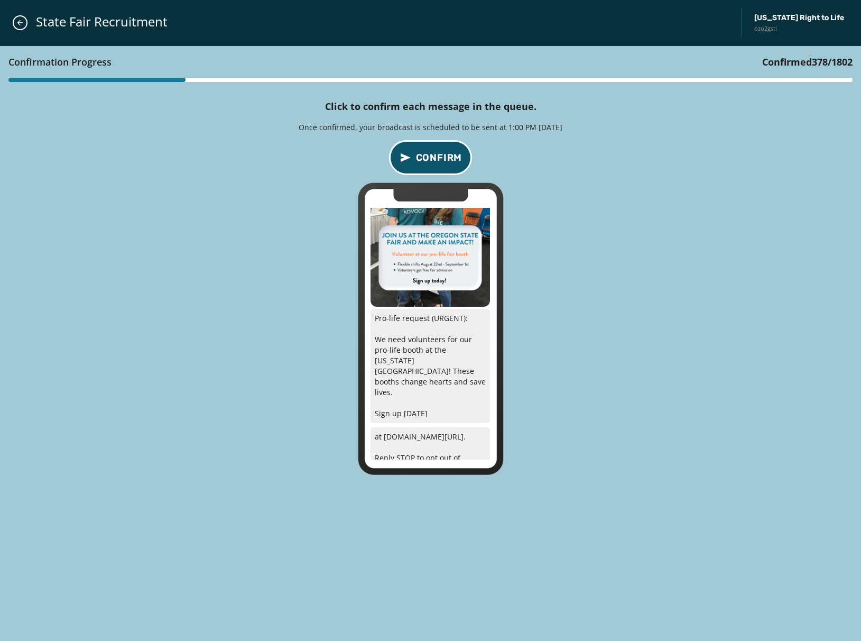
click at [446, 156] on span "Confirm" at bounding box center [439, 157] width 47 height 15
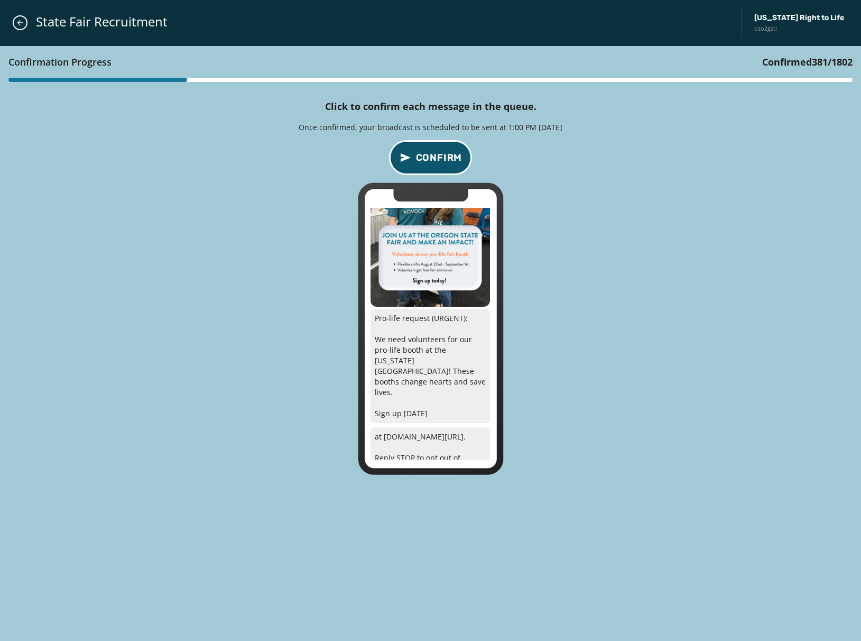
click at [446, 156] on span "Confirm" at bounding box center [439, 157] width 47 height 15
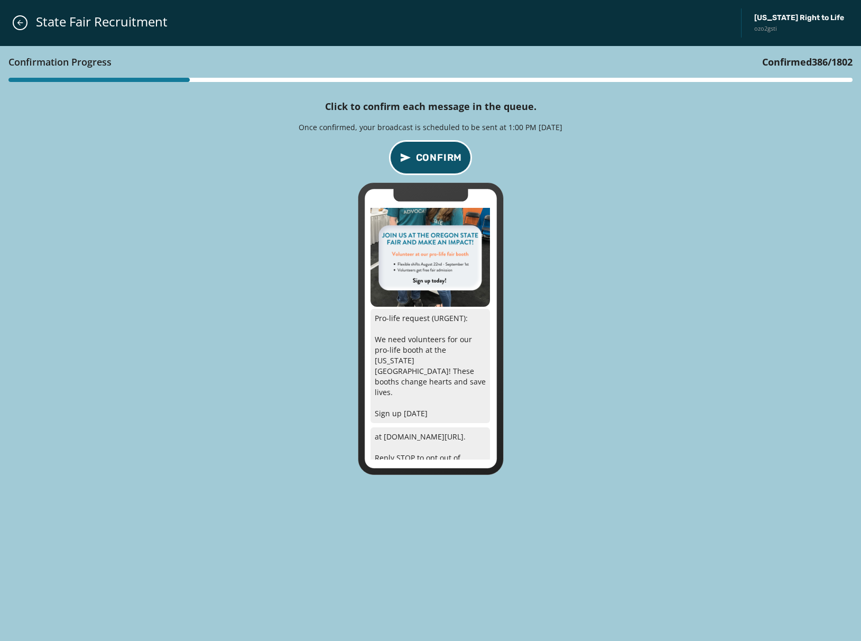
click at [446, 156] on span "Confirm" at bounding box center [439, 157] width 47 height 15
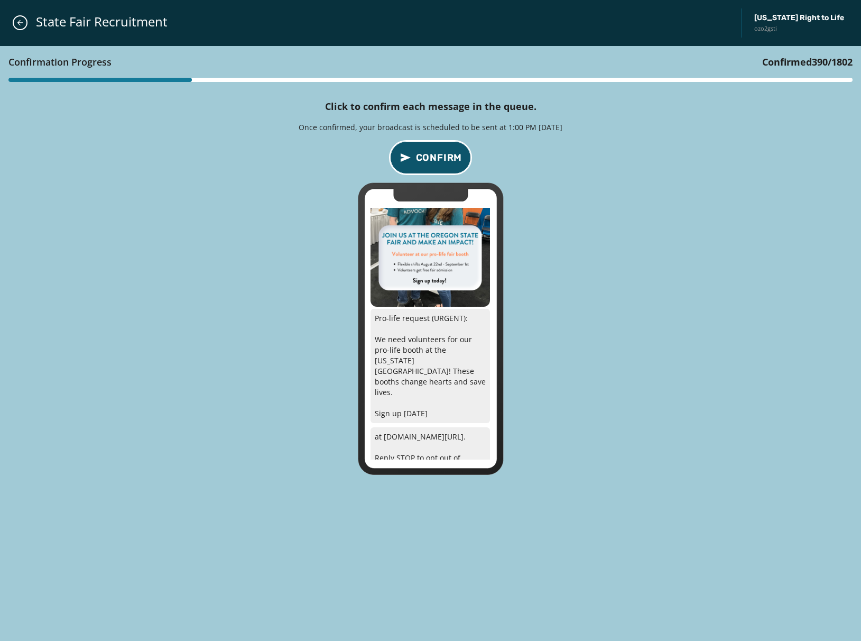
click at [446, 156] on span "Confirm" at bounding box center [439, 157] width 47 height 15
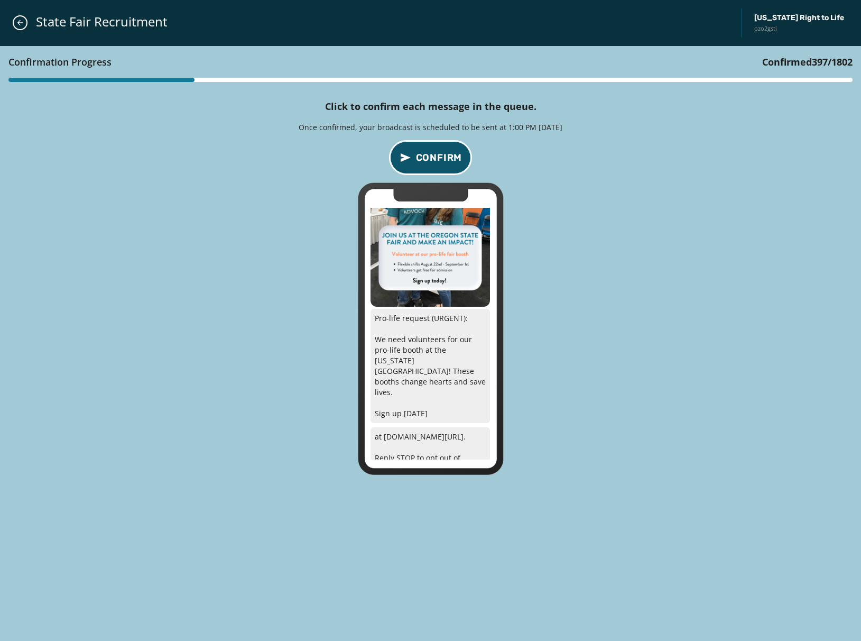
click at [446, 156] on span "Confirm" at bounding box center [439, 157] width 47 height 15
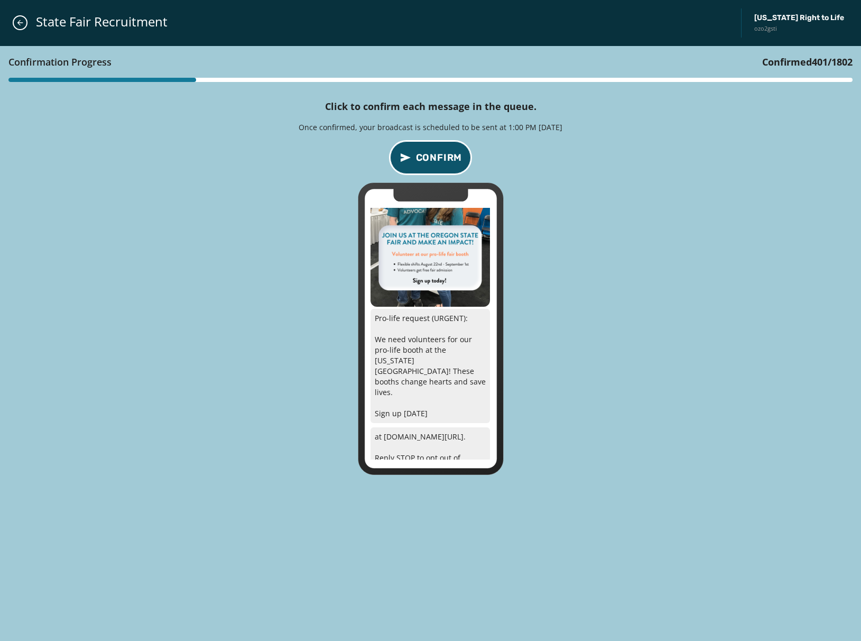
click at [446, 156] on span "Confirm" at bounding box center [439, 157] width 47 height 15
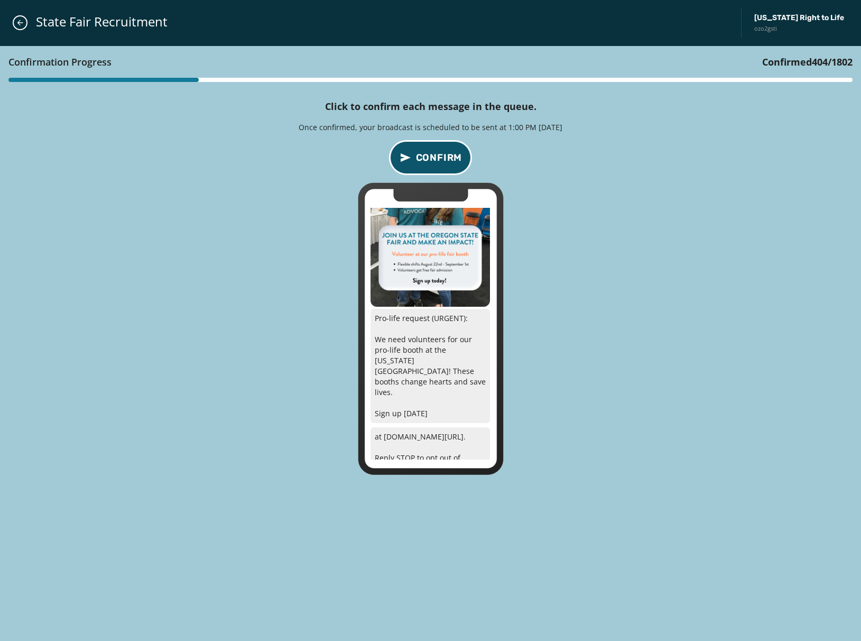
click at [446, 156] on span "Confirm" at bounding box center [439, 157] width 47 height 15
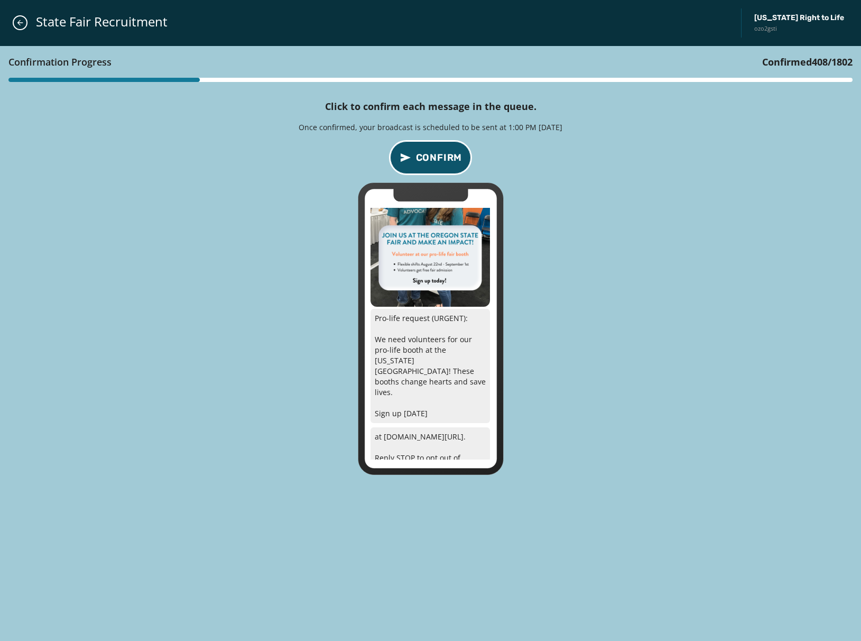
click at [446, 156] on span "Confirm" at bounding box center [439, 157] width 47 height 15
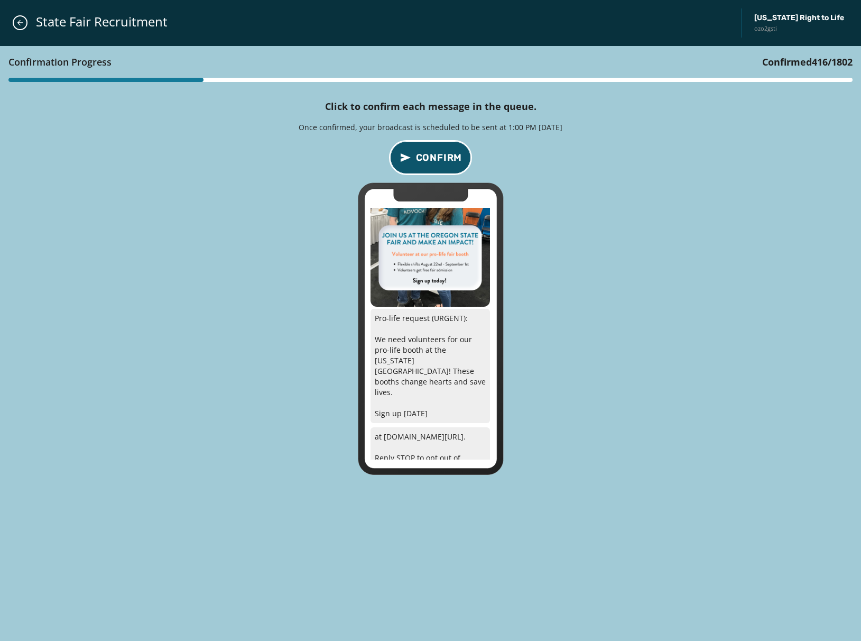
click at [446, 156] on span "Confirm" at bounding box center [439, 157] width 47 height 15
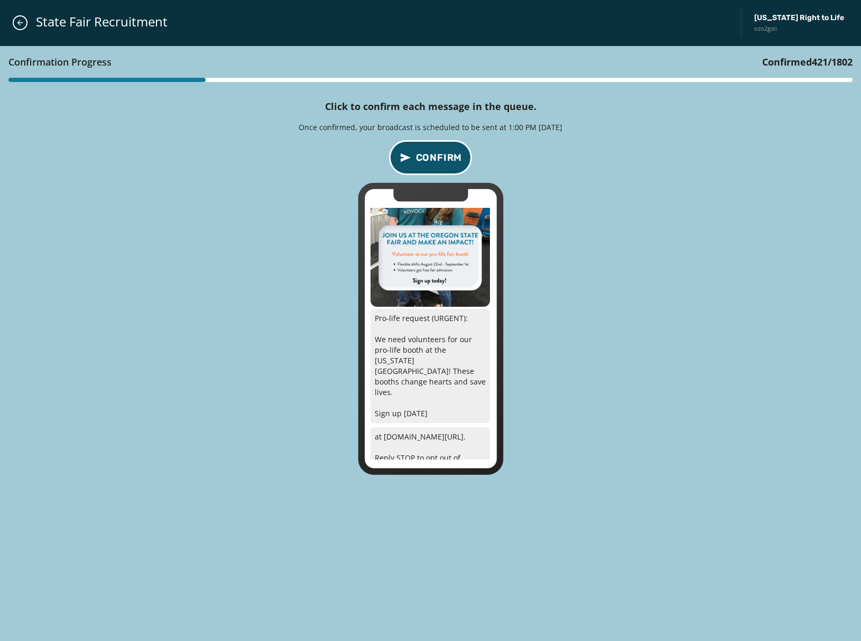
click at [446, 156] on span "Confirm" at bounding box center [439, 157] width 47 height 15
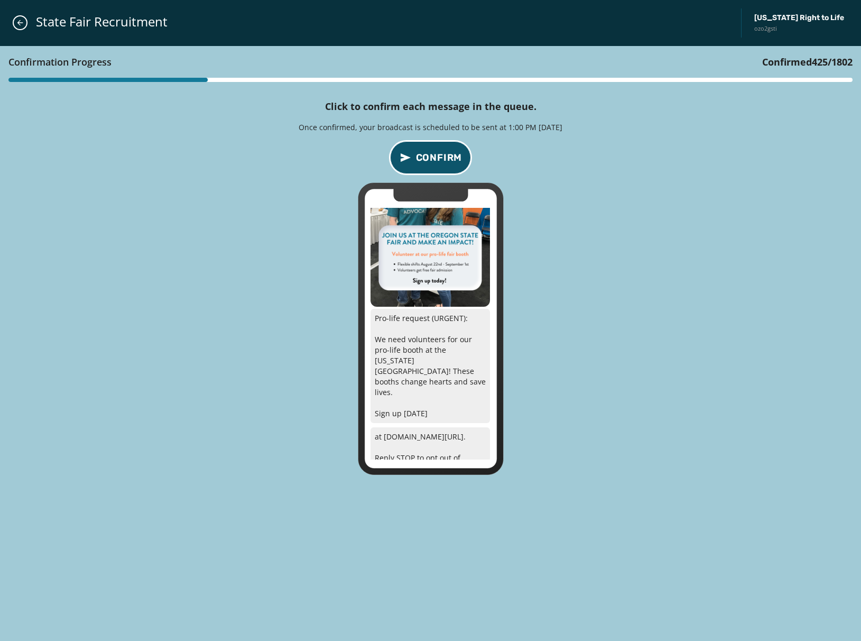
click at [446, 156] on span "Confirm" at bounding box center [439, 157] width 47 height 15
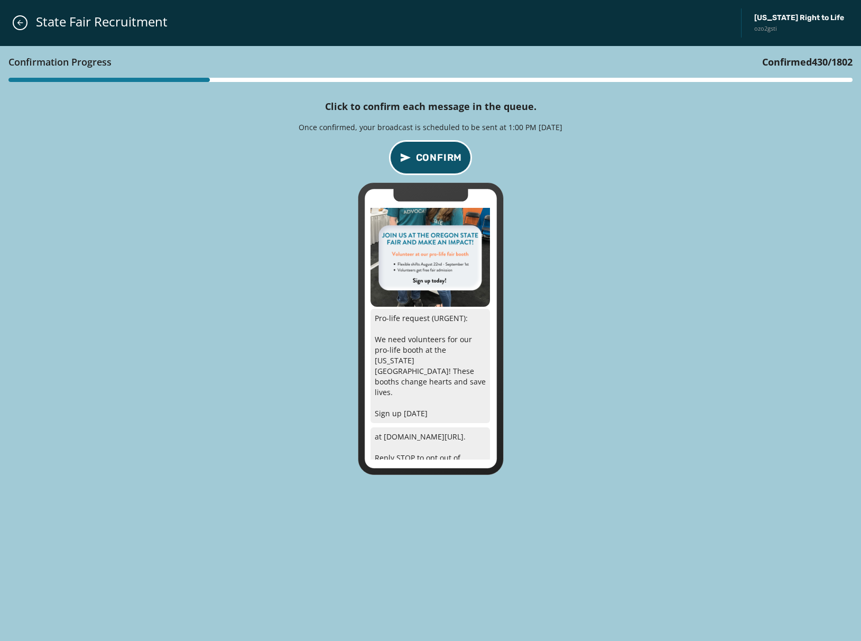
click at [446, 156] on span "Confirm" at bounding box center [439, 157] width 47 height 15
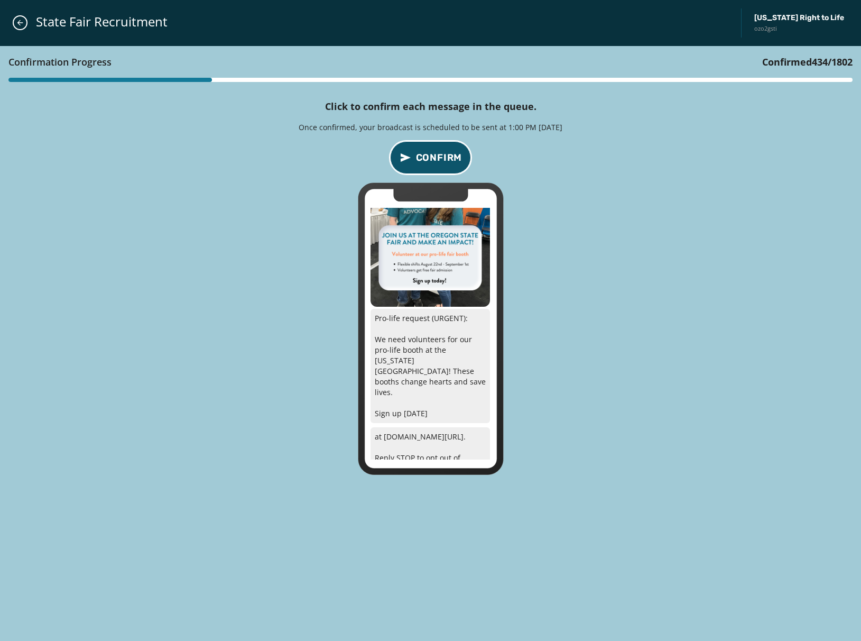
click at [446, 156] on span "Confirm" at bounding box center [439, 157] width 47 height 15
click at [440, 162] on span "Confirm" at bounding box center [439, 157] width 47 height 15
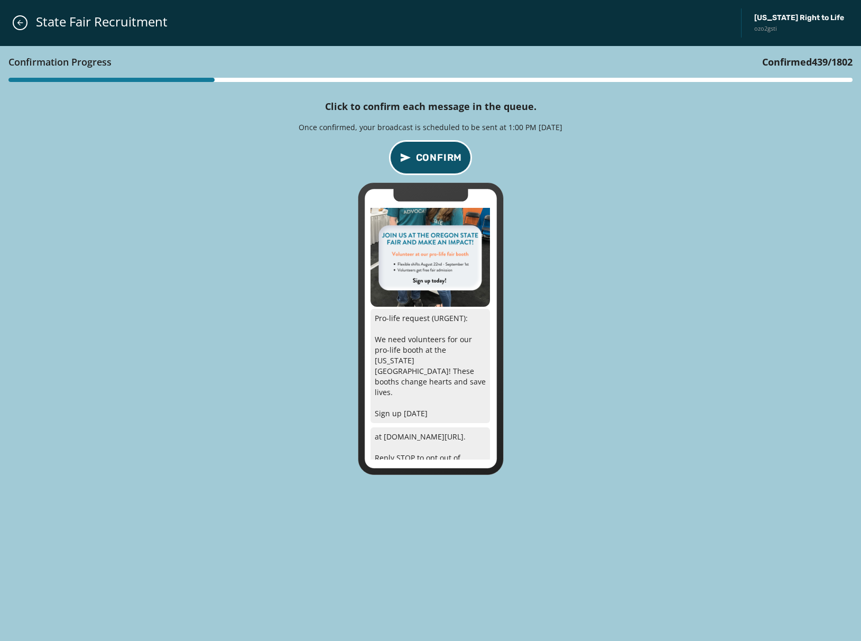
click at [440, 162] on span "Confirm" at bounding box center [439, 157] width 47 height 15
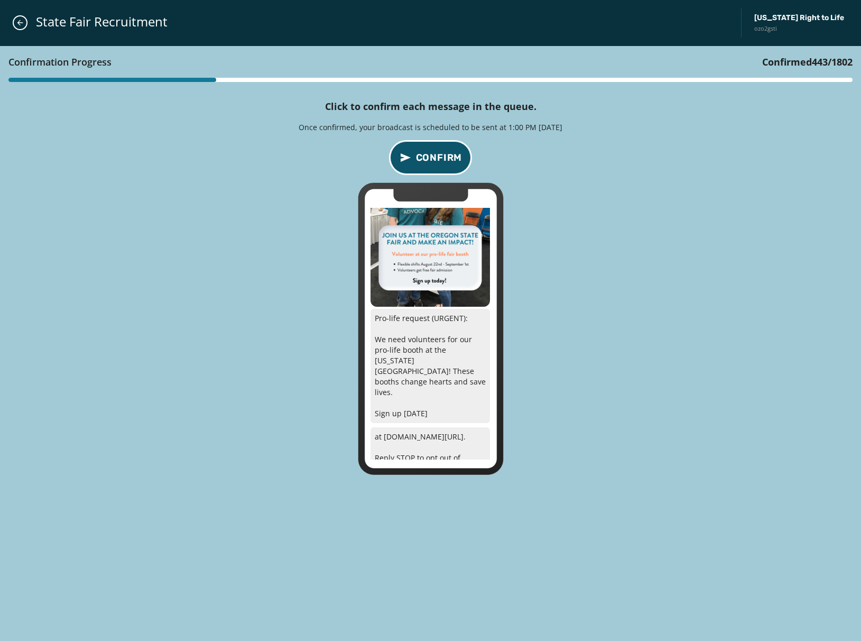
click at [440, 162] on span "Confirm" at bounding box center [439, 157] width 47 height 15
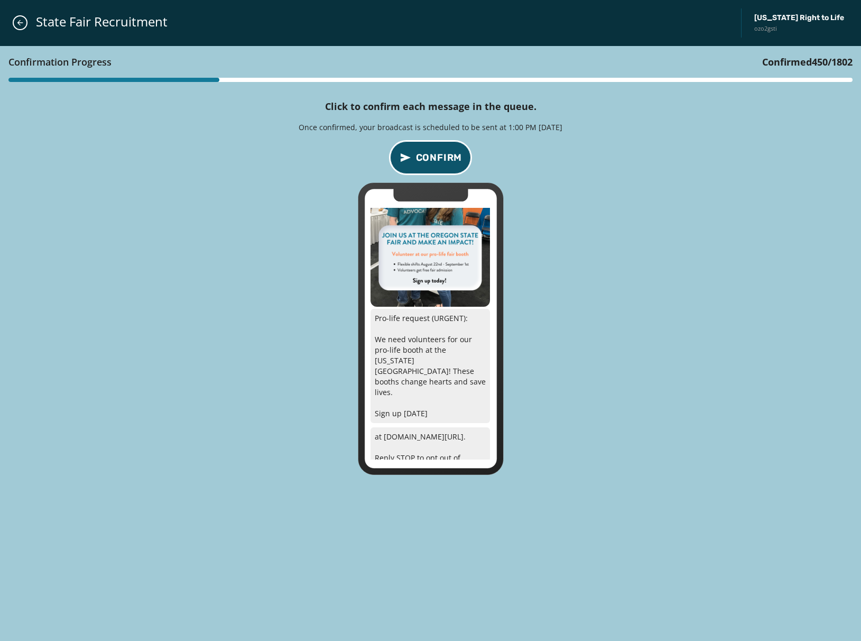
click at [440, 162] on span "Confirm" at bounding box center [439, 157] width 47 height 15
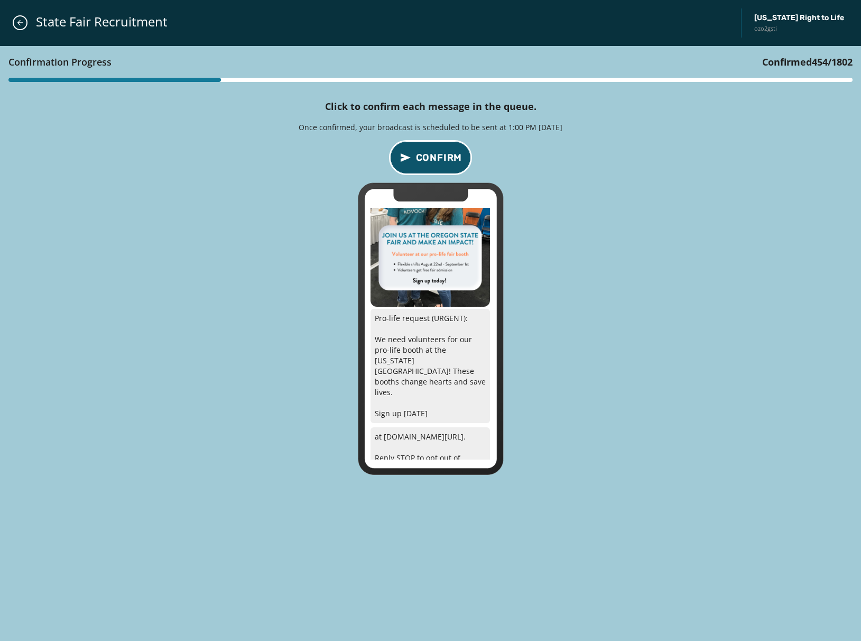
click at [440, 162] on span "Confirm" at bounding box center [439, 157] width 47 height 15
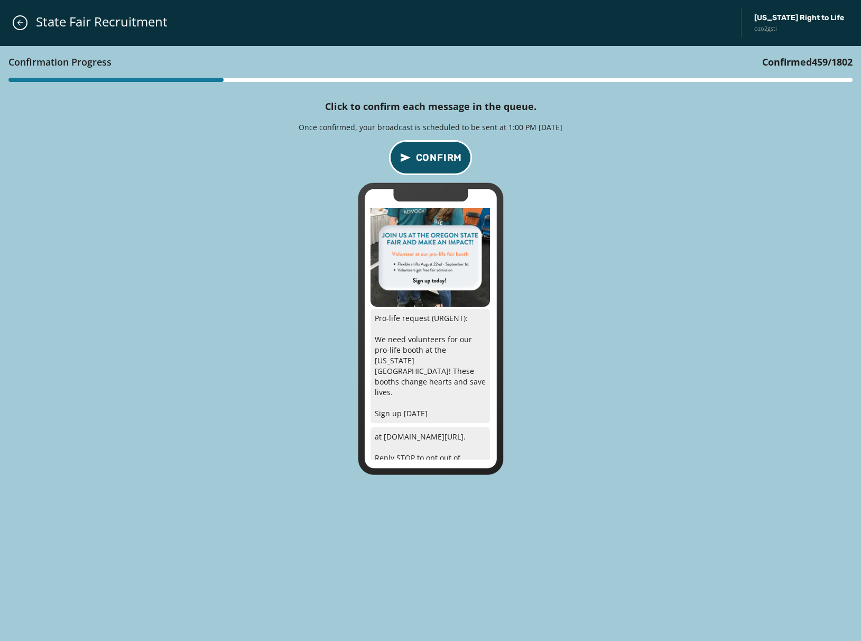
click at [440, 162] on span "Confirm" at bounding box center [439, 157] width 47 height 15
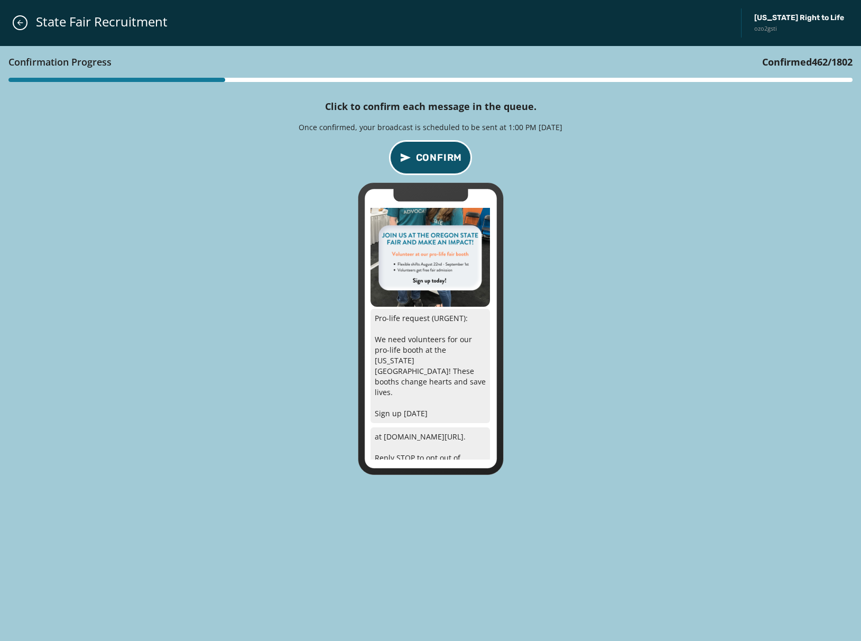
click at [440, 162] on span "Confirm" at bounding box center [439, 157] width 47 height 15
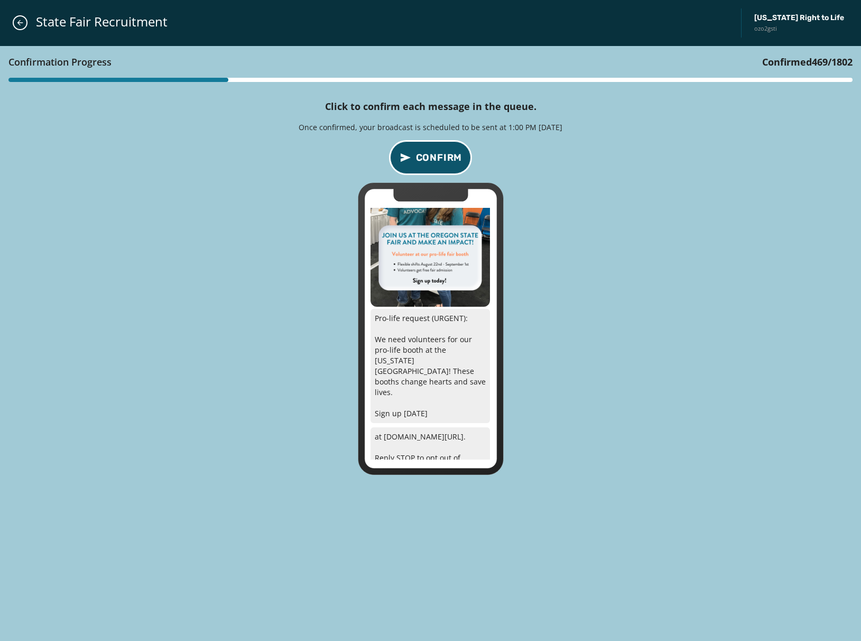
click at [440, 162] on span "Confirm" at bounding box center [439, 157] width 47 height 15
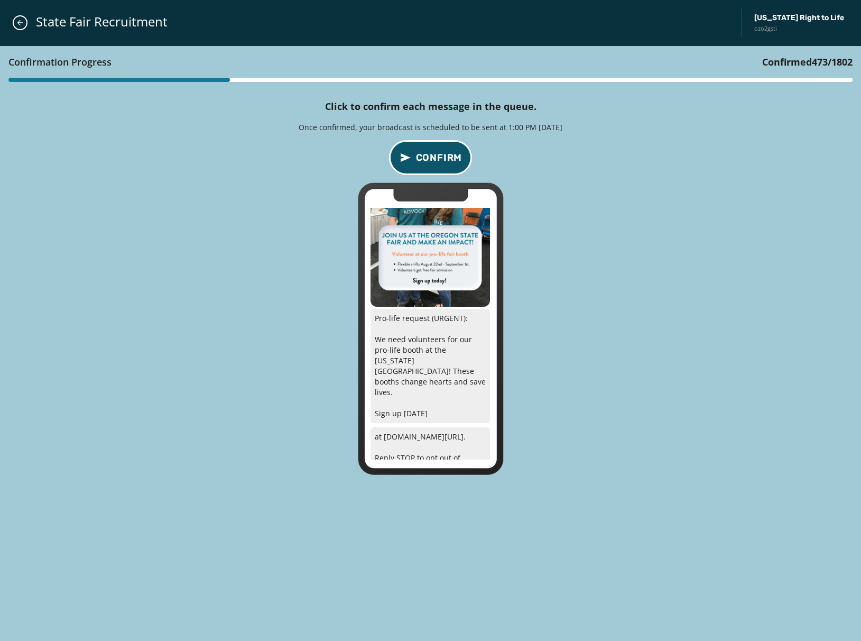
click at [440, 162] on span "Confirm" at bounding box center [439, 157] width 47 height 15
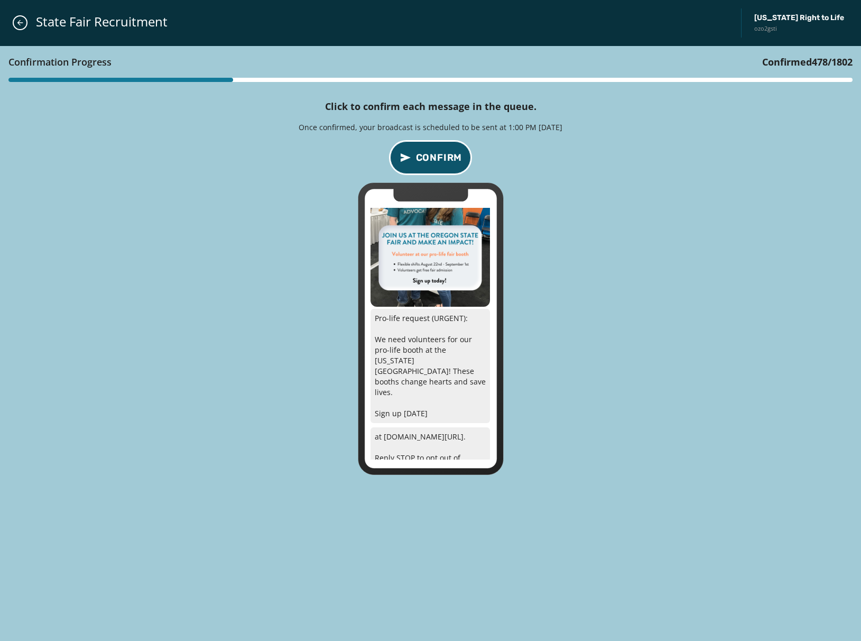
click at [440, 162] on span "Confirm" at bounding box center [439, 157] width 47 height 15
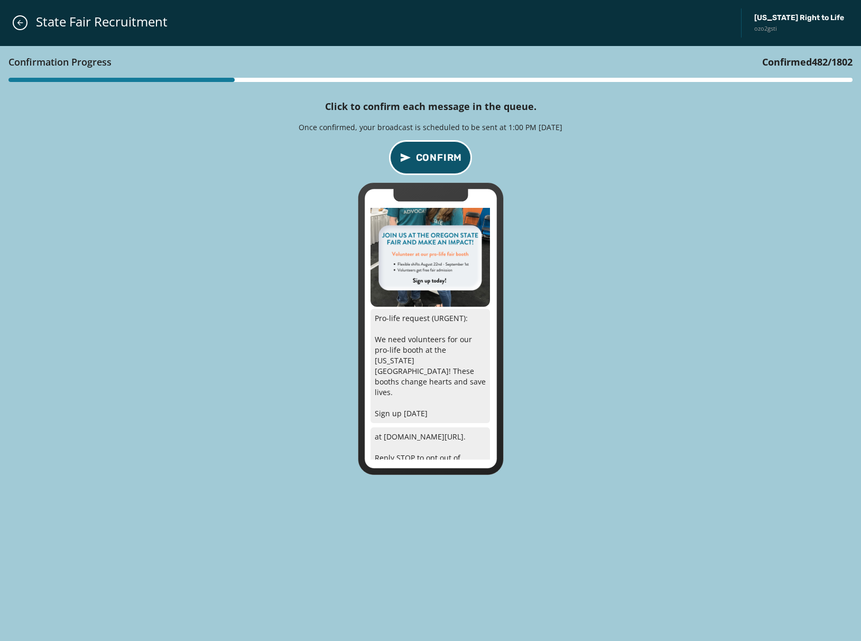
click at [440, 162] on span "Confirm" at bounding box center [439, 157] width 47 height 15
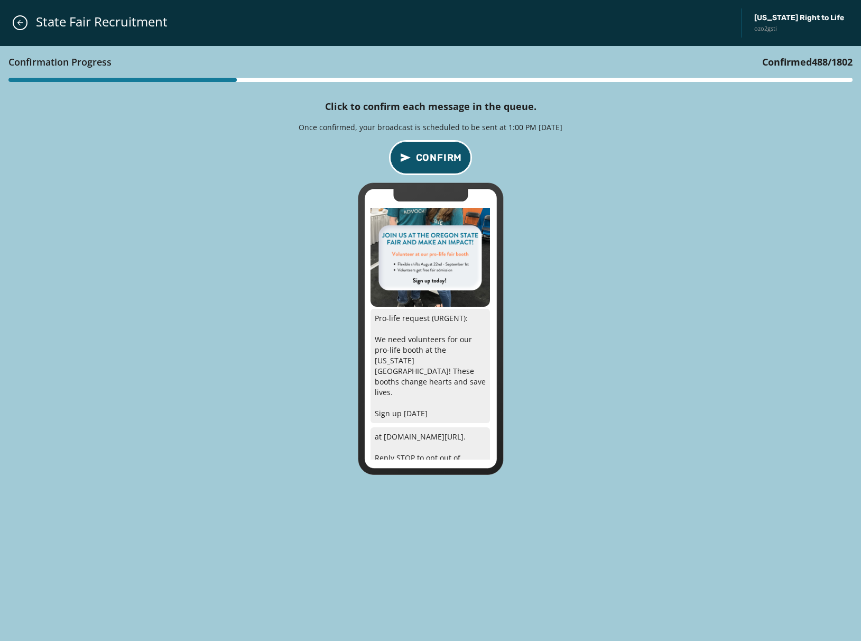
click at [440, 162] on span "Confirm" at bounding box center [439, 157] width 47 height 15
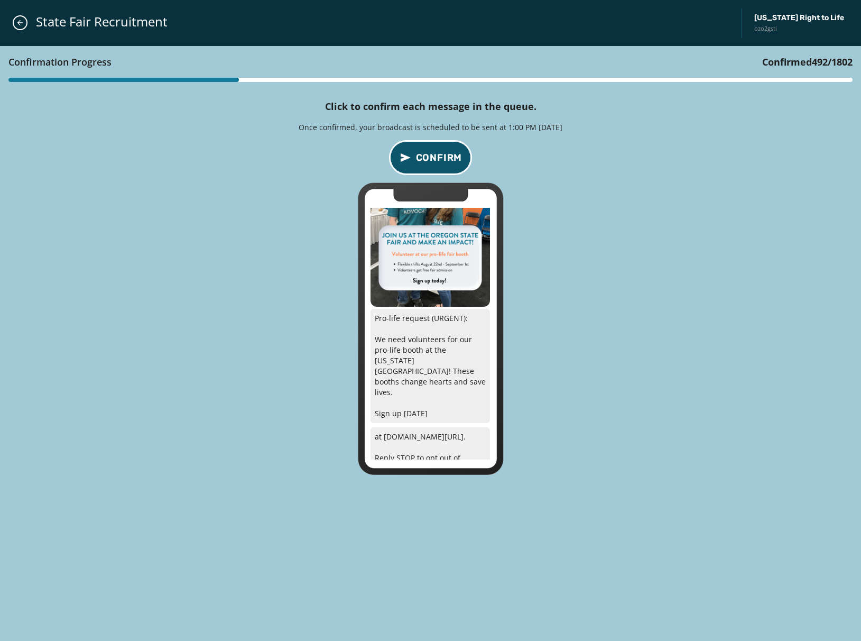
click at [440, 162] on span "Confirm" at bounding box center [439, 157] width 47 height 15
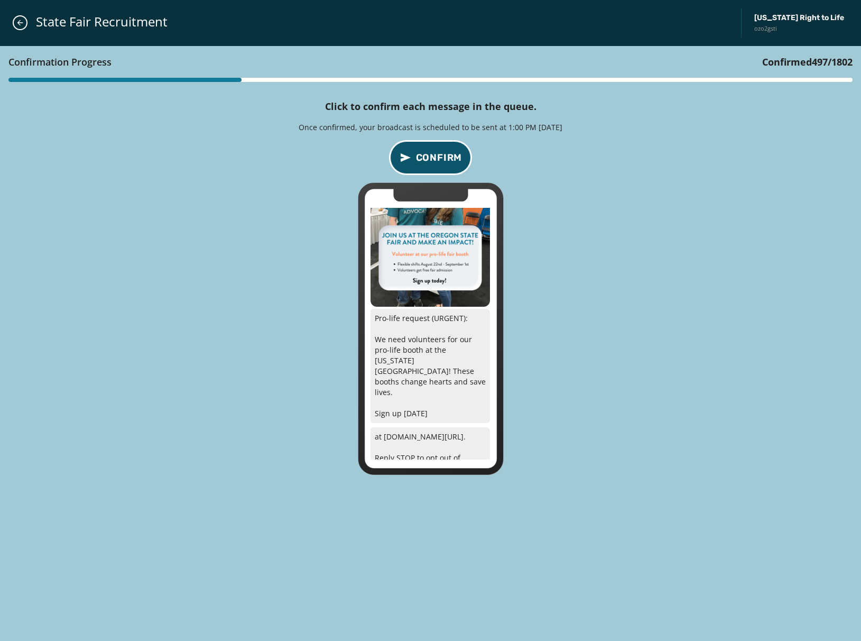
click at [440, 162] on span "Confirm" at bounding box center [439, 157] width 47 height 15
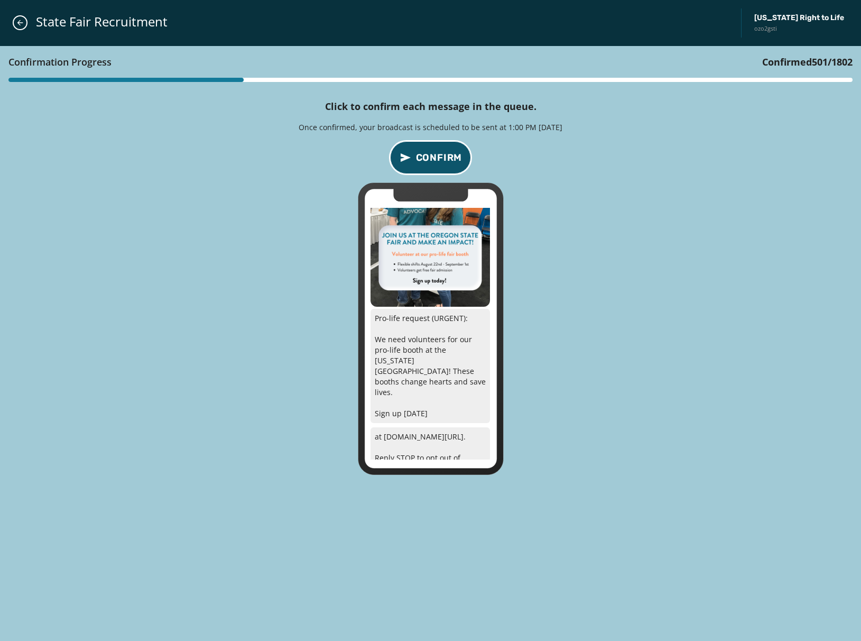
click at [440, 162] on span "Confirm" at bounding box center [439, 157] width 47 height 15
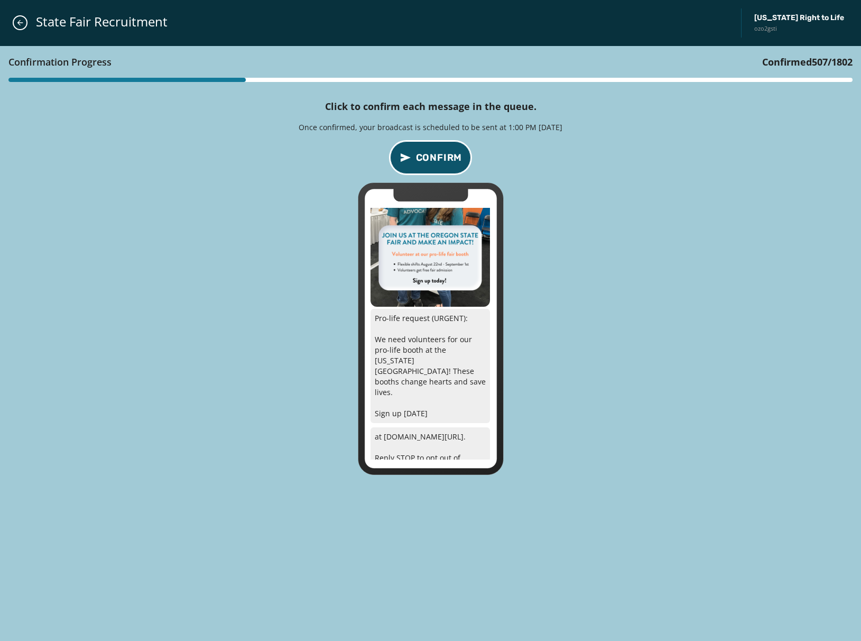
click at [440, 162] on span "Confirm" at bounding box center [439, 157] width 47 height 15
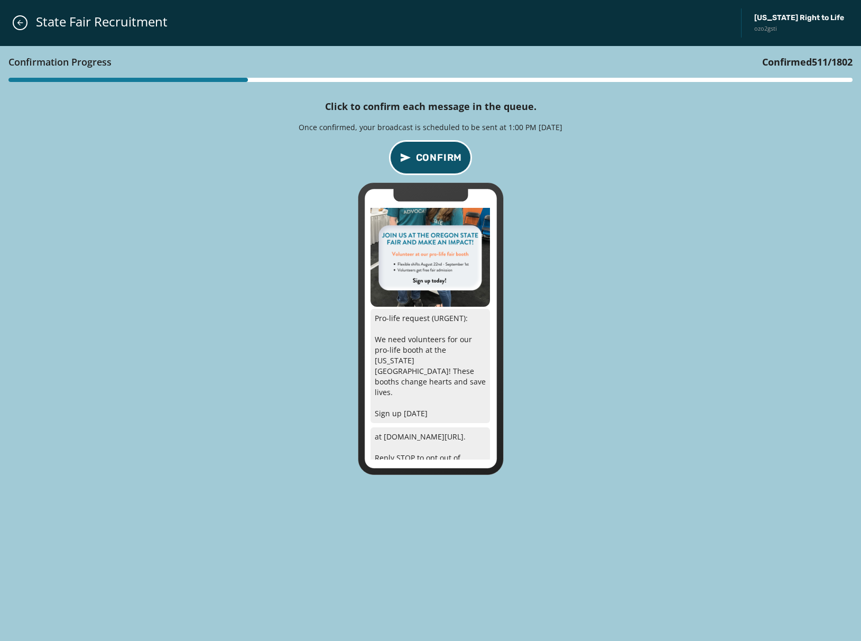
click at [440, 162] on span "Confirm" at bounding box center [439, 157] width 47 height 15
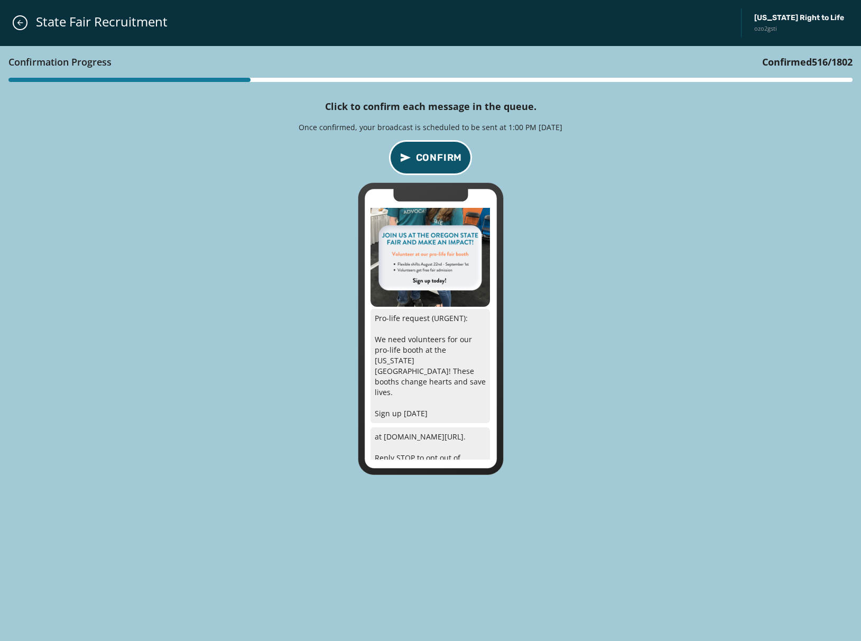
click at [440, 162] on span "Confirm" at bounding box center [439, 157] width 47 height 15
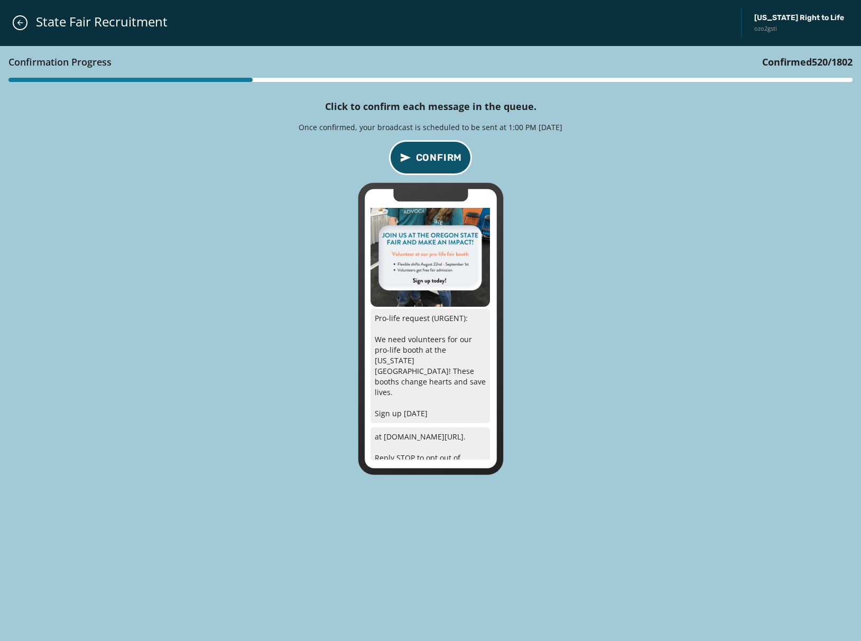
click at [440, 162] on span "Confirm" at bounding box center [439, 157] width 47 height 15
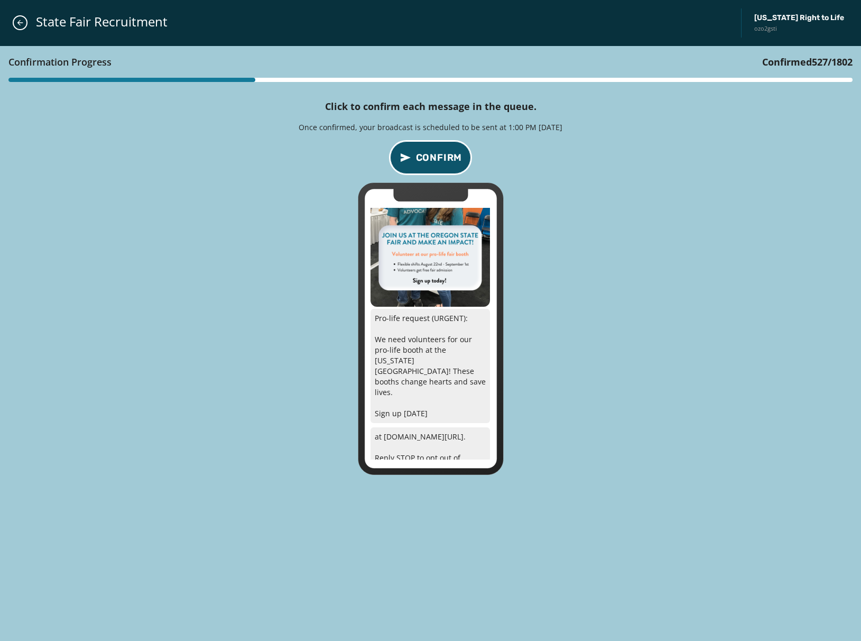
click at [440, 162] on span "Confirm" at bounding box center [439, 157] width 47 height 15
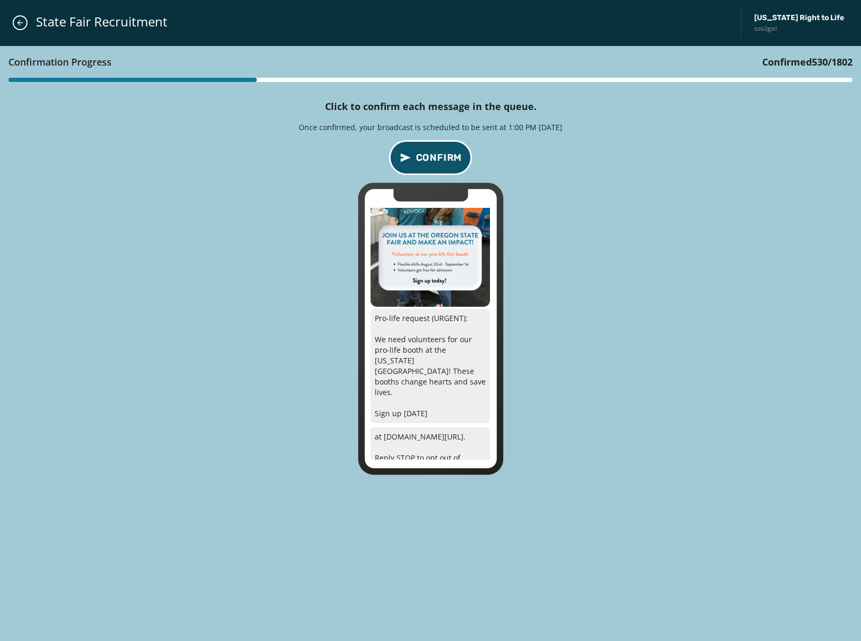
click at [440, 162] on span "Confirm" at bounding box center [439, 157] width 47 height 15
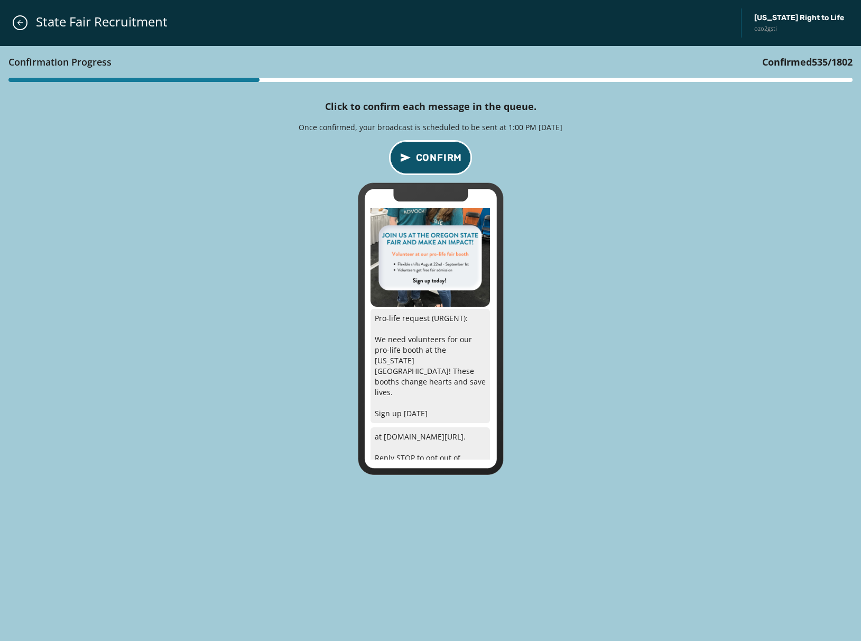
click at [440, 162] on span "Confirm" at bounding box center [439, 157] width 47 height 15
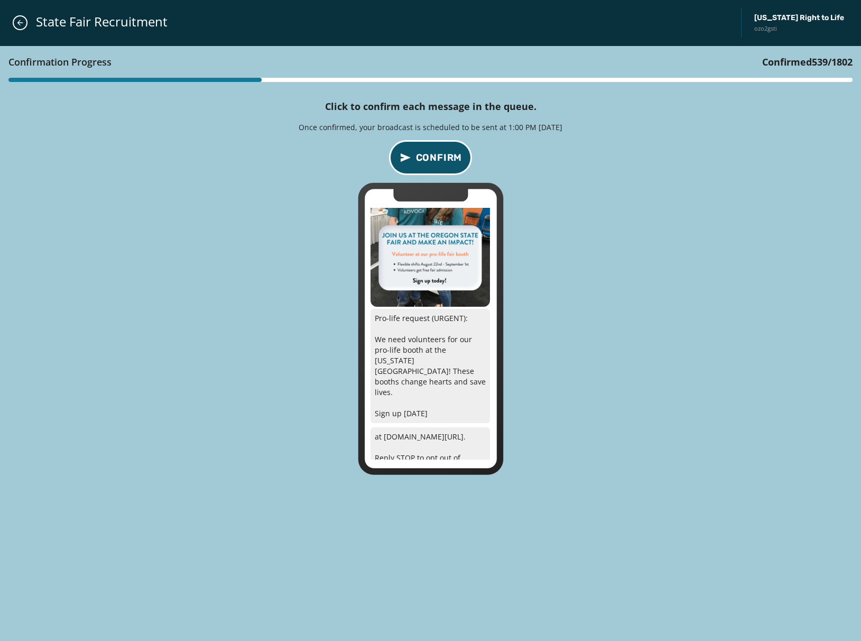
click at [440, 162] on span "Confirm" at bounding box center [439, 157] width 47 height 15
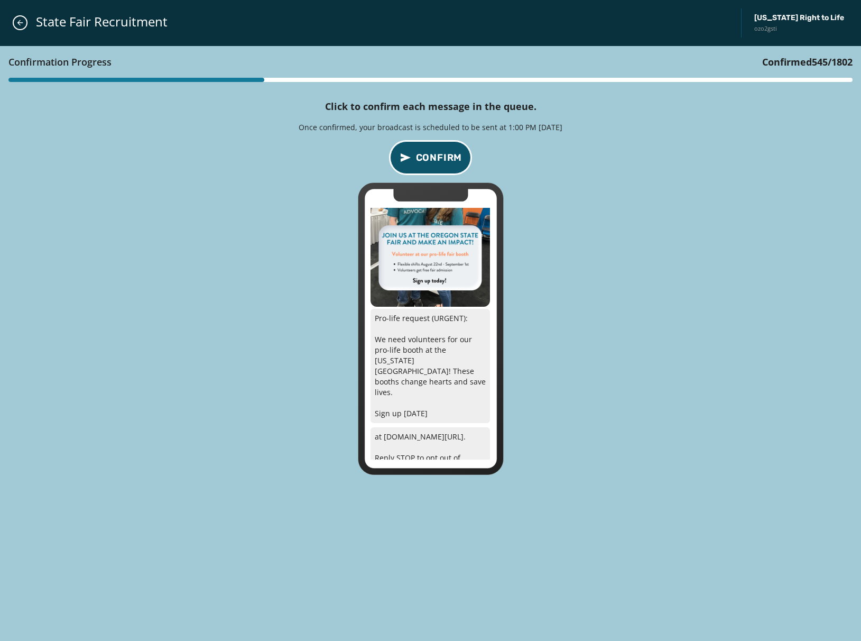
click at [440, 162] on span "Confirm" at bounding box center [439, 157] width 47 height 15
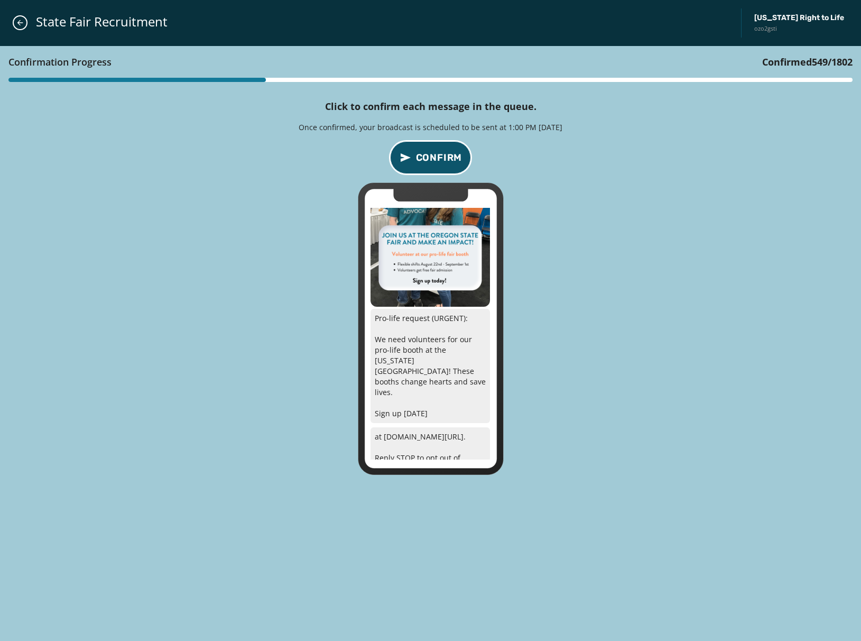
click at [440, 162] on span "Confirm" at bounding box center [439, 157] width 47 height 15
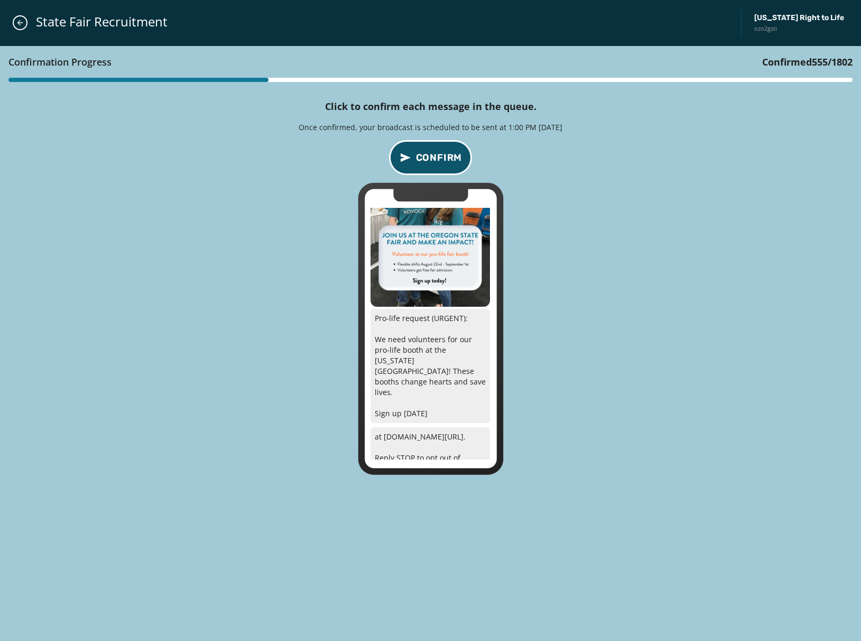
click at [440, 162] on span "Confirm" at bounding box center [439, 157] width 47 height 15
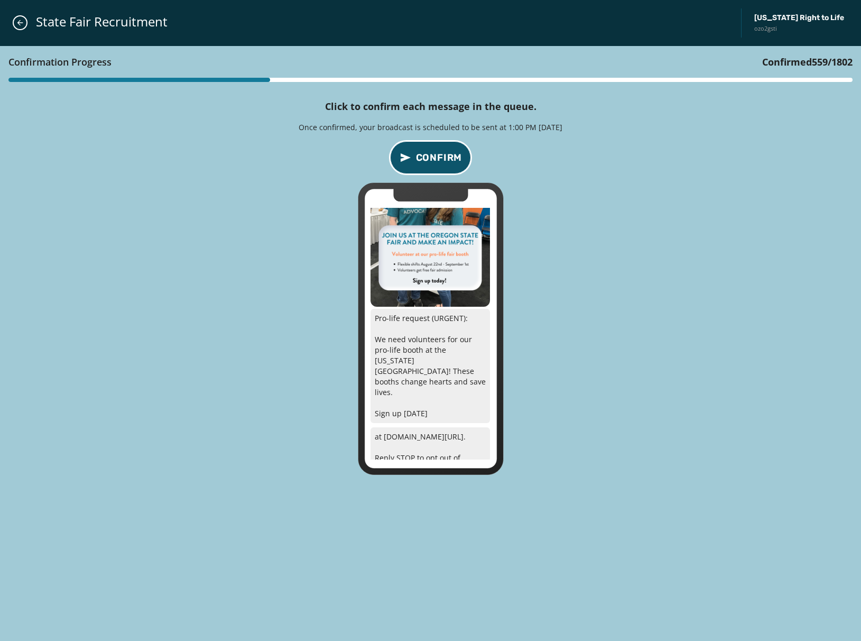
click at [440, 162] on span "Confirm" at bounding box center [439, 157] width 47 height 15
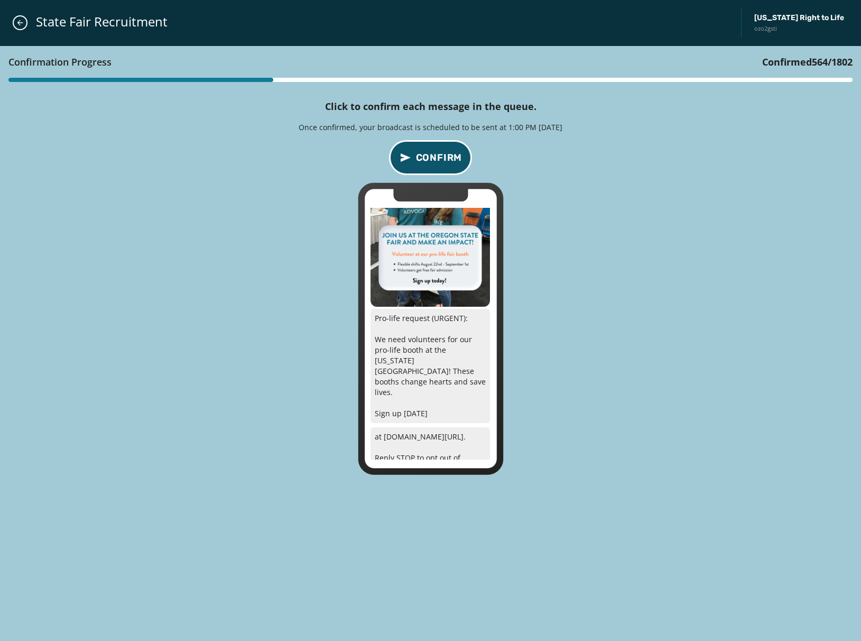
click at [440, 162] on span "Confirm" at bounding box center [439, 157] width 47 height 15
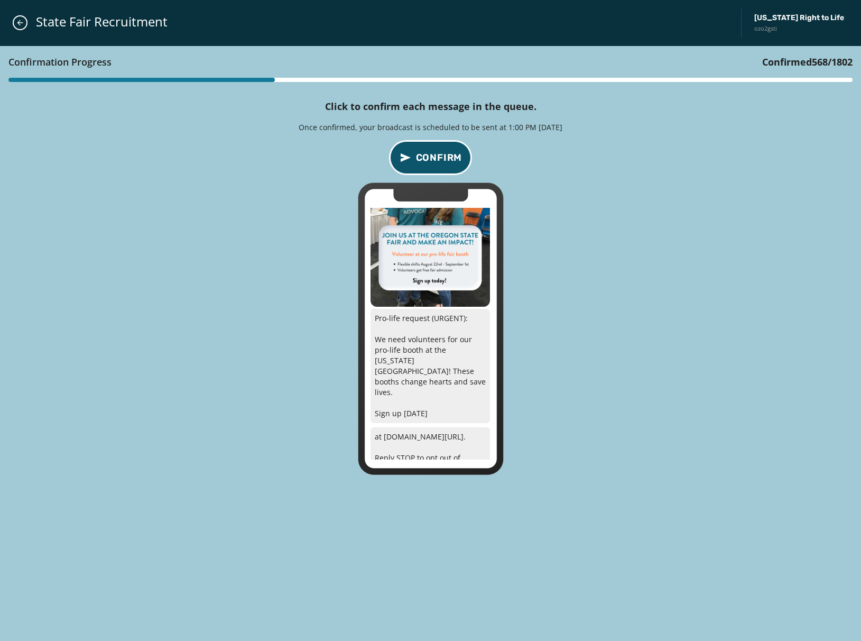
click at [440, 162] on span "Confirm" at bounding box center [439, 157] width 47 height 15
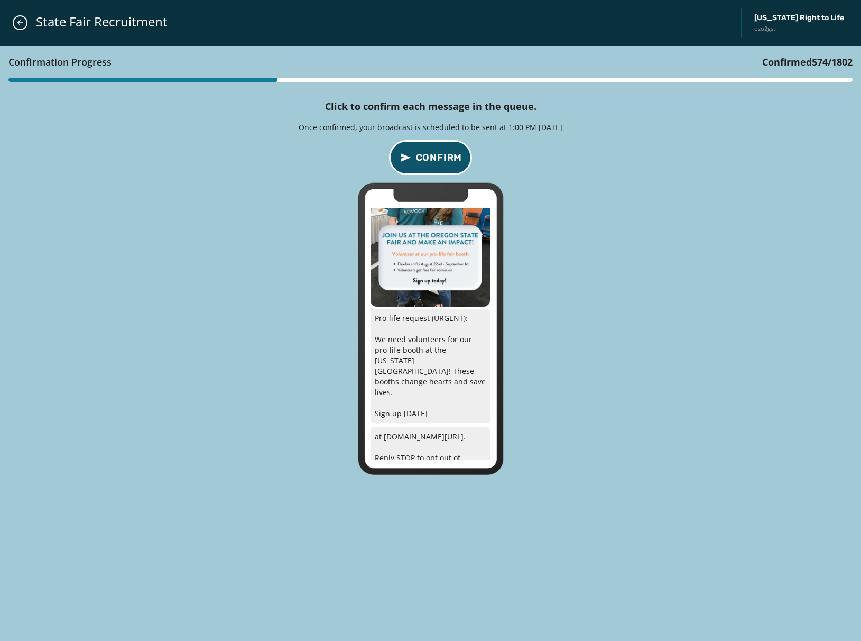
click at [440, 162] on span "Confirm" at bounding box center [439, 157] width 47 height 15
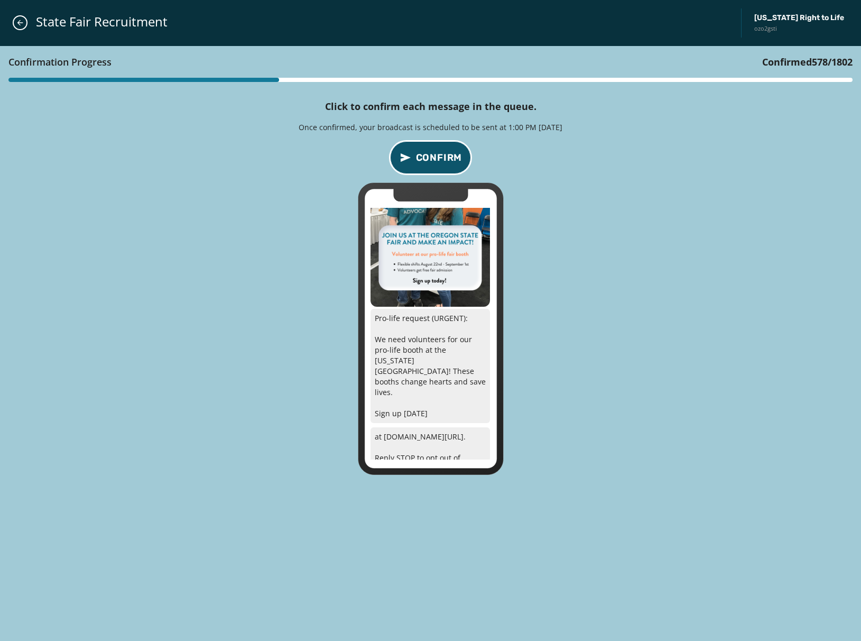
click at [440, 162] on span "Confirm" at bounding box center [439, 157] width 47 height 15
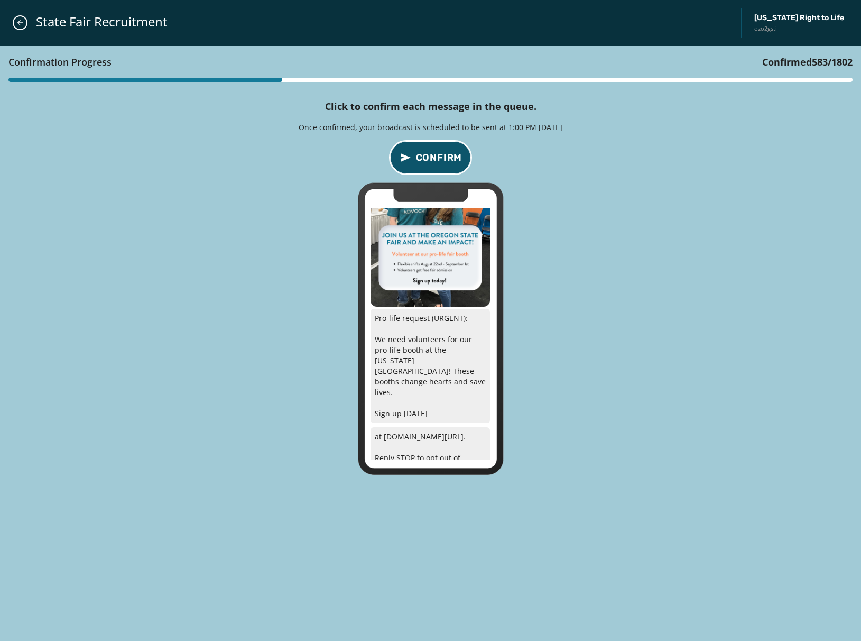
click at [440, 162] on span "Confirm" at bounding box center [439, 157] width 47 height 15
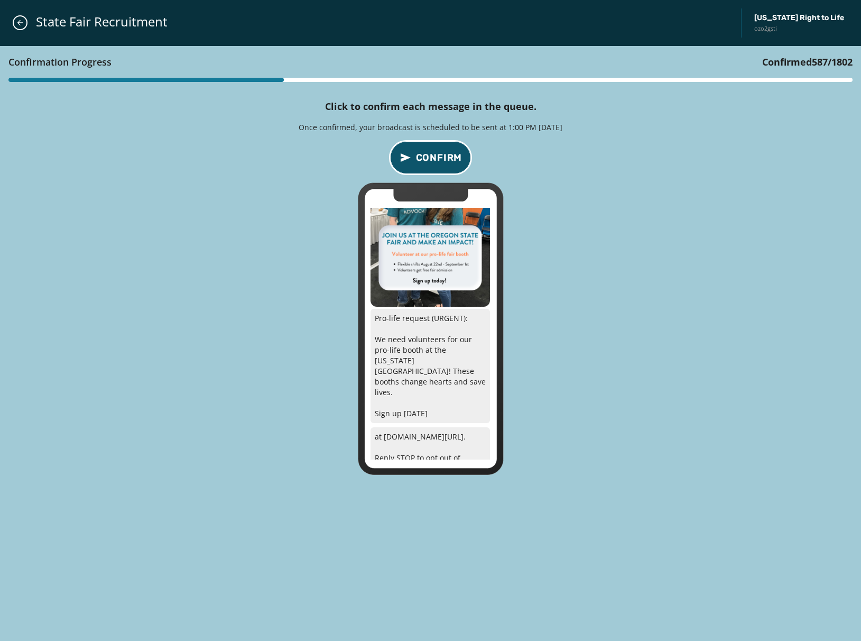
click at [440, 162] on span "Confirm" at bounding box center [439, 157] width 47 height 15
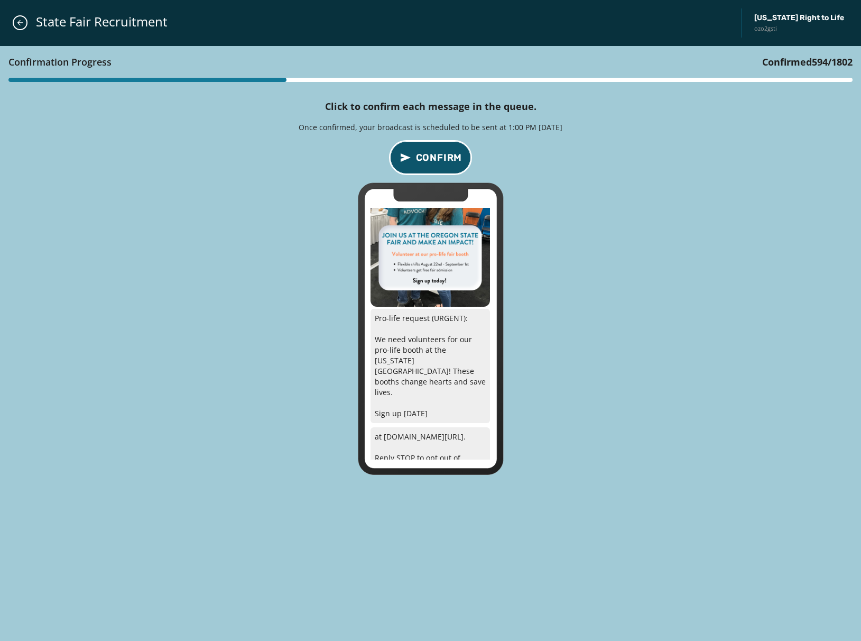
click at [440, 162] on span "Confirm" at bounding box center [439, 157] width 47 height 15
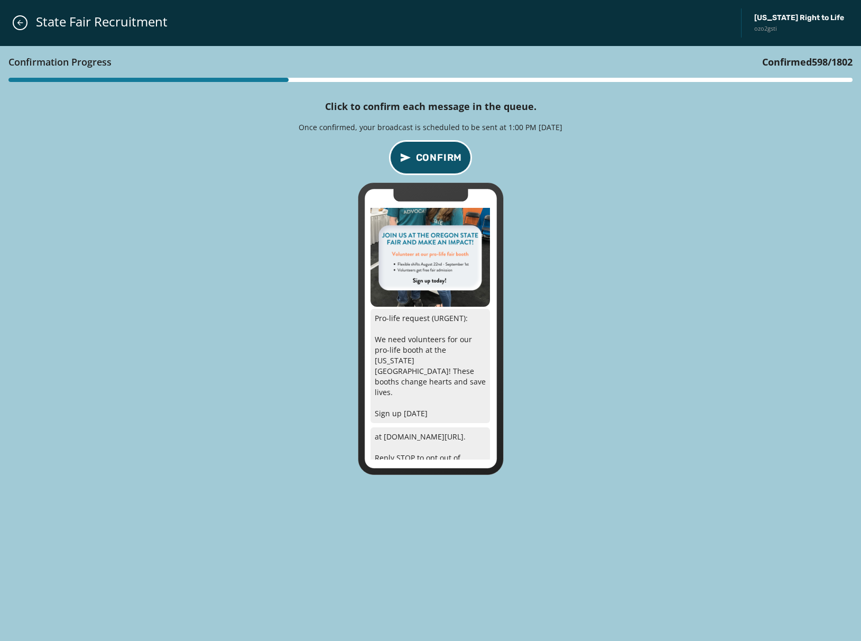
click at [440, 162] on span "Confirm" at bounding box center [439, 157] width 47 height 15
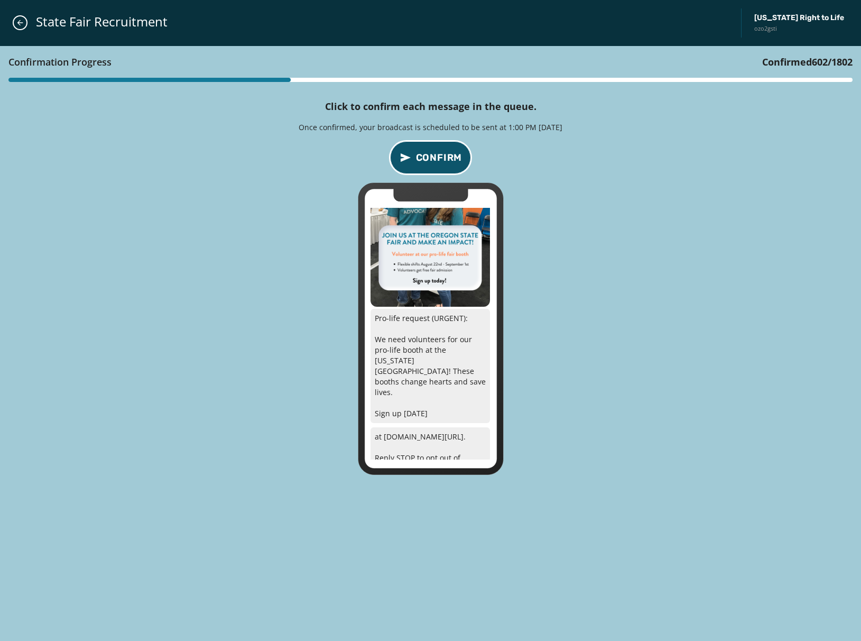
click at [440, 162] on span "Confirm" at bounding box center [439, 157] width 47 height 15
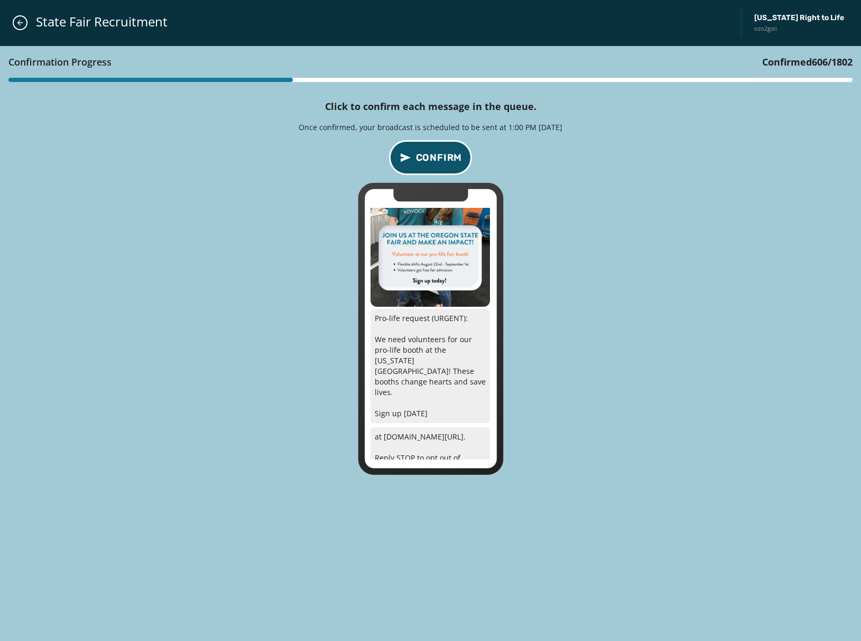
click at [440, 162] on span "Confirm" at bounding box center [439, 157] width 47 height 15
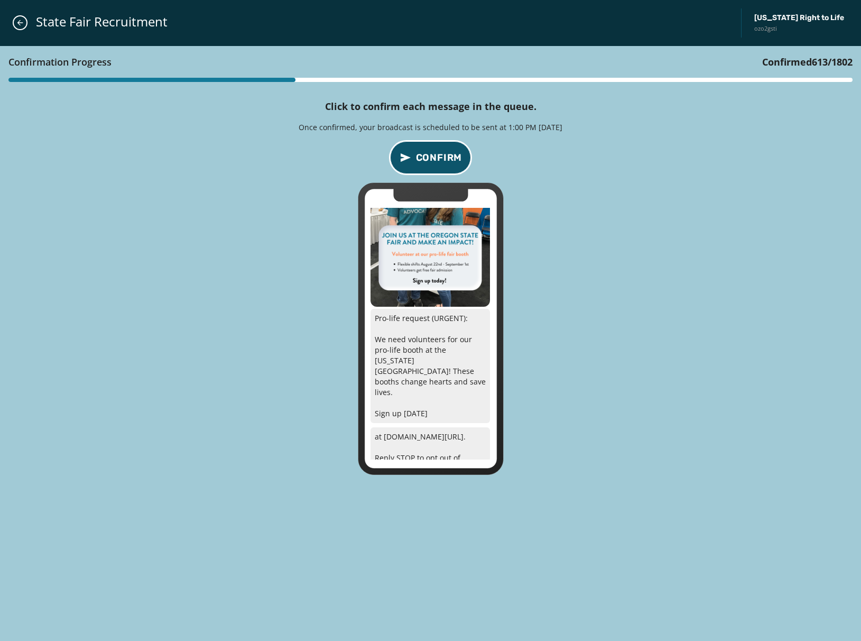
click at [440, 162] on span "Confirm" at bounding box center [439, 157] width 47 height 15
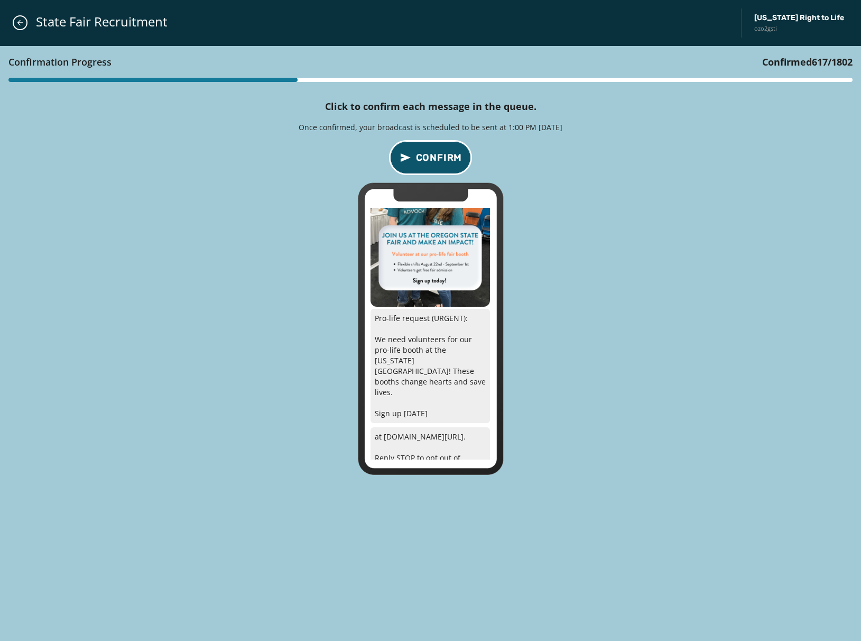
click at [440, 162] on span "Confirm" at bounding box center [439, 157] width 47 height 15
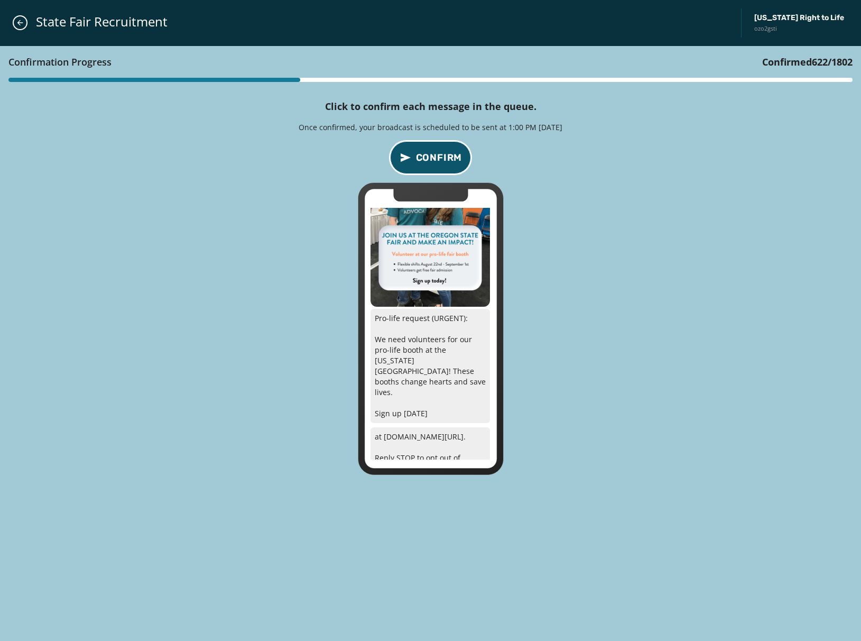
click at [440, 162] on span "Confirm" at bounding box center [439, 157] width 47 height 15
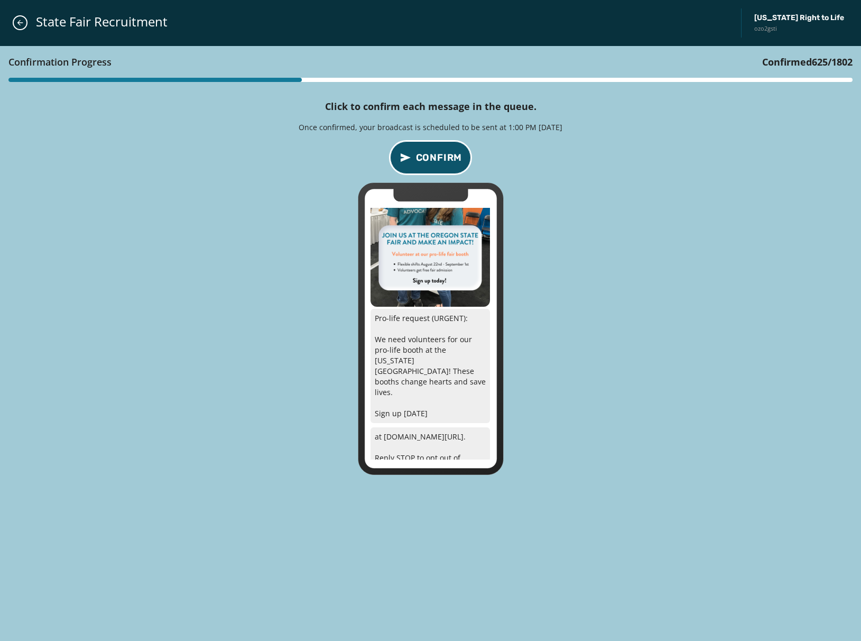
click at [440, 162] on span "Confirm" at bounding box center [439, 157] width 47 height 15
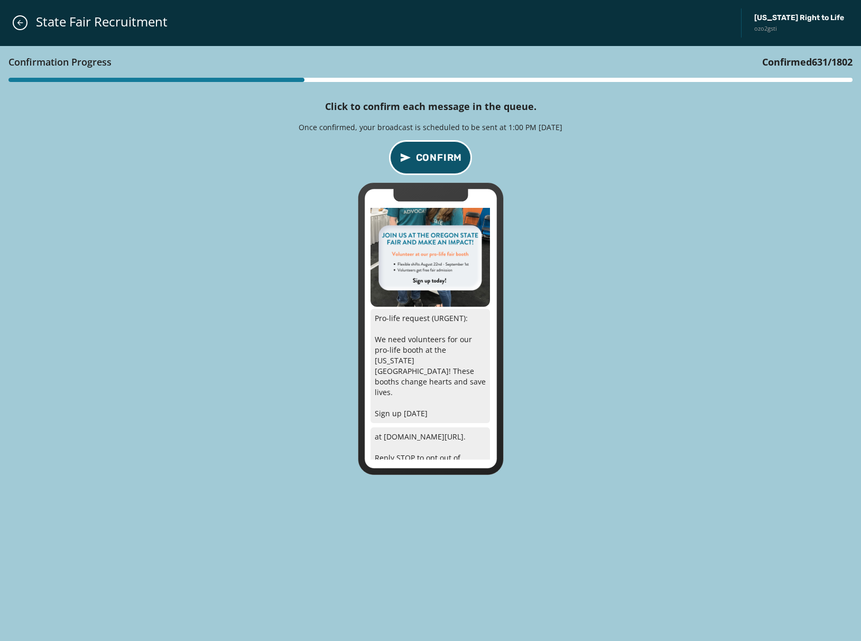
click at [440, 162] on span "Confirm" at bounding box center [439, 157] width 47 height 15
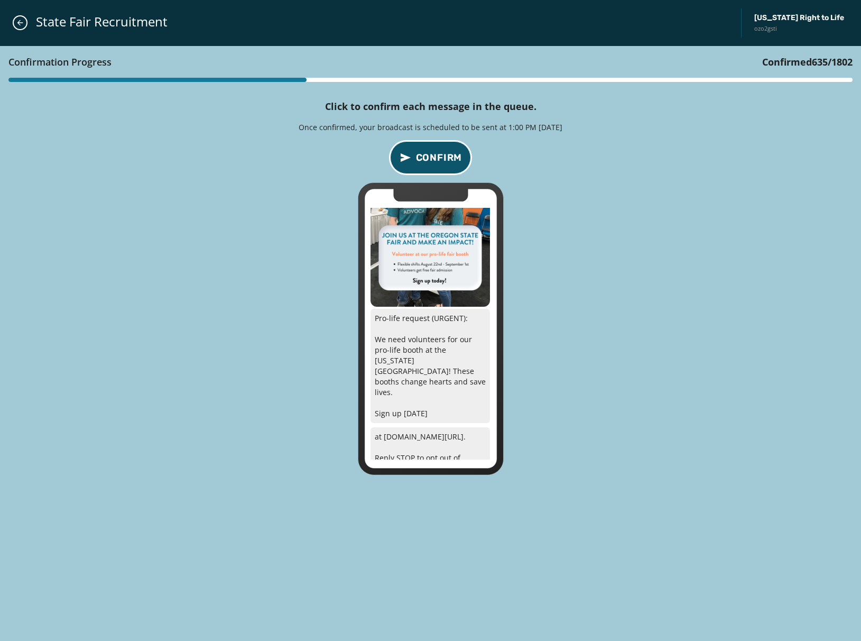
click at [440, 162] on span "Confirm" at bounding box center [439, 157] width 47 height 15
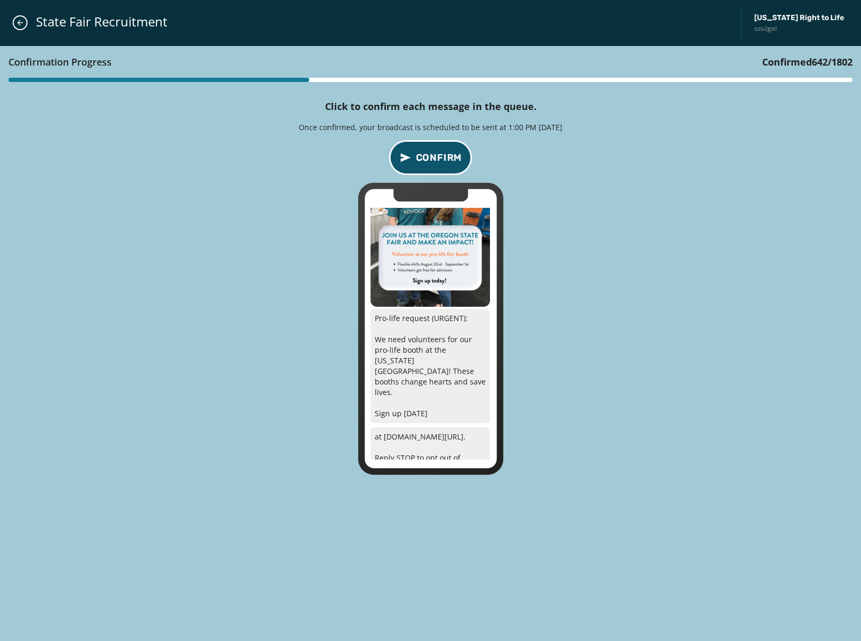
click at [440, 162] on span "Confirm" at bounding box center [439, 157] width 47 height 15
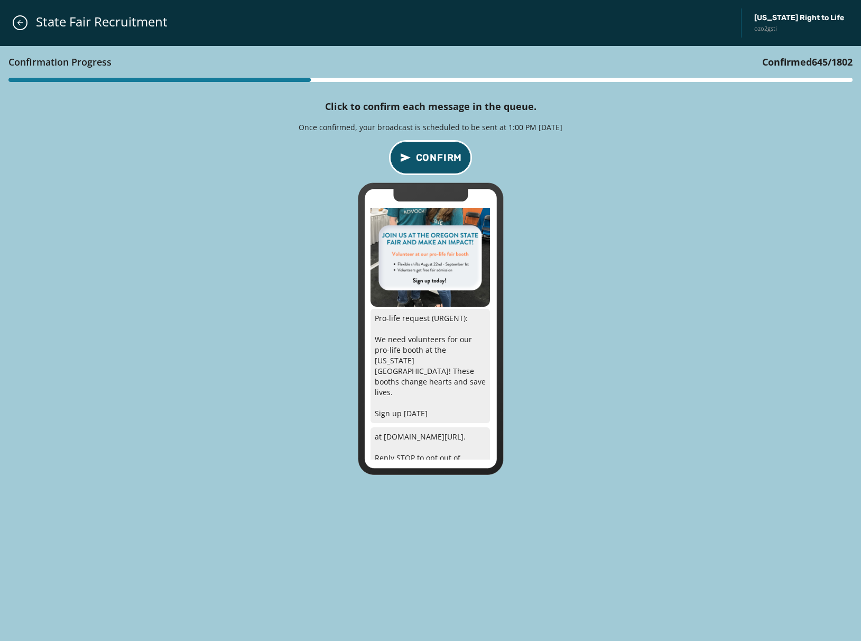
click at [440, 162] on span "Confirm" at bounding box center [439, 157] width 47 height 15
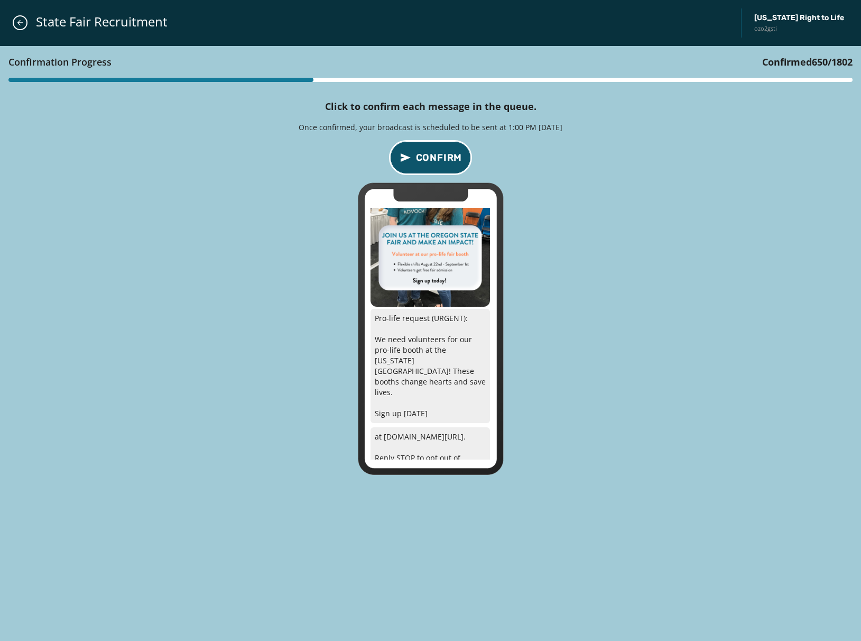
click at [440, 162] on span "Confirm" at bounding box center [439, 157] width 47 height 15
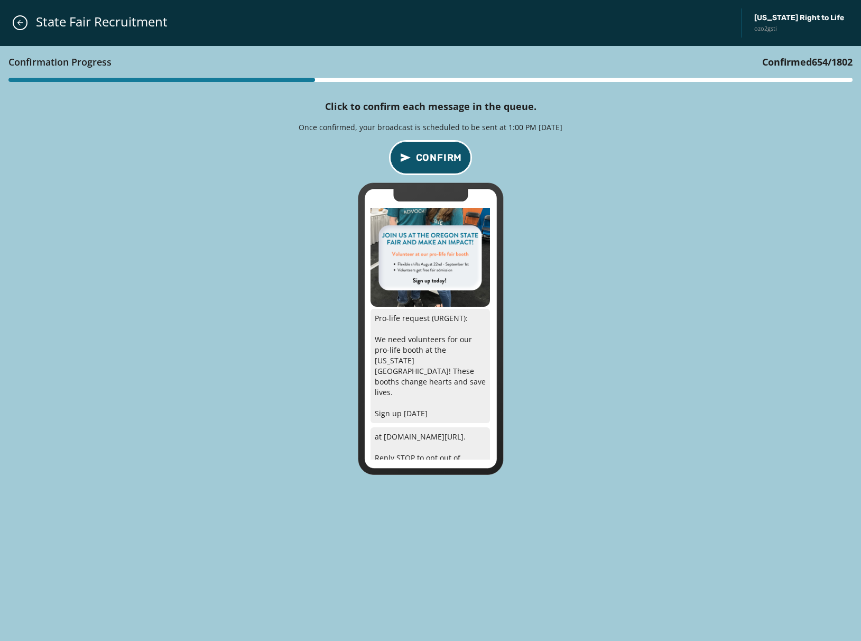
click at [440, 162] on span "Confirm" at bounding box center [439, 157] width 47 height 15
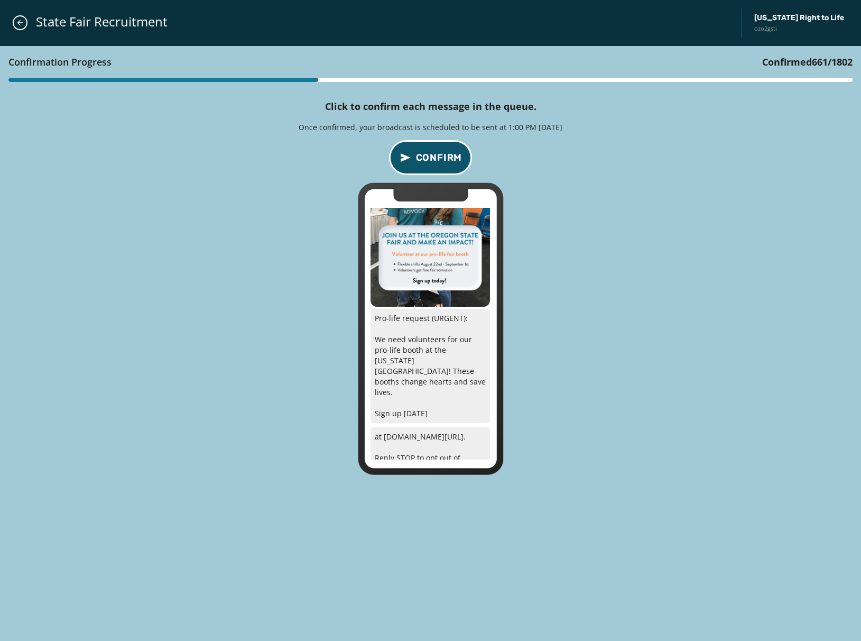
click at [440, 162] on span "Confirm" at bounding box center [439, 157] width 47 height 15
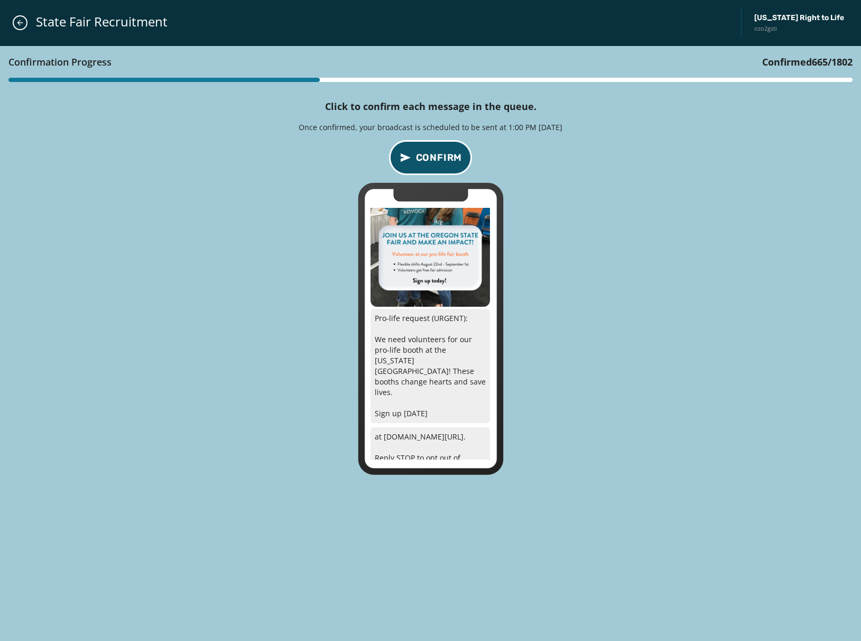
click at [440, 162] on span "Confirm" at bounding box center [439, 157] width 47 height 15
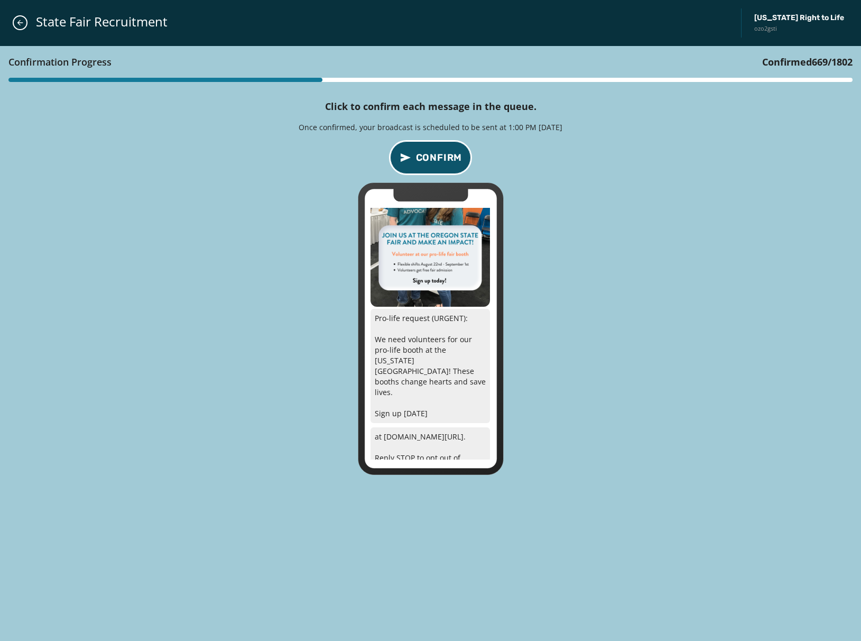
click at [440, 162] on span "Confirm" at bounding box center [439, 157] width 47 height 15
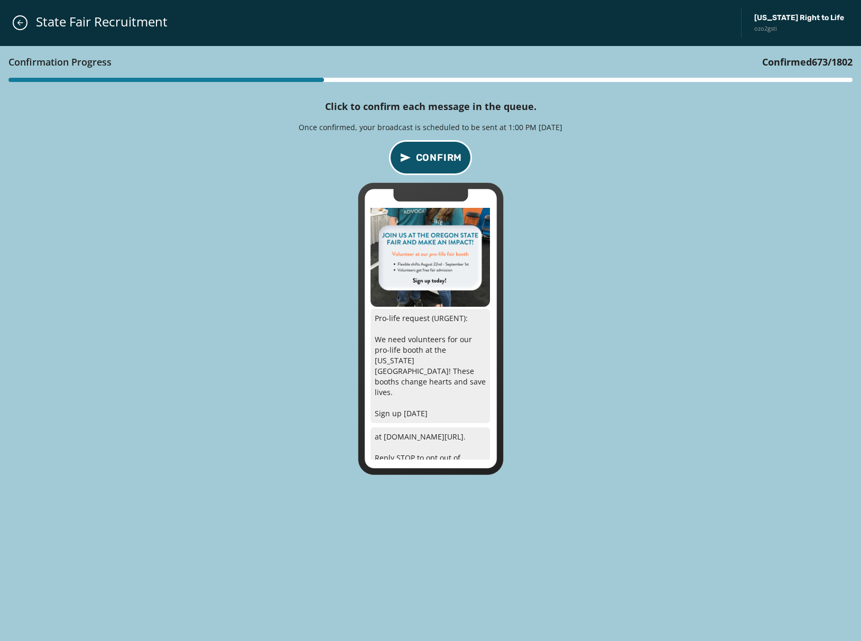
click at [440, 162] on span "Confirm" at bounding box center [439, 157] width 47 height 15
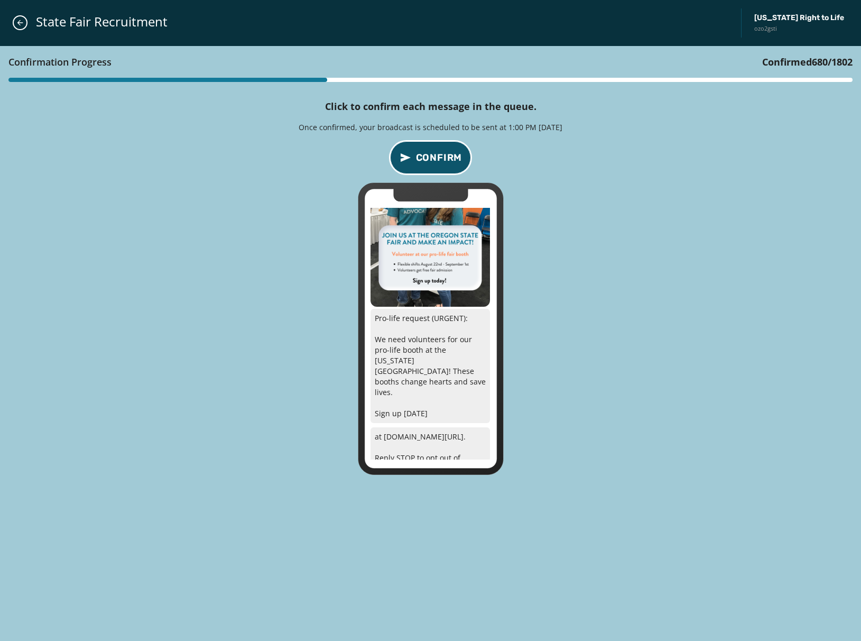
click at [440, 162] on span "Confirm" at bounding box center [439, 157] width 47 height 15
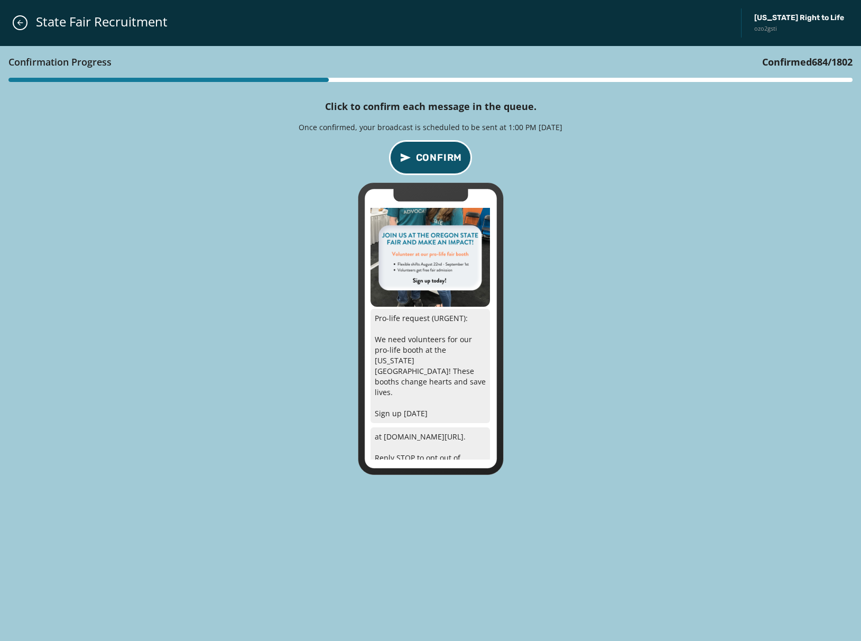
click at [440, 162] on span "Confirm" at bounding box center [439, 157] width 47 height 15
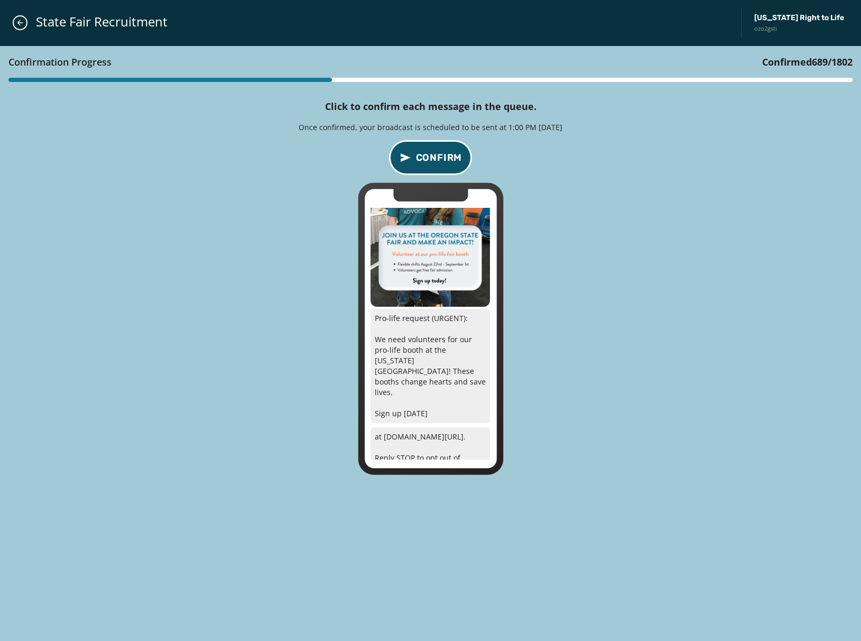
click at [440, 162] on span "Confirm" at bounding box center [439, 157] width 47 height 15
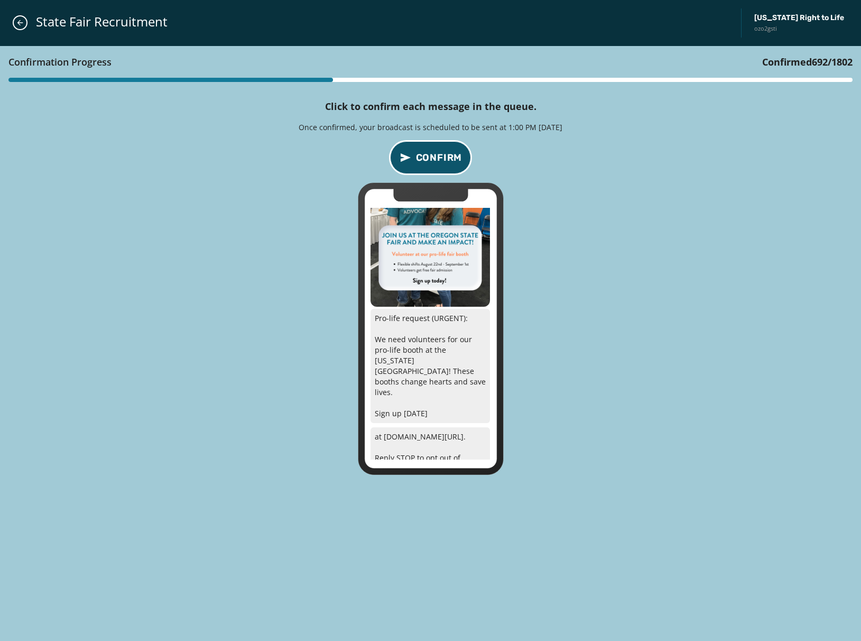
click at [440, 162] on span "Confirm" at bounding box center [439, 157] width 47 height 15
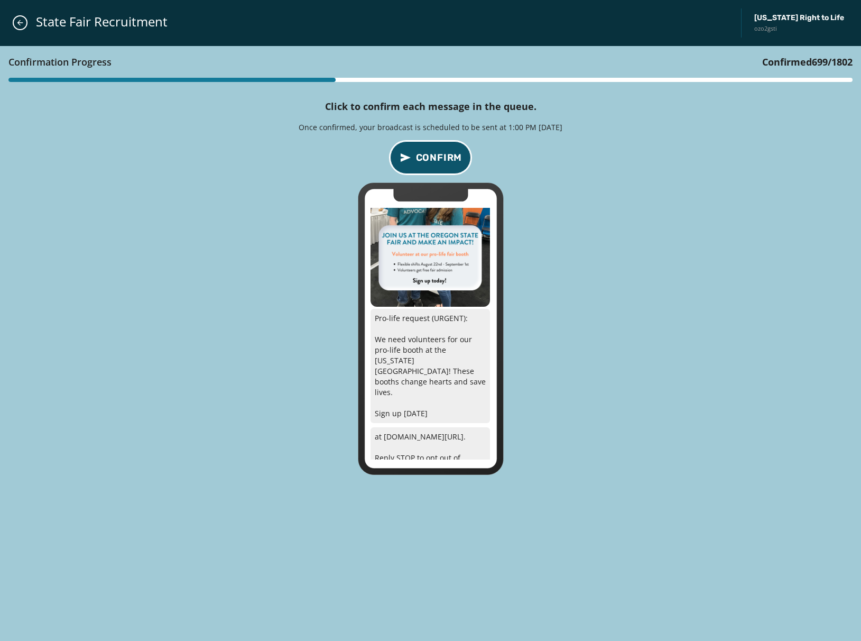
click at [440, 162] on span "Confirm" at bounding box center [439, 157] width 47 height 15
click
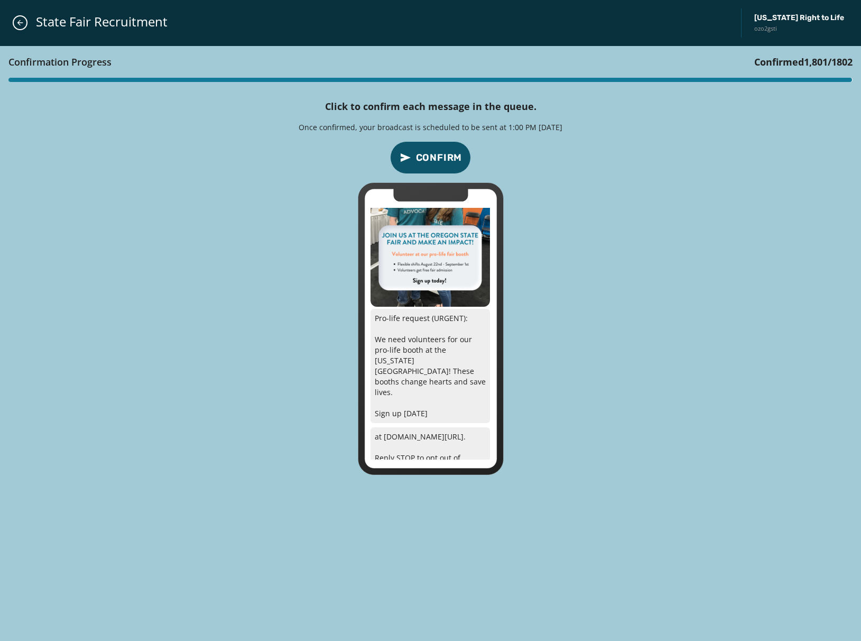
scroll to position [0, 0]
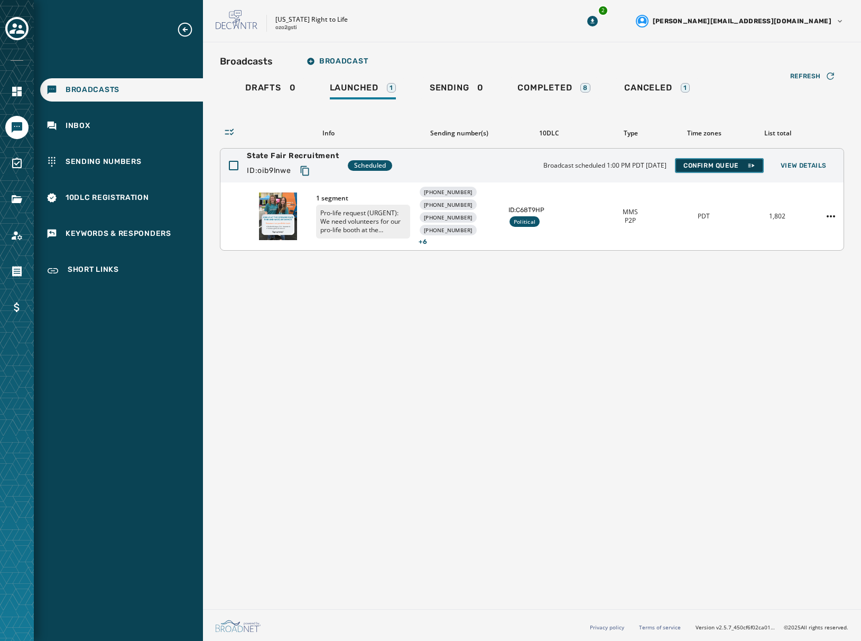
click at [705, 169] on span "Confirm Queue" at bounding box center [720, 165] width 72 height 8
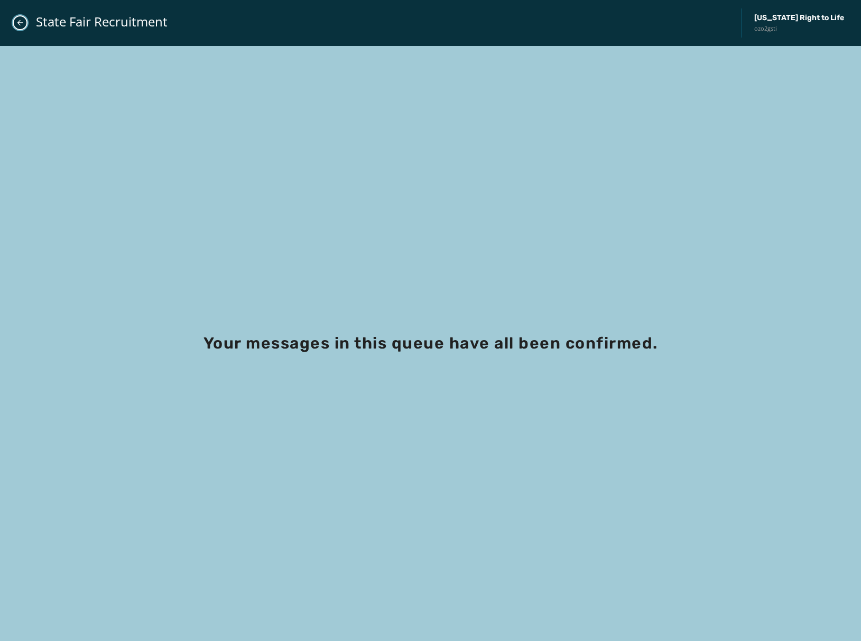
click at [21, 21] on icon "Close admin drawer" at bounding box center [20, 23] width 8 height 8
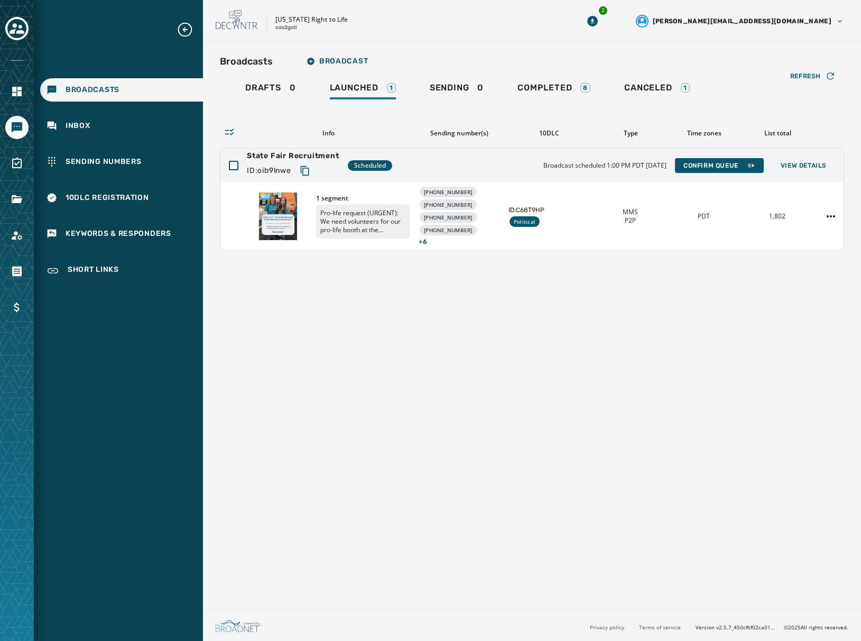
click at [760, 299] on div "Broadcasts Broadcast Drafts 0 Launched 1 Sending 0 Completed 8 Canceled 1 Refre…" at bounding box center [532, 323] width 658 height 563
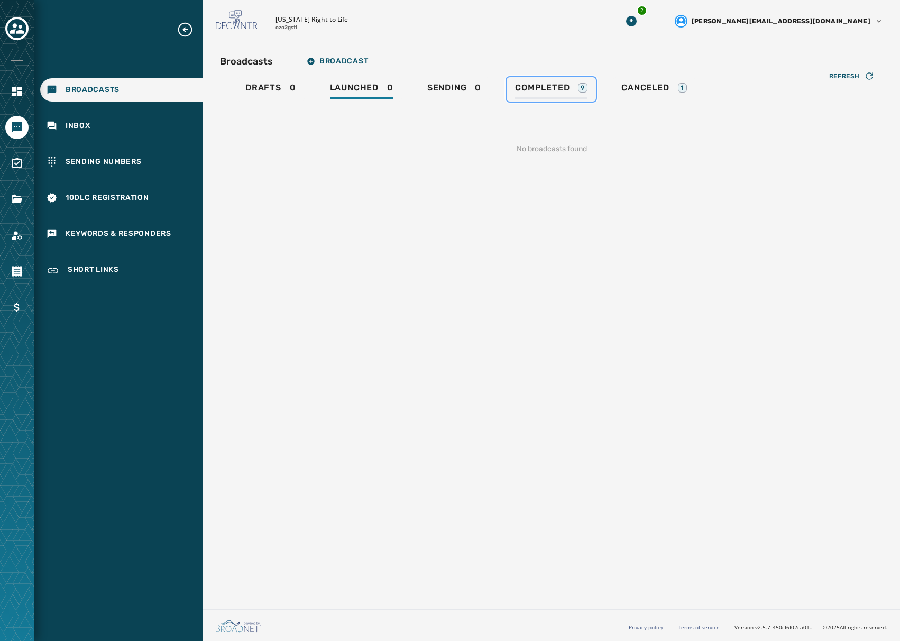
click at [563, 80] on link "Completed 9" at bounding box center [550, 89] width 89 height 24
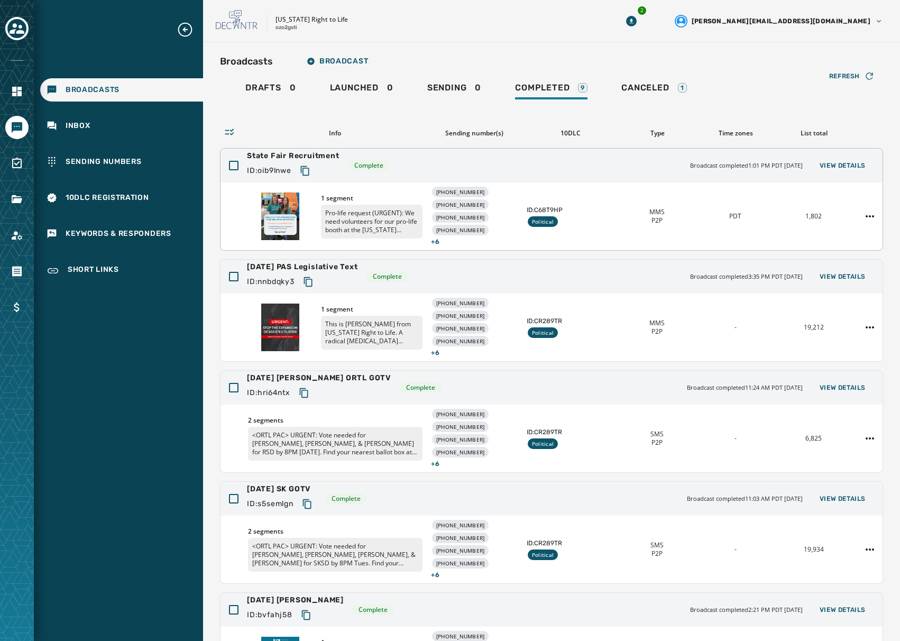
click at [330, 205] on p "Pro-life request (URGENT): We need volunteers for our pro-life booth at the [US…" at bounding box center [372, 222] width 102 height 34
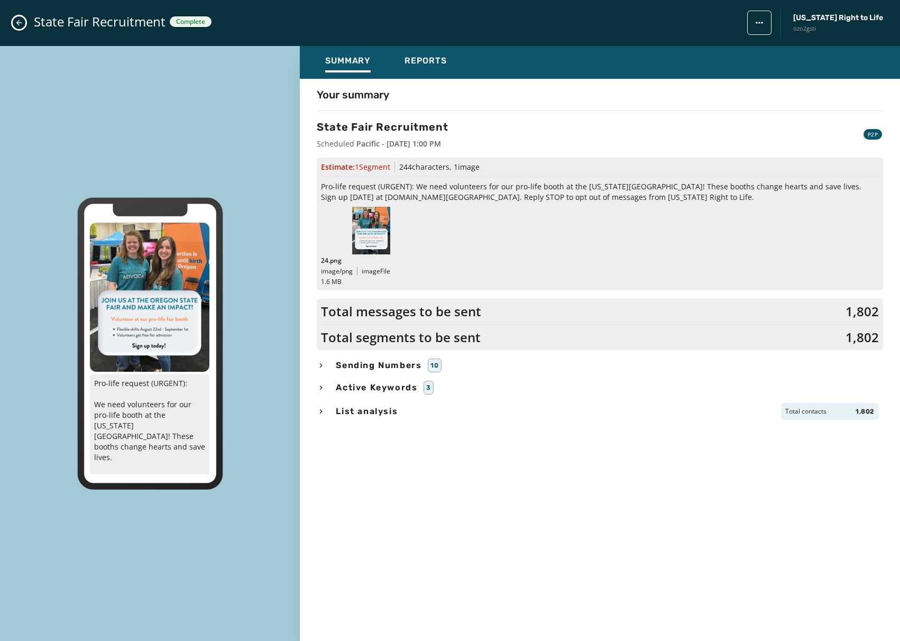
click at [678, 104] on div "Your summary State Fair Recruitment Scheduled Pacific - [DATE] 1:00 PM P2P Esti…" at bounding box center [600, 356] width 600 height 539
click at [15, 22] on icon "Close admin drawer" at bounding box center [19, 23] width 8 height 8
